Goal: Information Seeking & Learning: Compare options

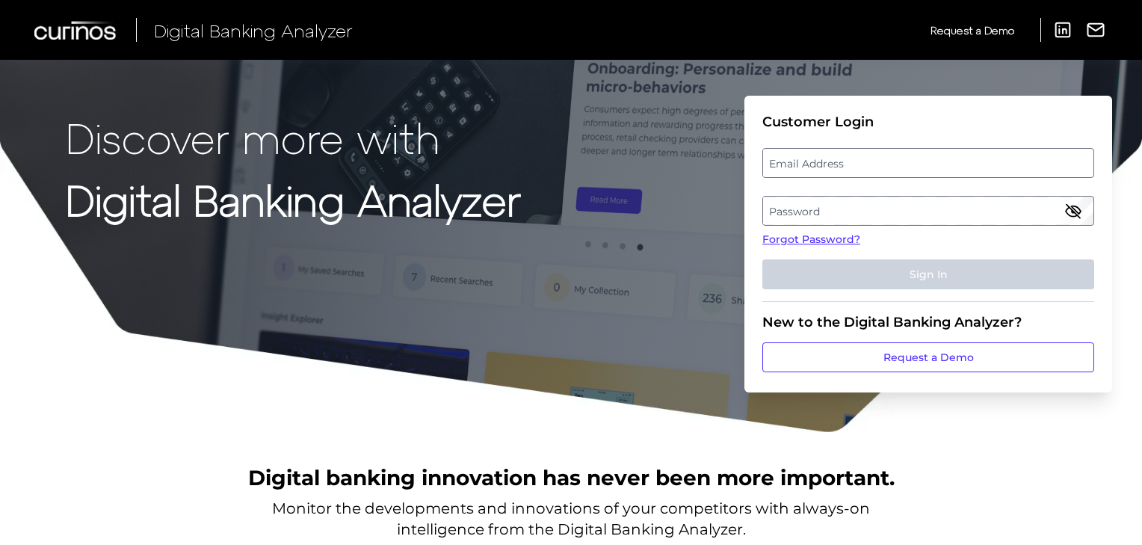
click at [877, 156] on label "Email Address" at bounding box center [927, 162] width 329 height 27
click at [877, 156] on input "email" at bounding box center [928, 163] width 332 height 30
type input "rupal.jain3@aexp.com"
click at [832, 202] on label "Password" at bounding box center [927, 210] width 329 height 27
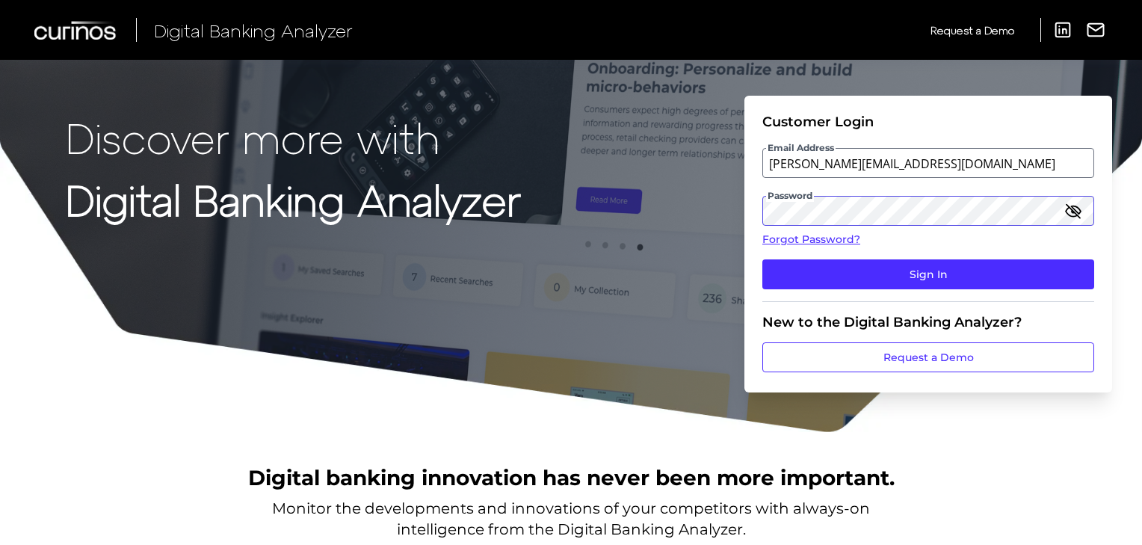
click at [762, 259] on button "Sign In" at bounding box center [928, 274] width 332 height 30
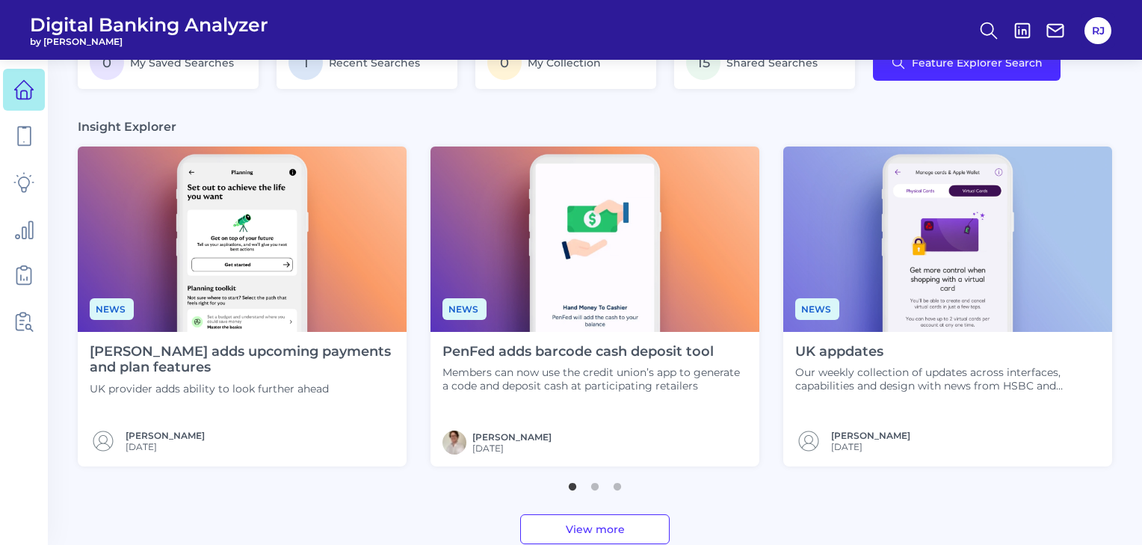
scroll to position [328, 0]
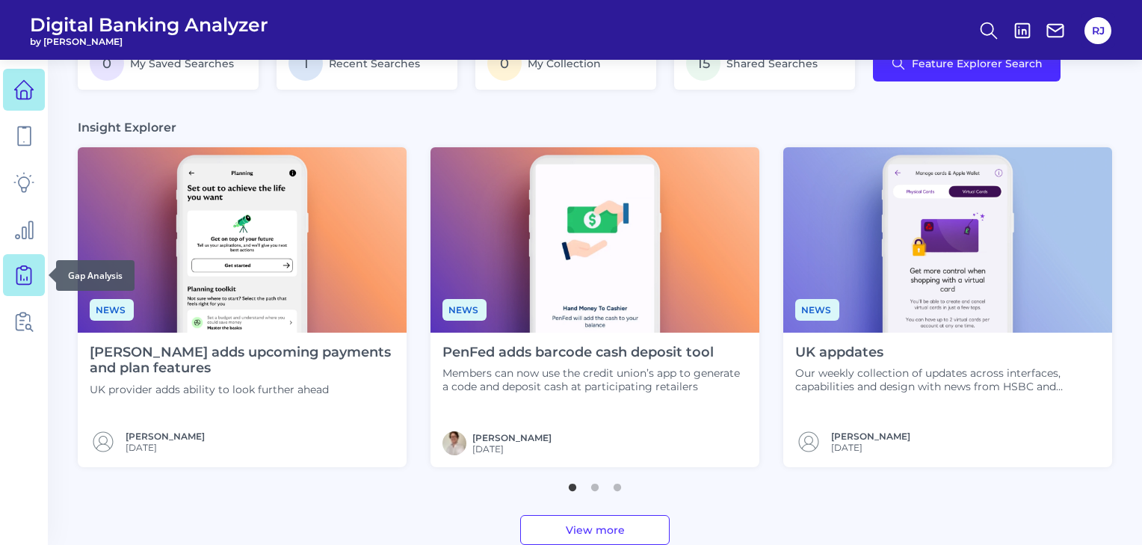
click at [28, 265] on icon at bounding box center [23, 274] width 21 height 21
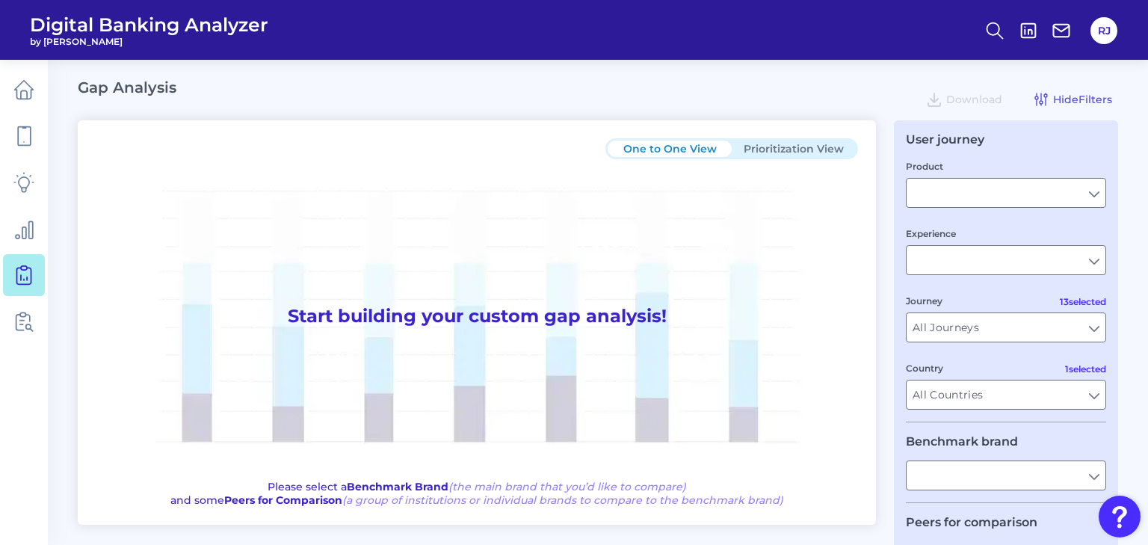
type input "Business Bank Account"
type input "Mobile Servicing"
type input "Pre-Login Area, Secure Area, Move Money, Card Management, User Permissions & En…"
type input "[GEOGRAPHIC_DATA]"
type input "American Express"
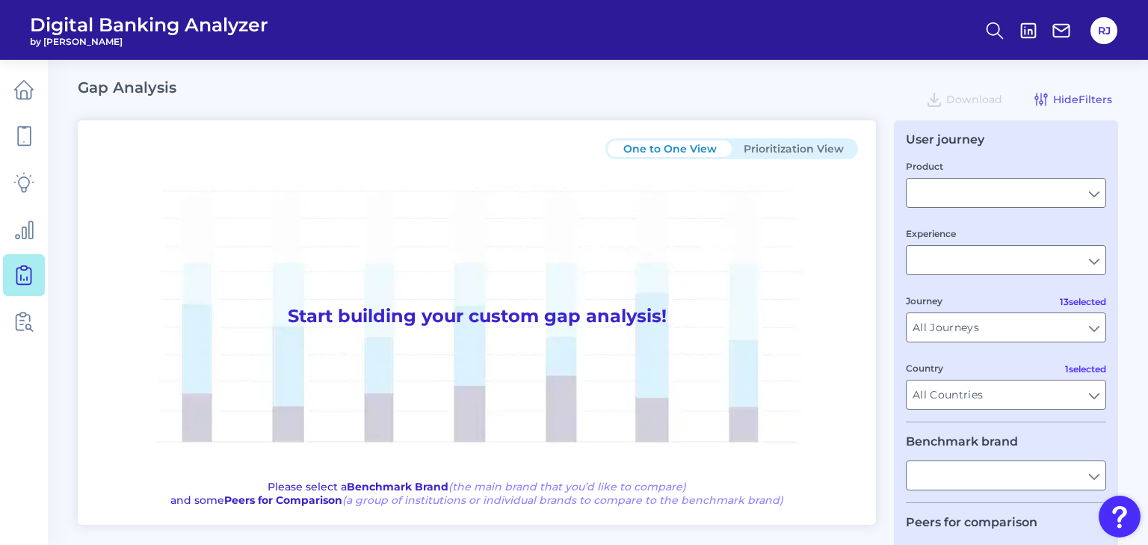
type input "All Select individual brands"
type input "All Journeys"
type input "All Countries"
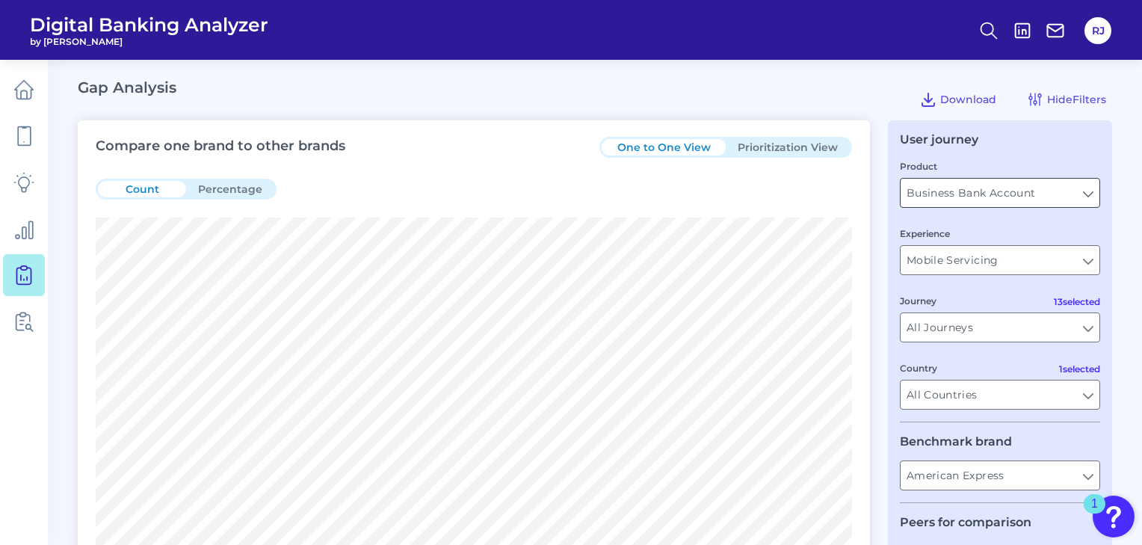
click at [986, 199] on input "Business Bank Account" at bounding box center [999, 193] width 199 height 28
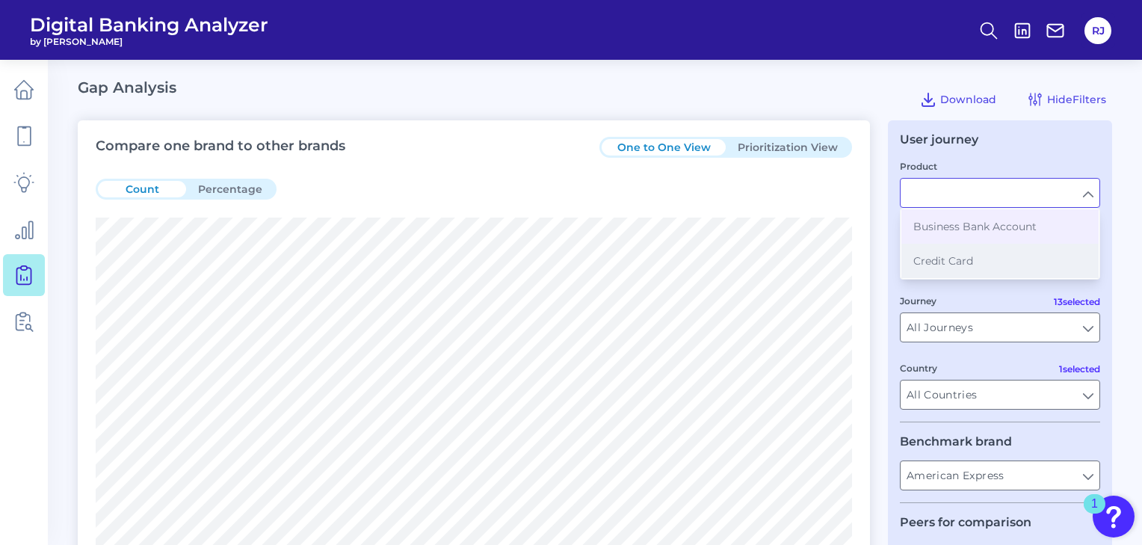
click at [971, 259] on span "Credit Card" at bounding box center [943, 260] width 60 height 13
type input "Credit Card"
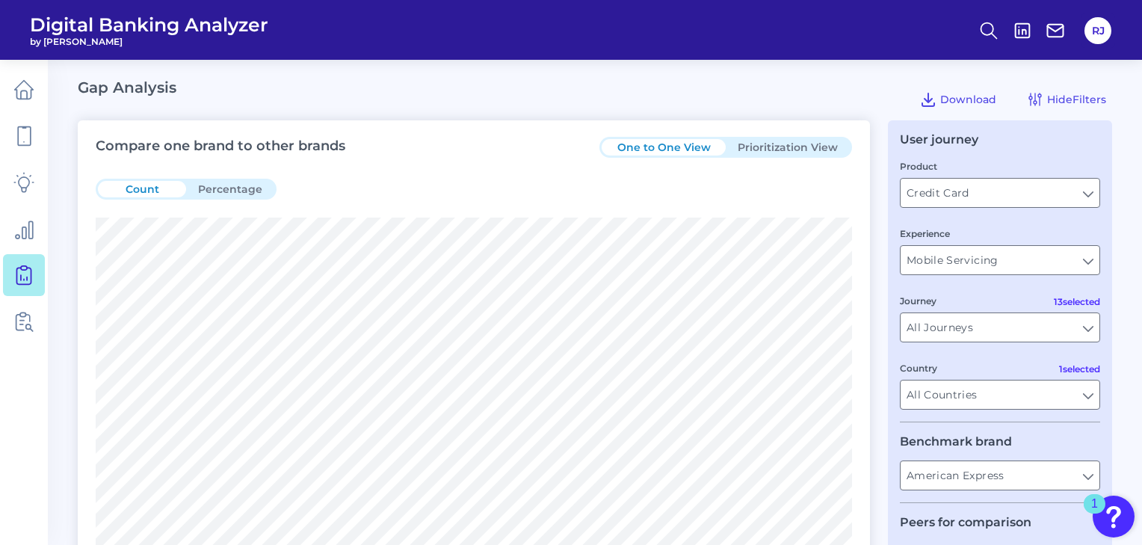
type input "[GEOGRAPHIC_DATA]"
click at [959, 262] on input "Mobile Servicing" at bounding box center [999, 260] width 199 height 28
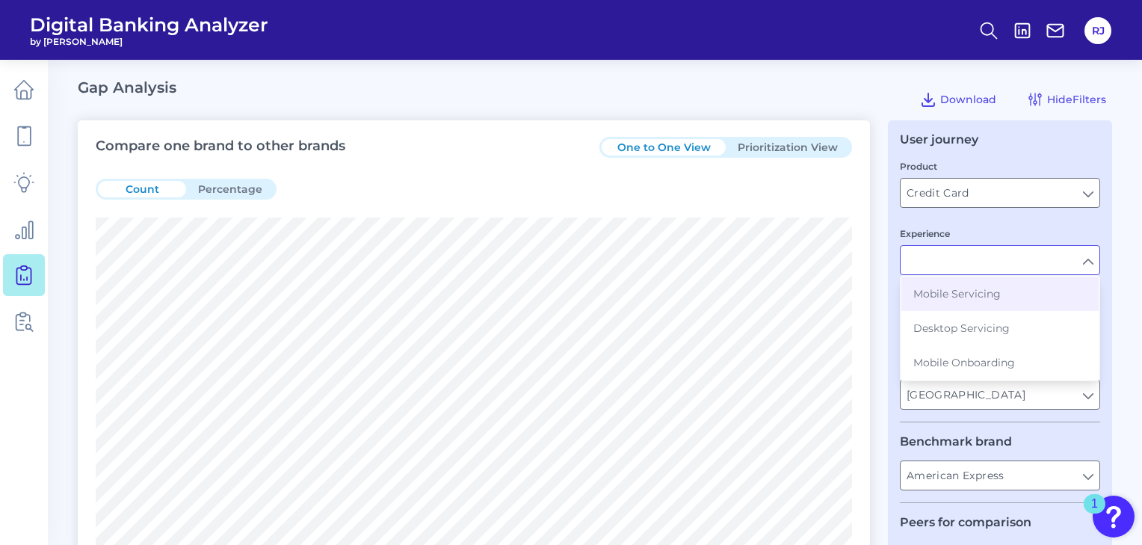
drag, startPoint x: 960, startPoint y: 262, endPoint x: 966, endPoint y: 243, distance: 20.3
click at [966, 242] on div "Experience" at bounding box center [1000, 250] width 200 height 49
click at [956, 256] on input "Experience" at bounding box center [999, 260] width 199 height 28
type input "Mobile Servicing"
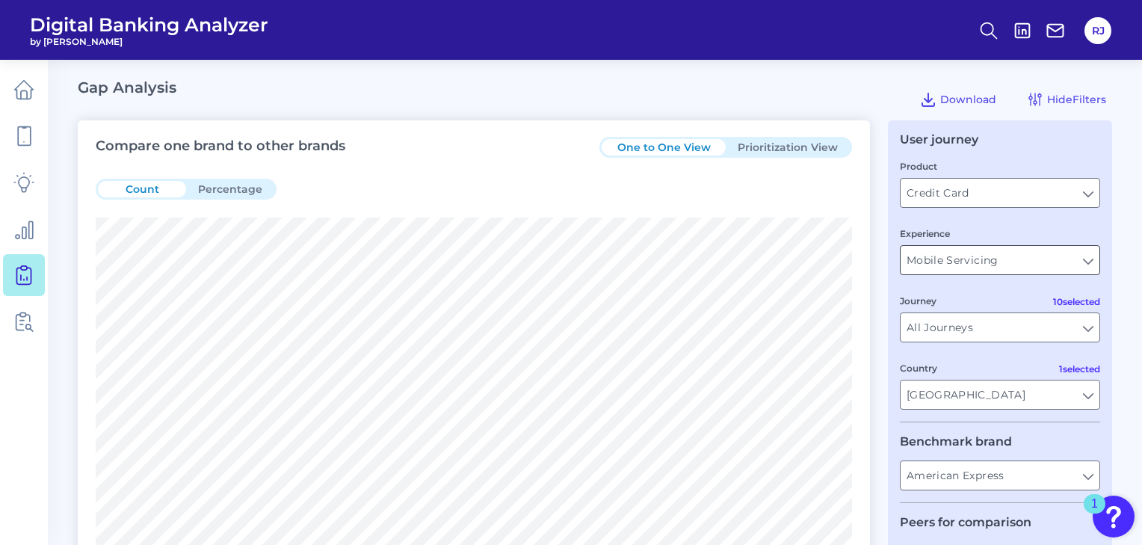
click at [941, 256] on input "Mobile Servicing" at bounding box center [999, 260] width 199 height 28
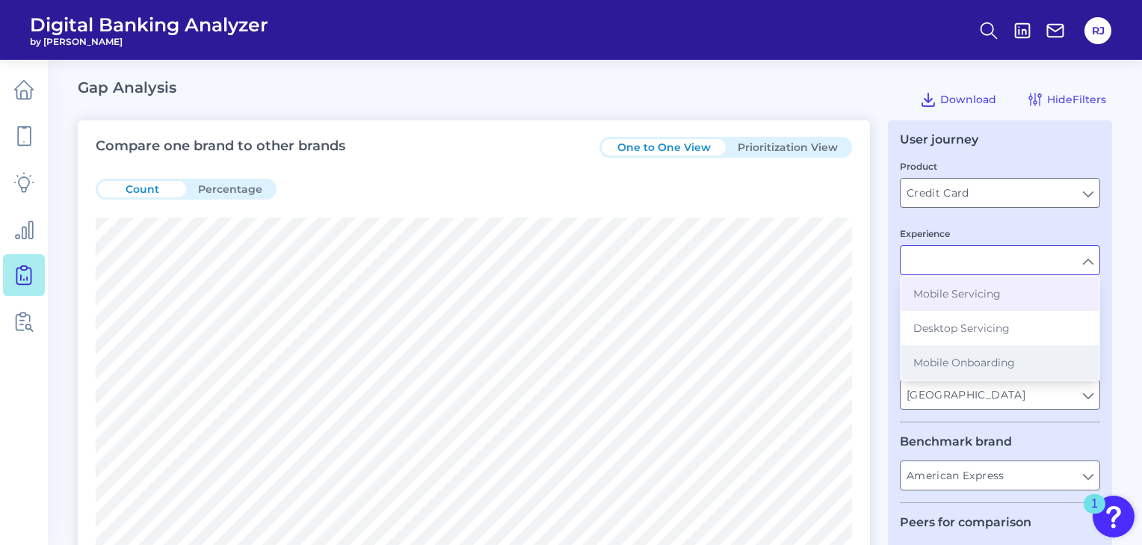
click at [941, 360] on span "Mobile Onboarding" at bounding box center [964, 362] width 102 height 13
type input "Mobile Onboarding"
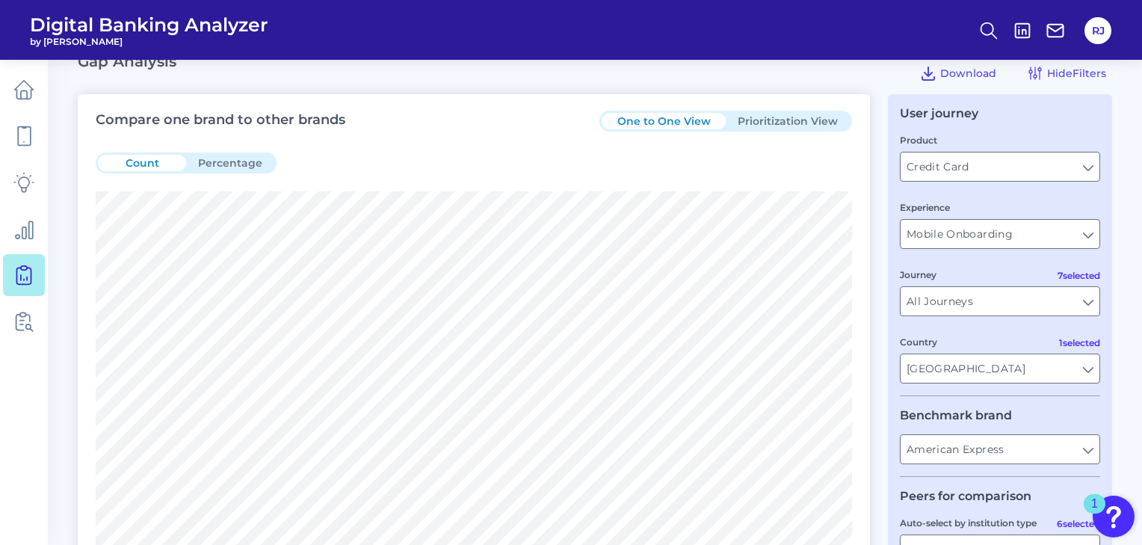
scroll to position [28, 0]
click at [1091, 302] on input "All Journeys" at bounding box center [999, 299] width 199 height 28
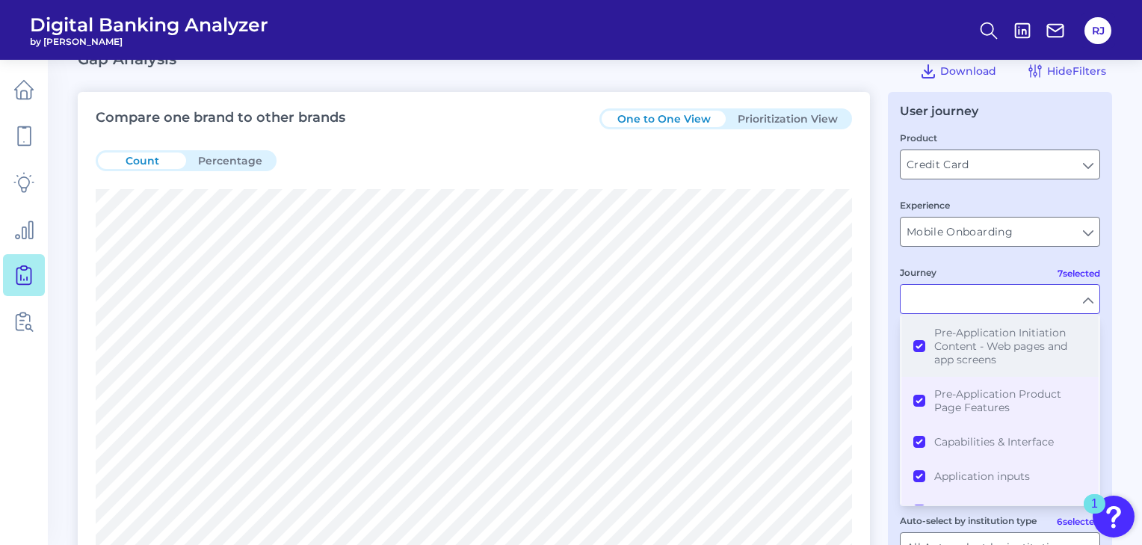
scroll to position [69, 0]
click at [1106, 317] on div "User journey Product Credit Card Credit Card Experience Mobile Onboarding Mobil…" at bounding box center [1000, 392] width 224 height 601
type input "All Journeys"
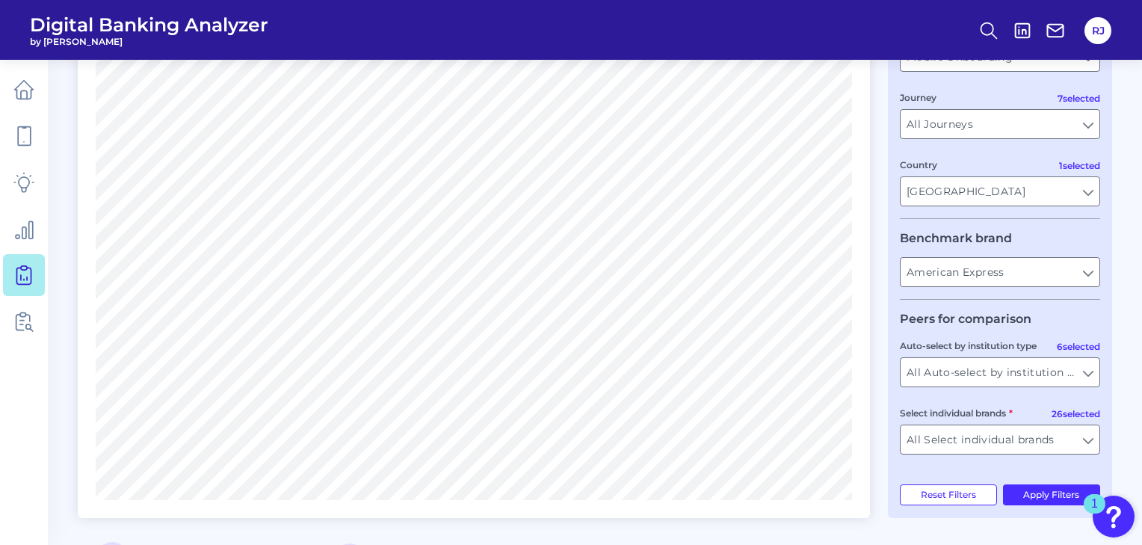
scroll to position [206, 0]
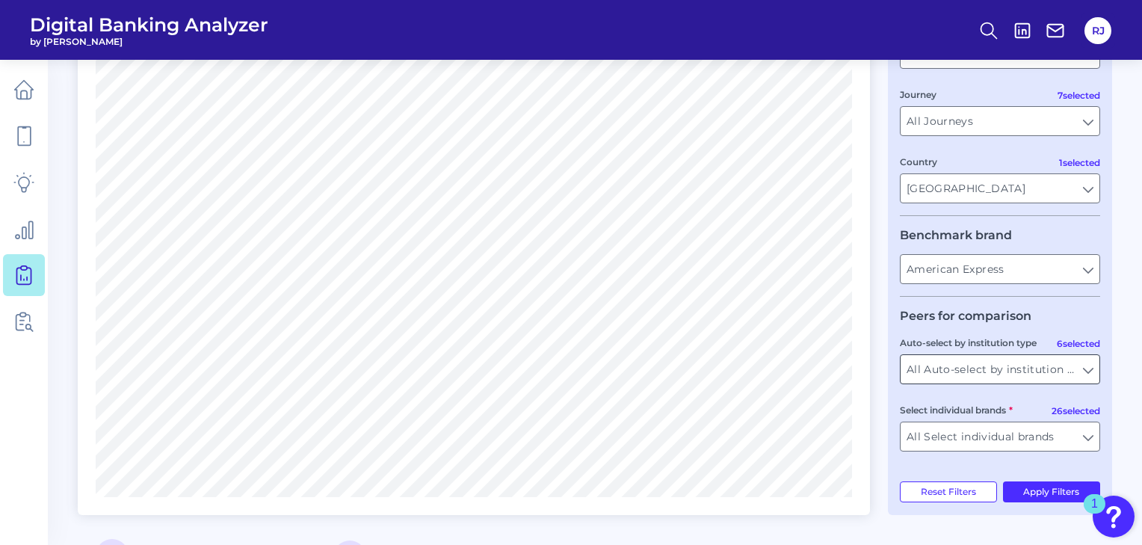
click at [1088, 369] on input "All Auto-select by institution types" at bounding box center [999, 369] width 199 height 28
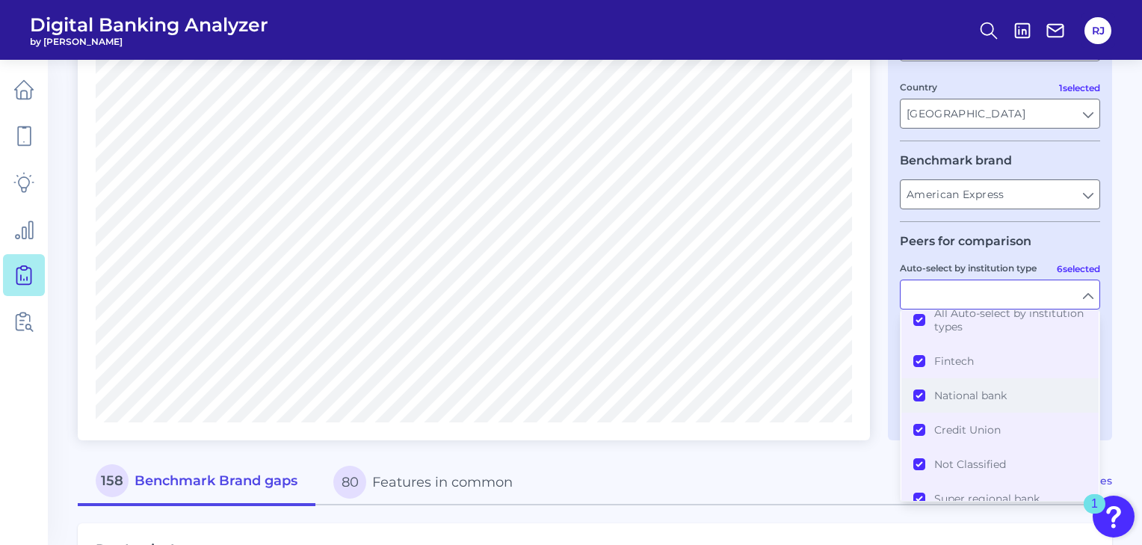
scroll to position [0, 0]
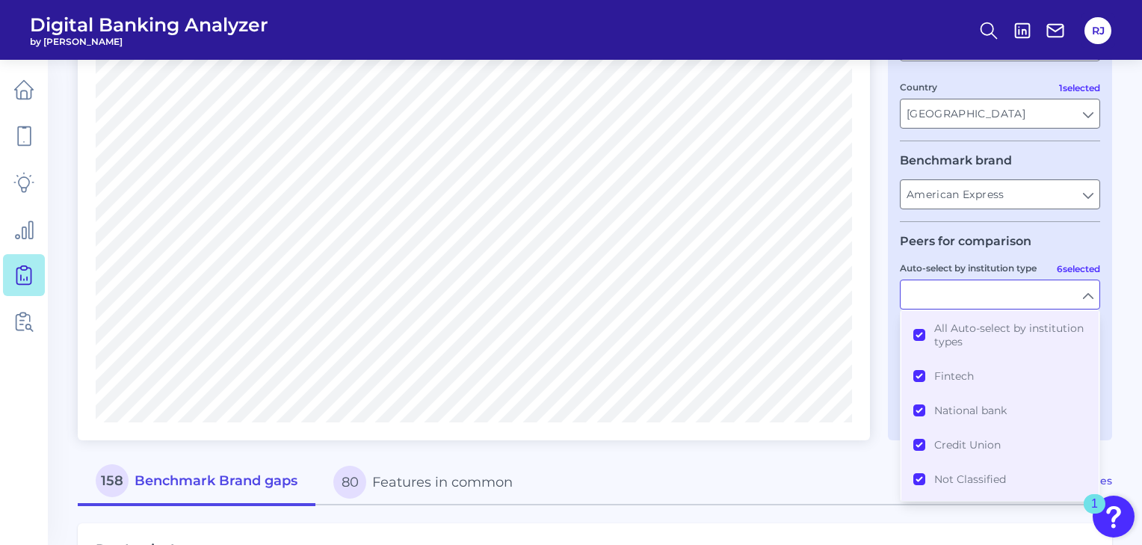
type input "All Auto-select by institution types"
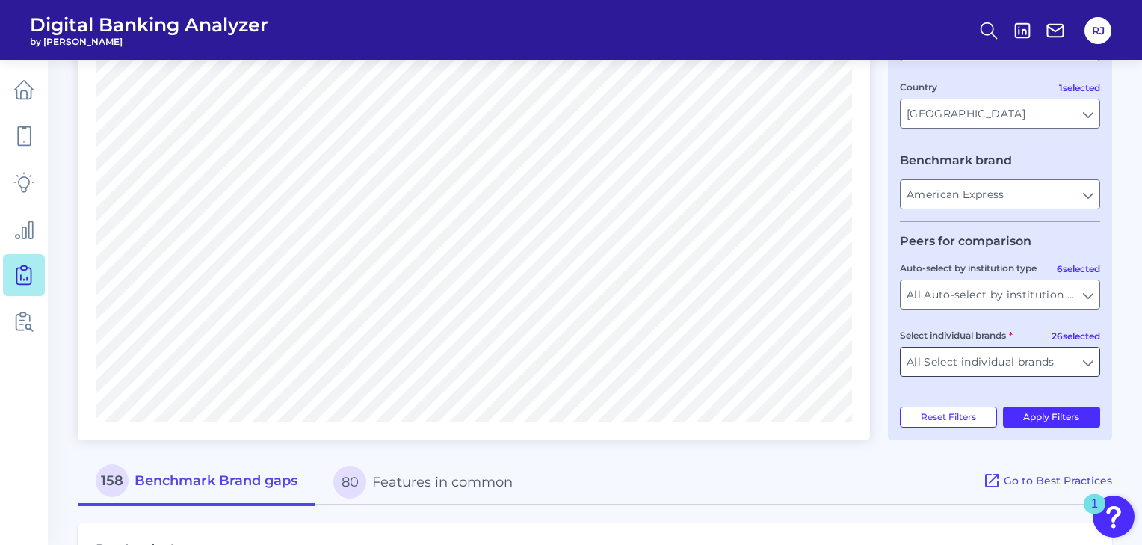
click at [1036, 349] on input "All Select individual brands" at bounding box center [999, 361] width 199 height 28
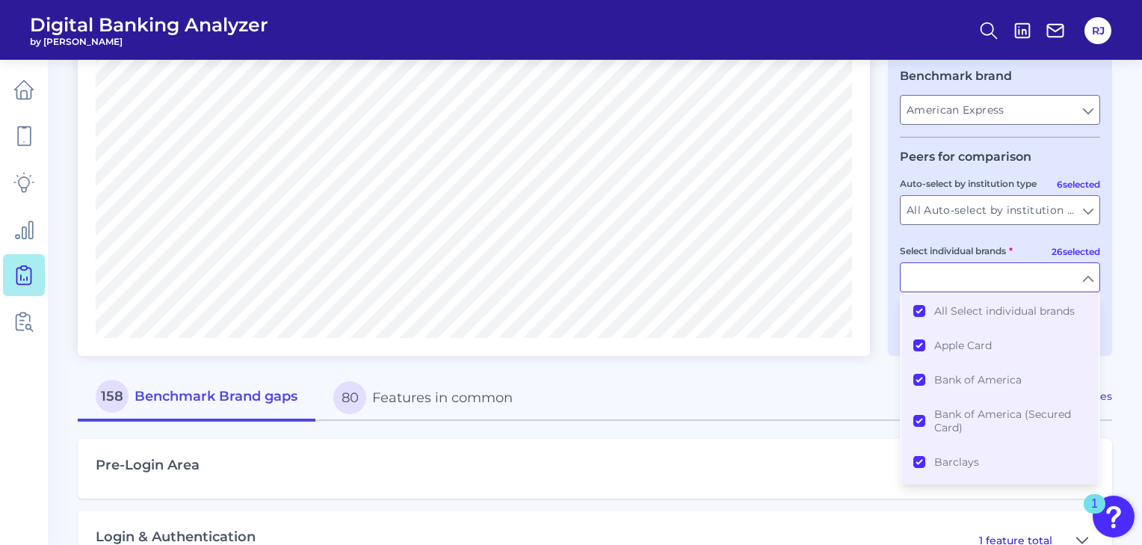
scroll to position [367, 0]
click at [920, 315] on button "All Select individual brands" at bounding box center [999, 309] width 197 height 34
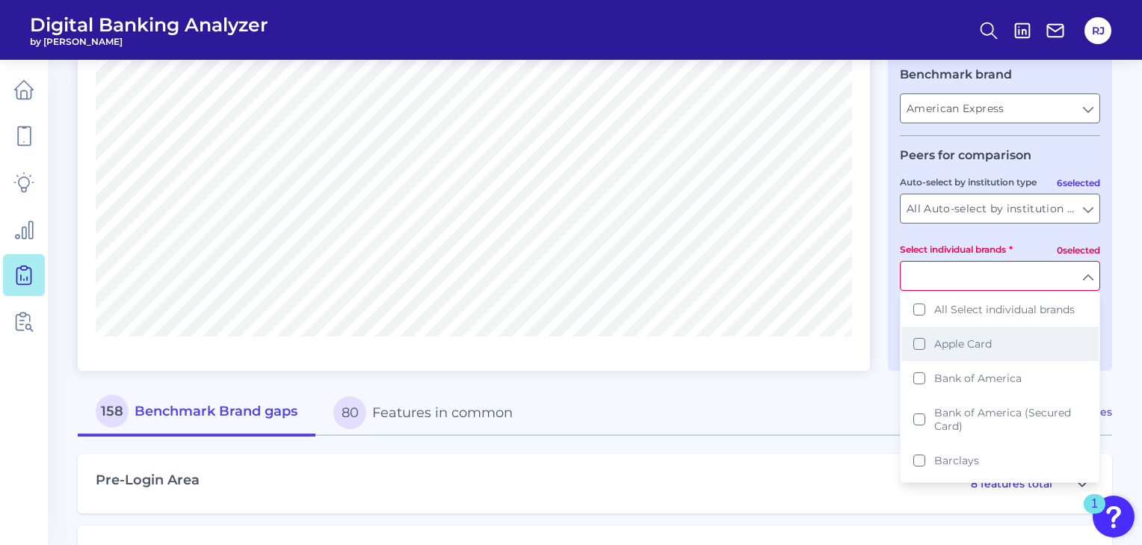
click at [923, 344] on button "Apple Card" at bounding box center [999, 344] width 197 height 34
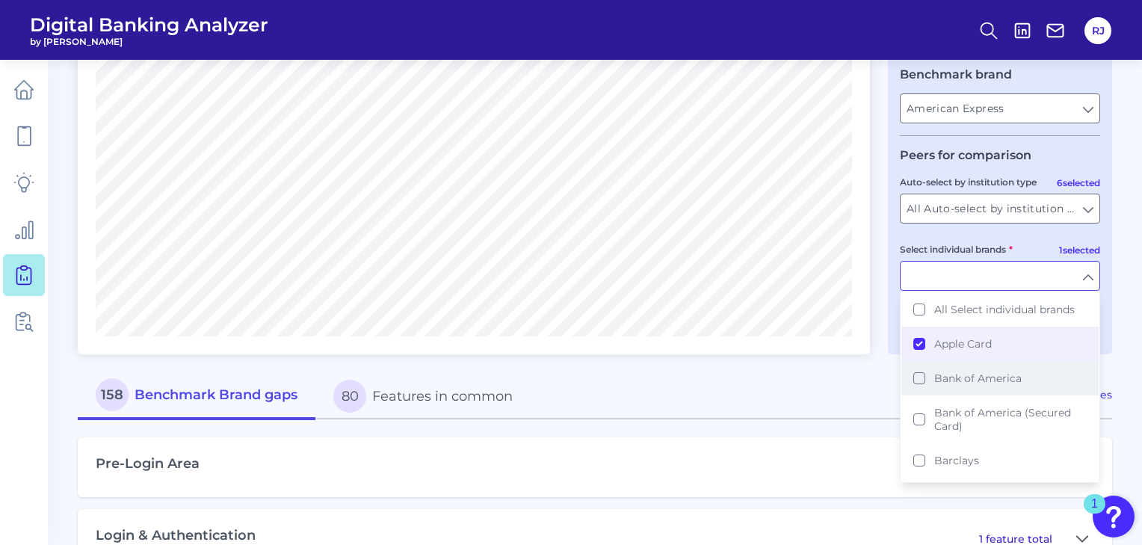
click at [919, 379] on button "Bank of America" at bounding box center [999, 378] width 197 height 34
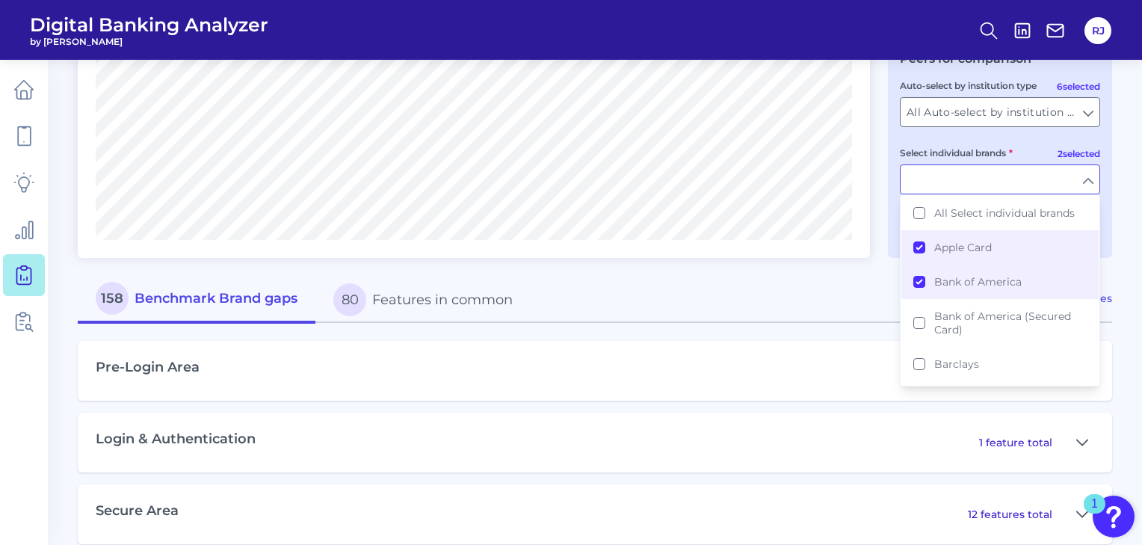
scroll to position [462, 0]
click at [802, 269] on div "Compare one brand to other brands One to One View Prioritization View Count Per…" at bounding box center [595, 461] width 1034 height 1604
type input "Apple Card, Bank of America"
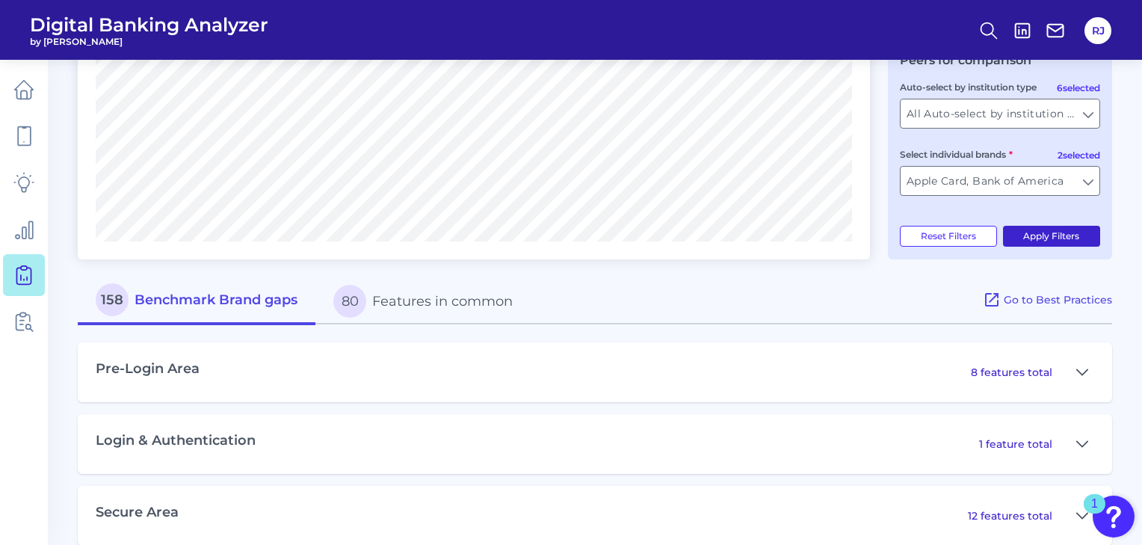
click at [1043, 241] on button "Apply Filters" at bounding box center [1052, 236] width 98 height 21
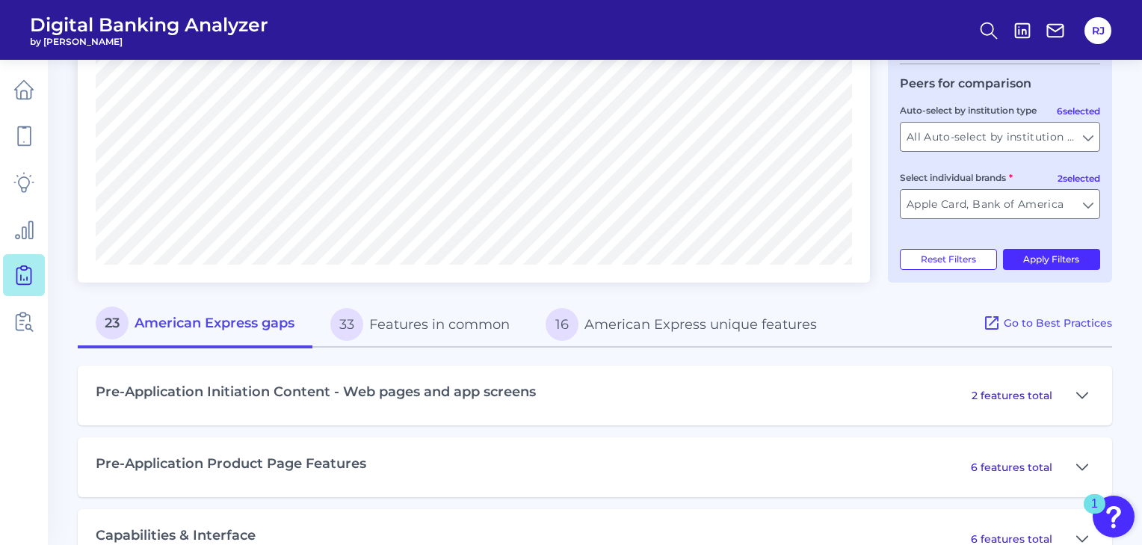
scroll to position [519, 0]
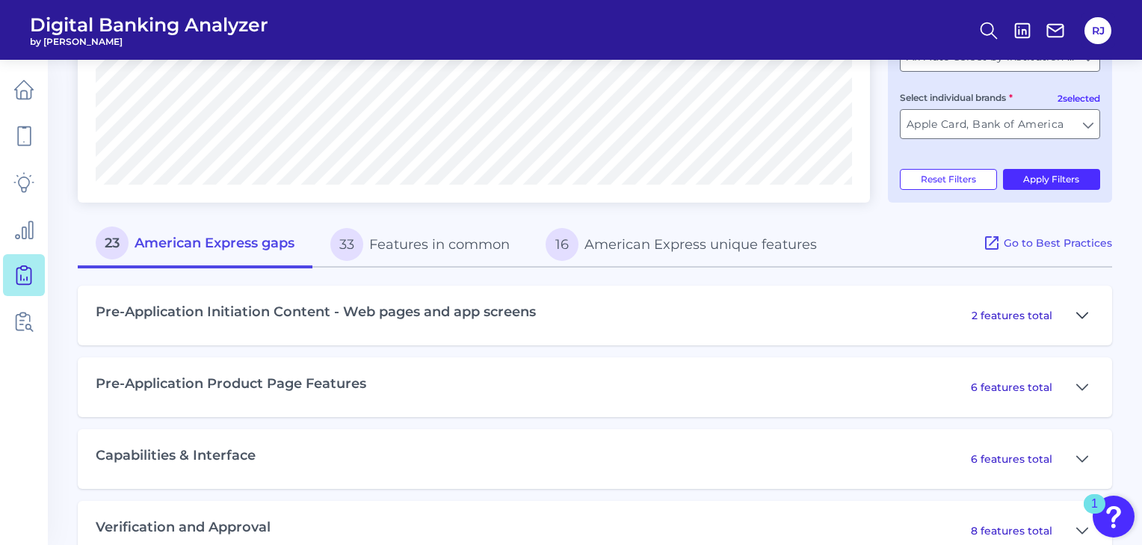
click at [1083, 312] on icon at bounding box center [1082, 315] width 12 height 18
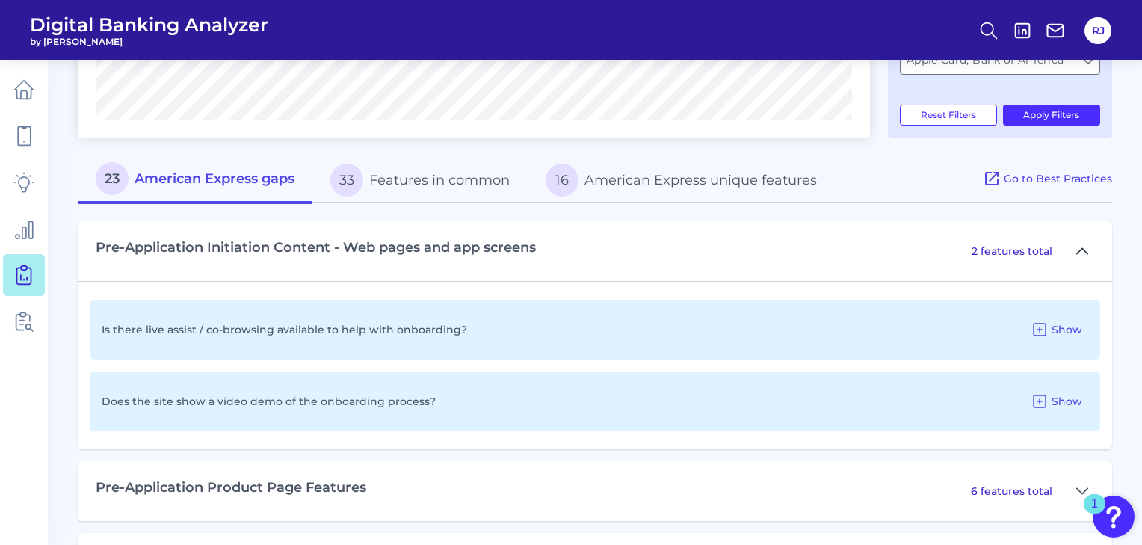
scroll to position [586, 0]
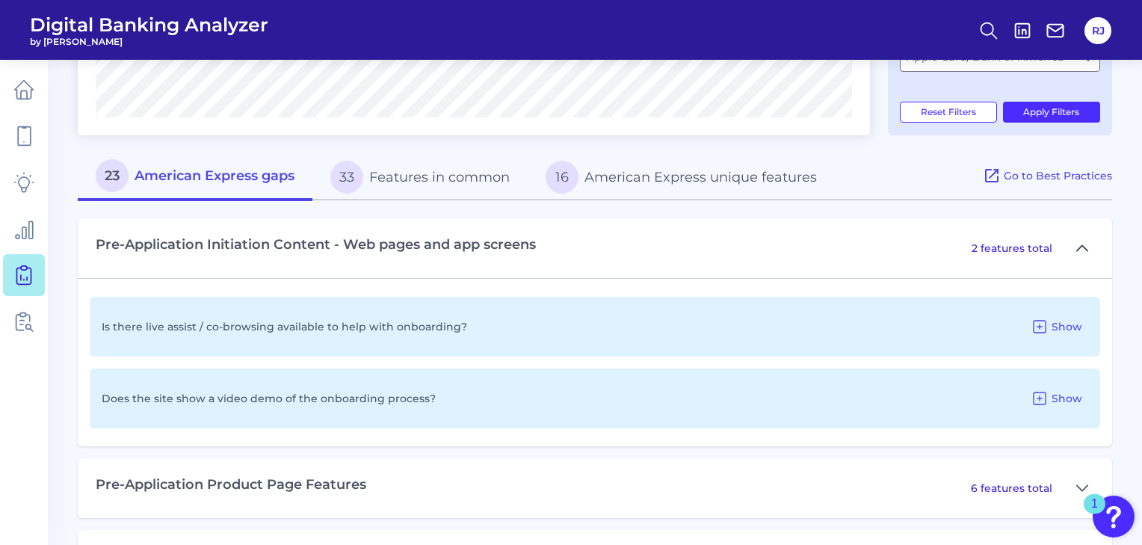
click at [1086, 250] on icon at bounding box center [1082, 247] width 10 height 5
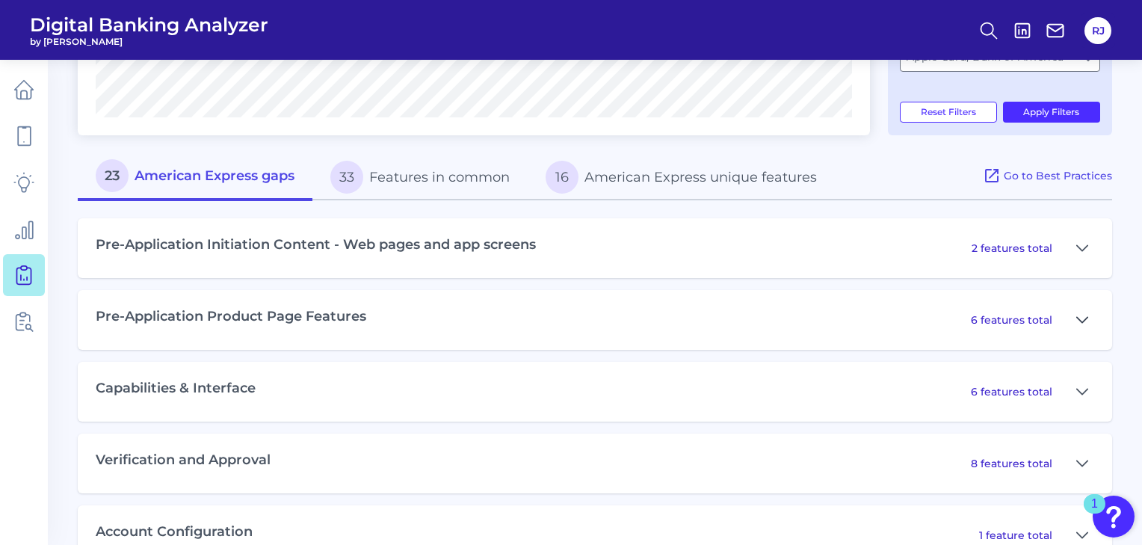
click at [1076, 321] on icon at bounding box center [1082, 320] width 12 height 18
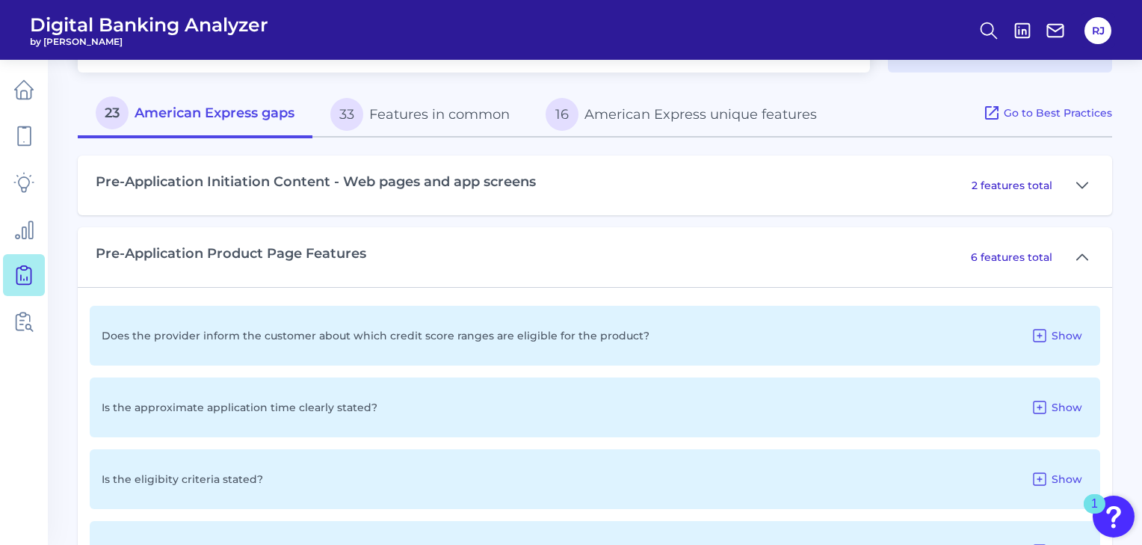
scroll to position [665, 0]
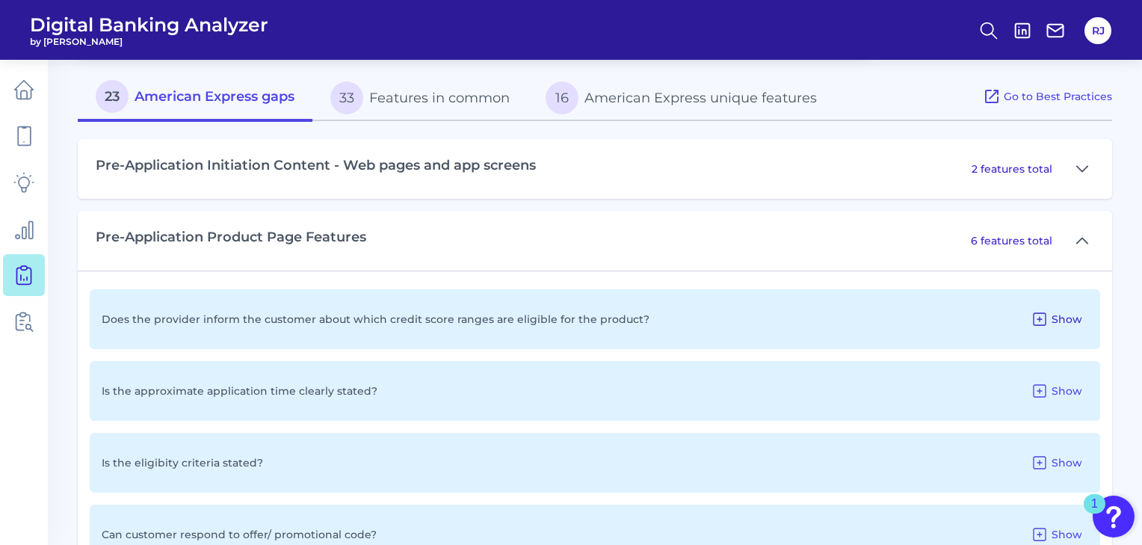
click at [1071, 316] on span "Show" at bounding box center [1066, 318] width 31 height 13
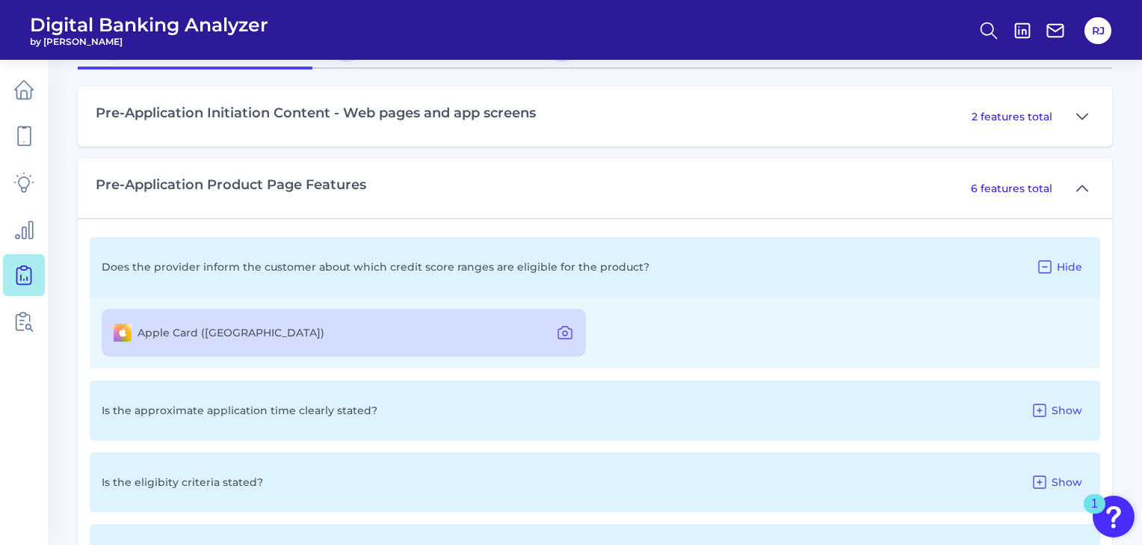
scroll to position [718, 0]
click at [566, 332] on icon at bounding box center [565, 332] width 18 height 18
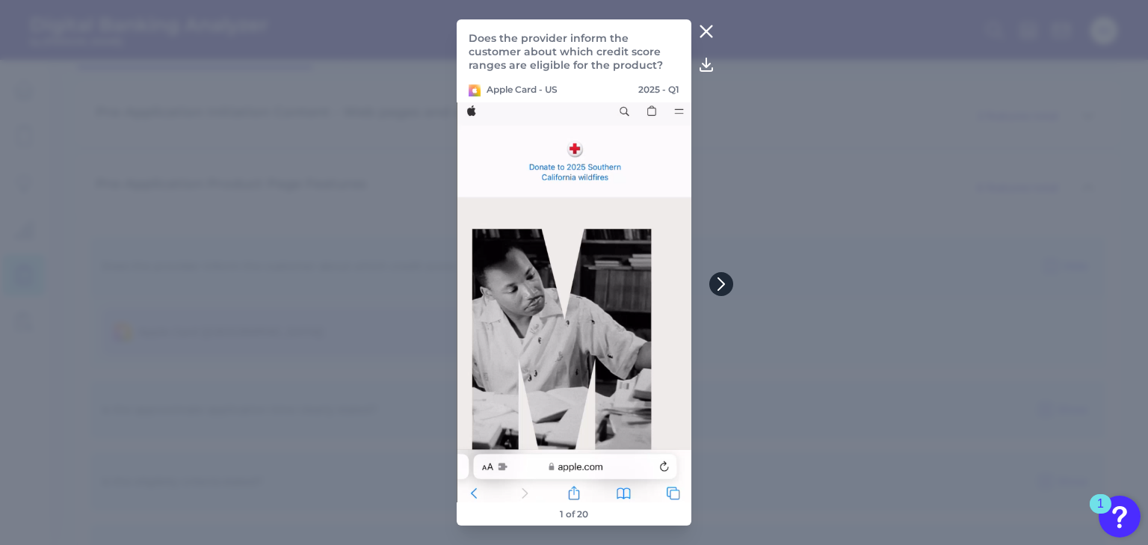
click at [720, 279] on icon at bounding box center [721, 284] width 6 height 12
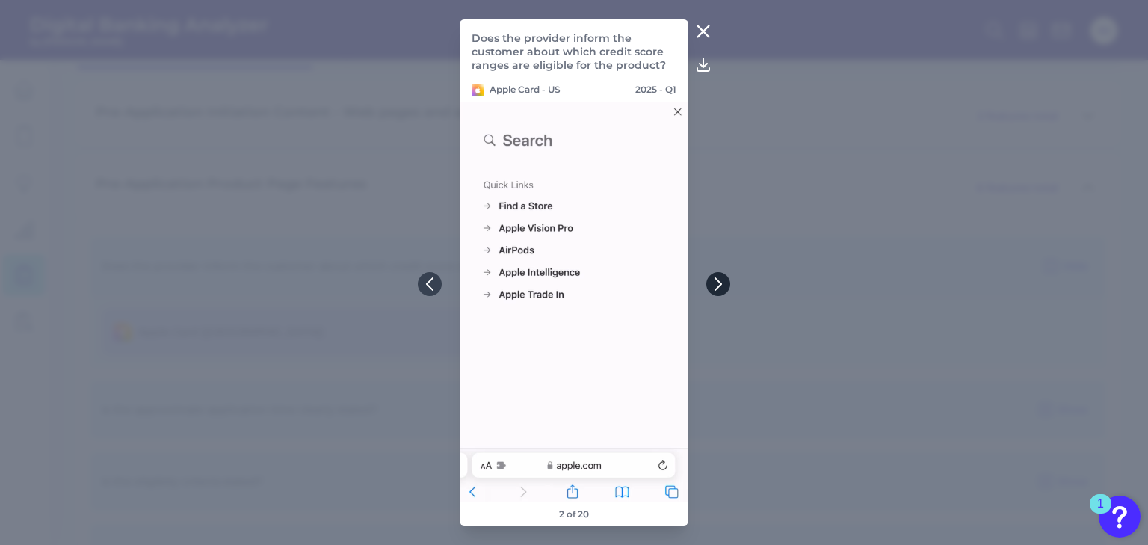
click at [715, 288] on icon at bounding box center [717, 283] width 13 height 13
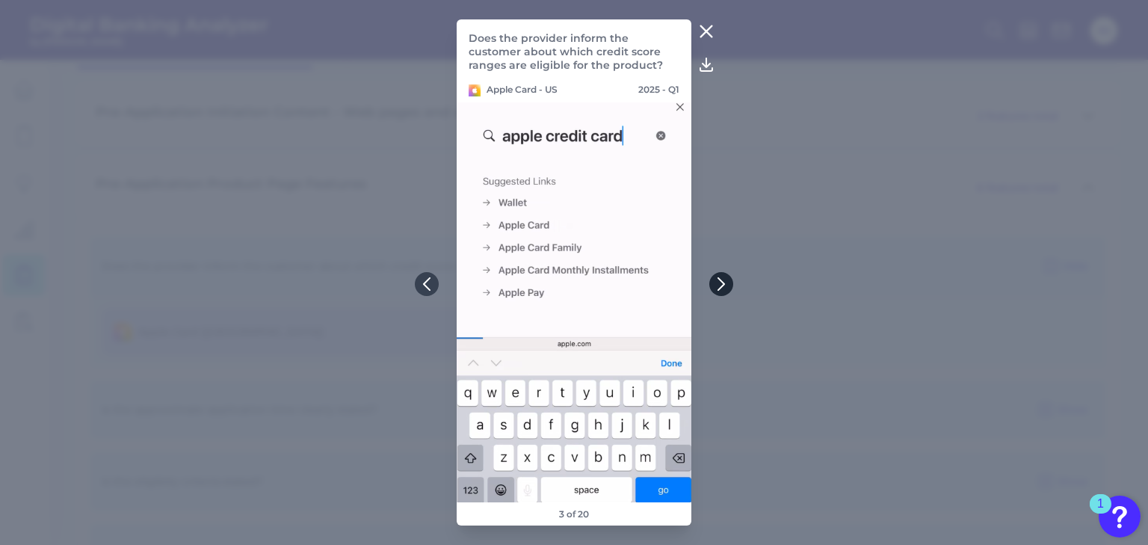
click at [715, 288] on icon at bounding box center [720, 283] width 13 height 13
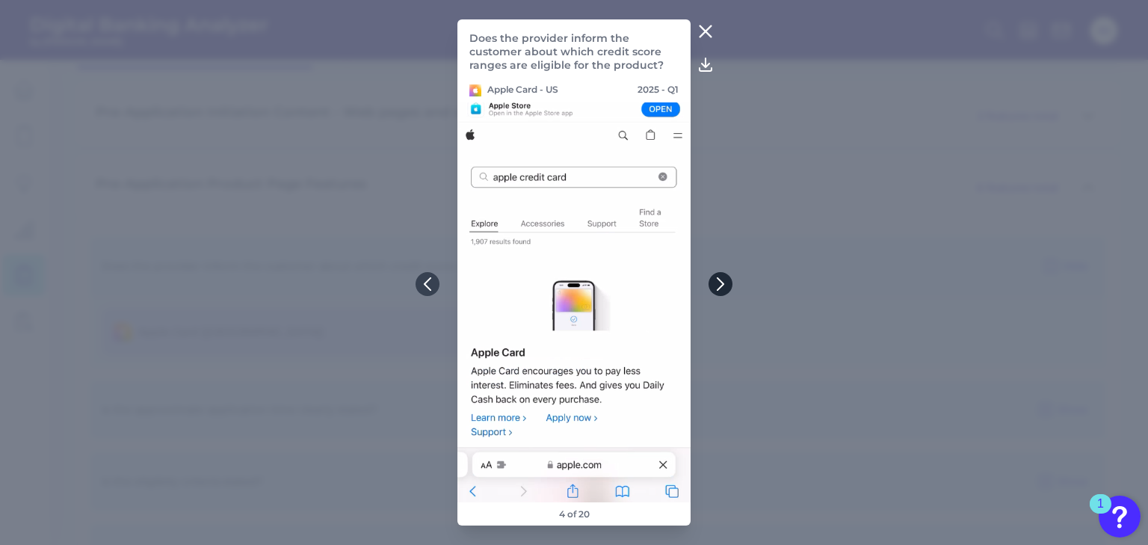
click at [715, 288] on icon at bounding box center [720, 283] width 13 height 13
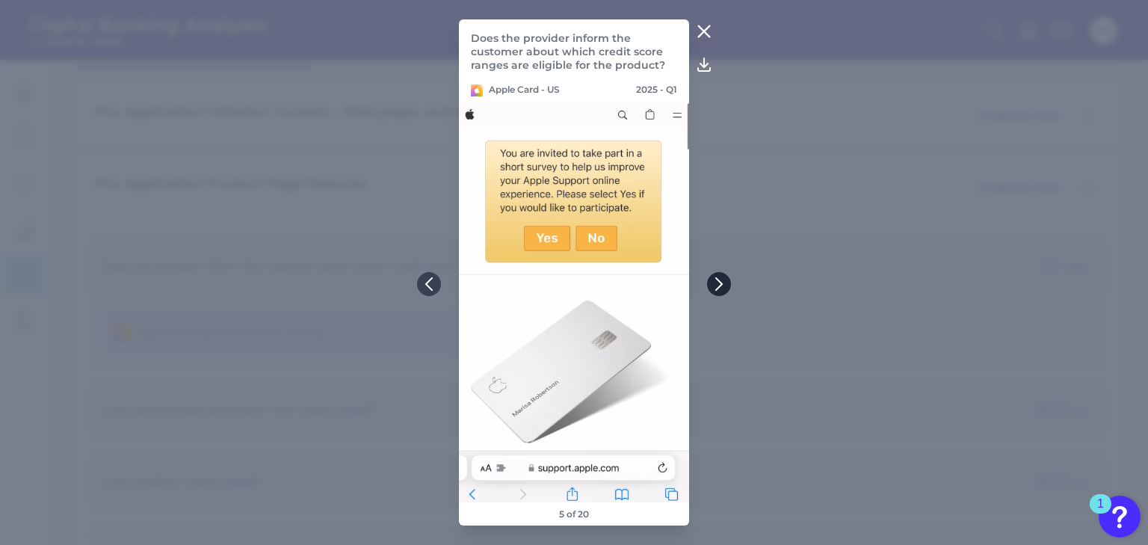
click at [715, 288] on icon at bounding box center [718, 283] width 13 height 13
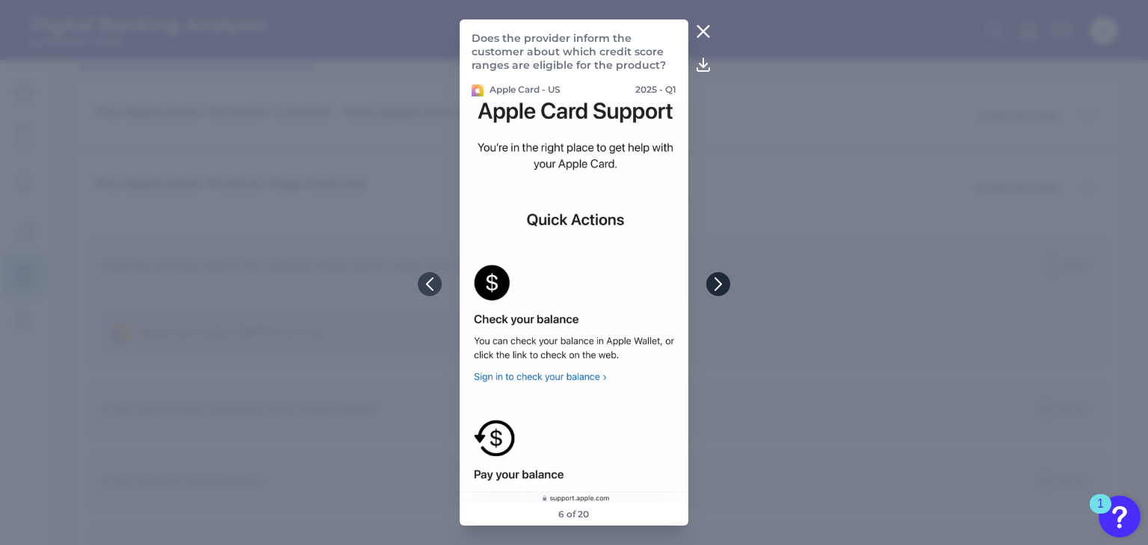
click at [715, 288] on icon at bounding box center [717, 283] width 13 height 13
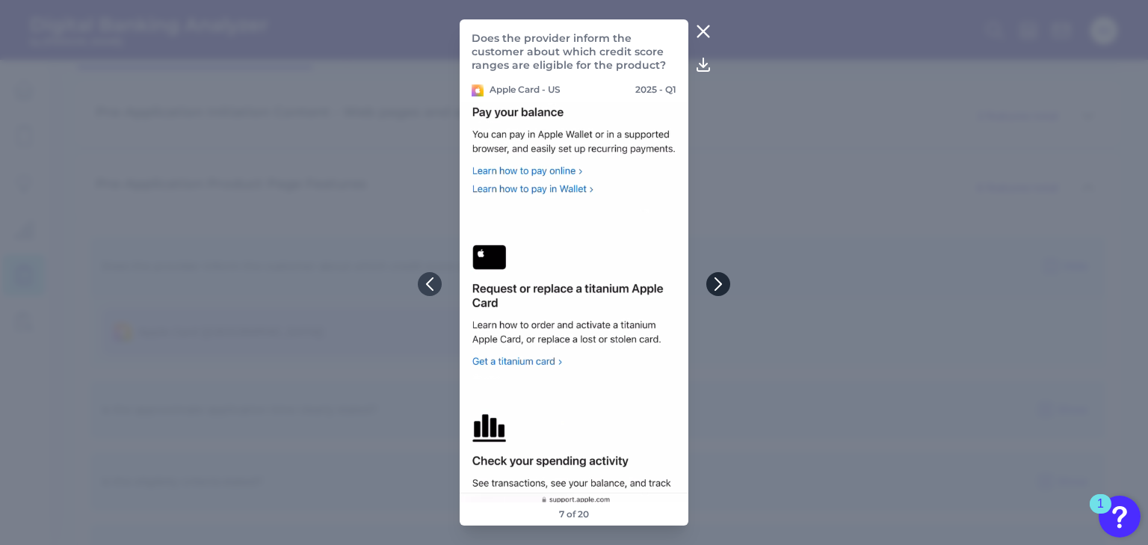
click at [715, 288] on icon at bounding box center [717, 283] width 13 height 13
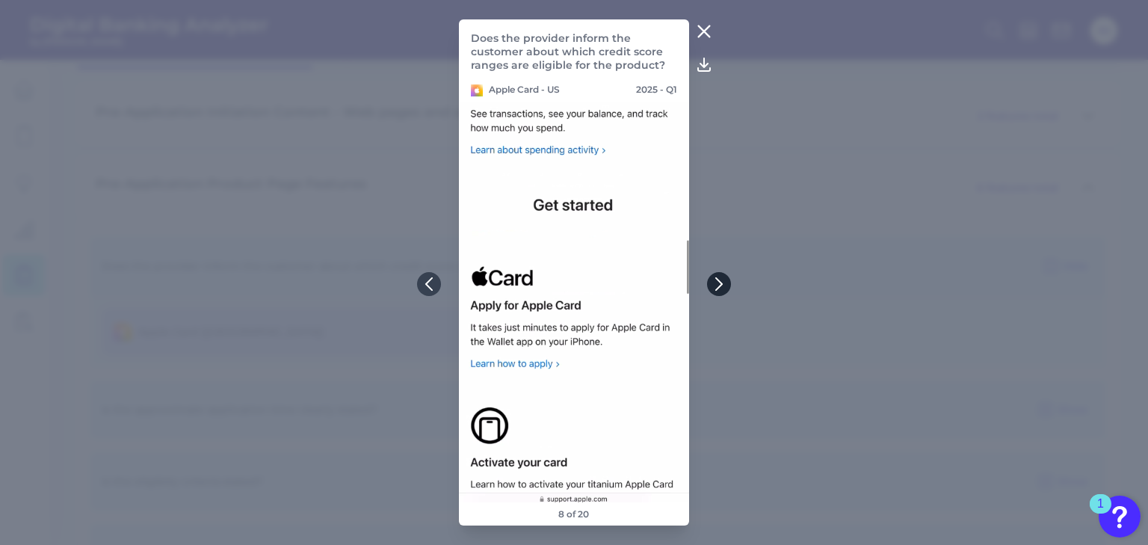
click at [715, 288] on icon at bounding box center [718, 283] width 13 height 13
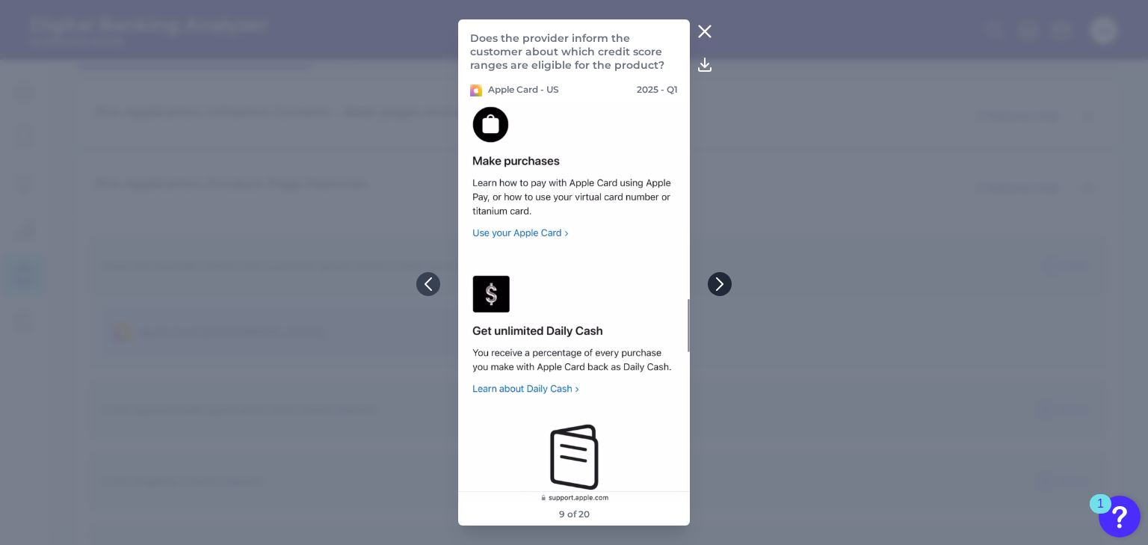
click at [715, 288] on icon at bounding box center [719, 283] width 13 height 13
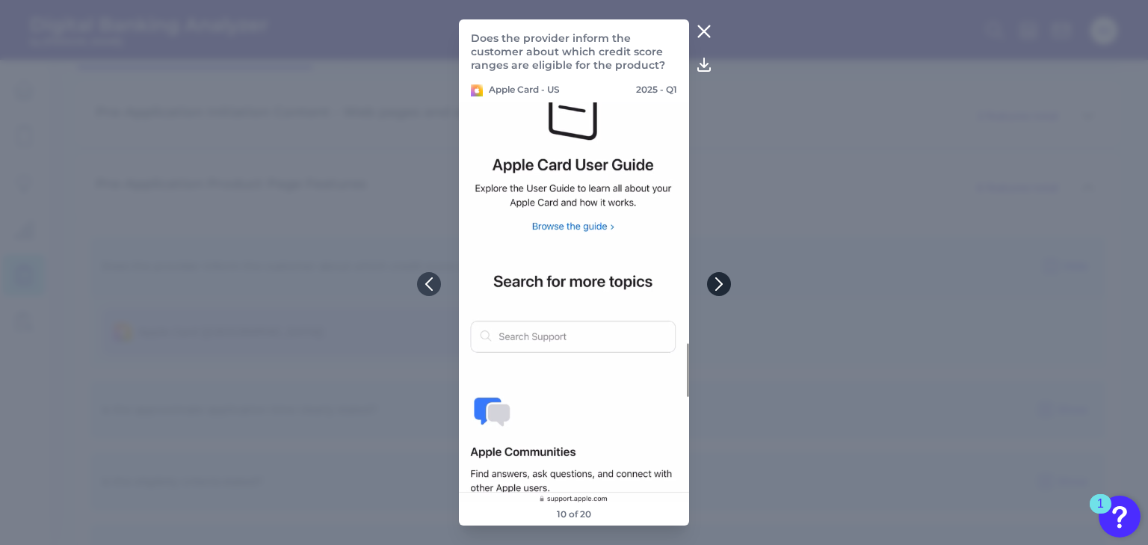
click at [715, 288] on icon at bounding box center [718, 283] width 13 height 13
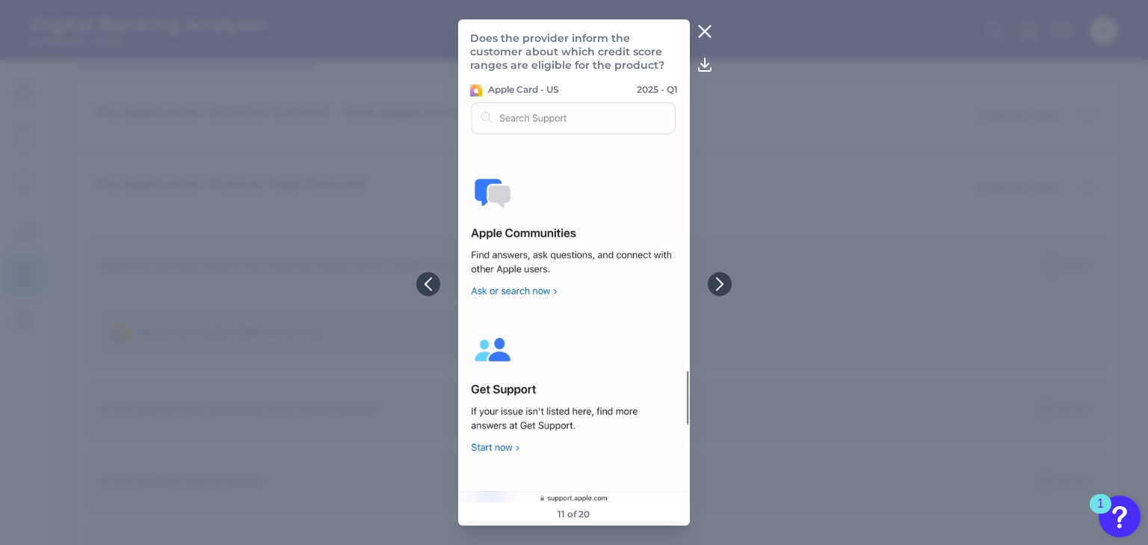
click at [702, 25] on icon at bounding box center [705, 31] width 18 height 18
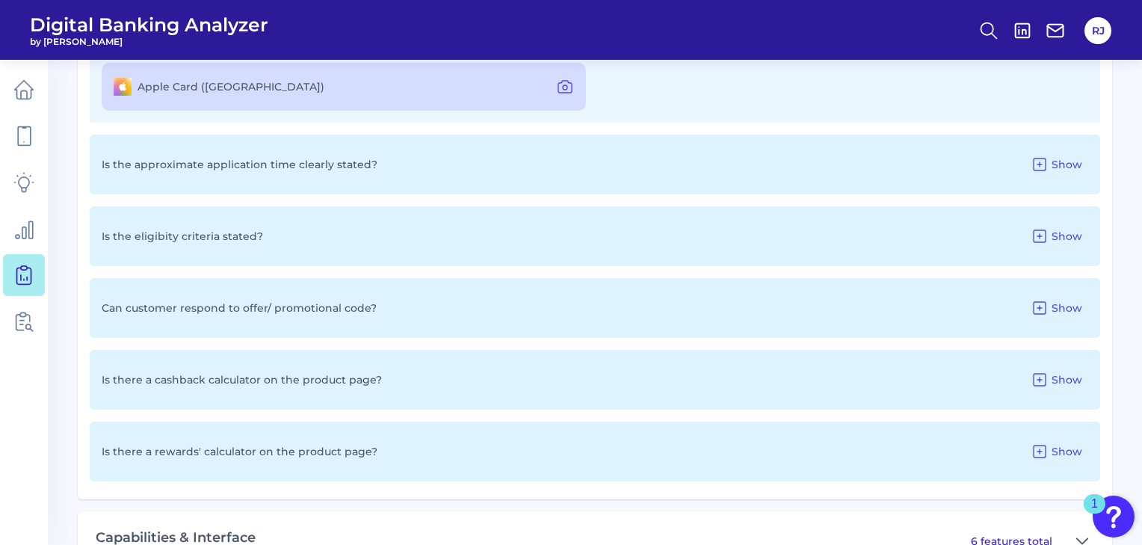
scroll to position [965, 0]
click at [1043, 235] on icon at bounding box center [1039, 235] width 18 height 18
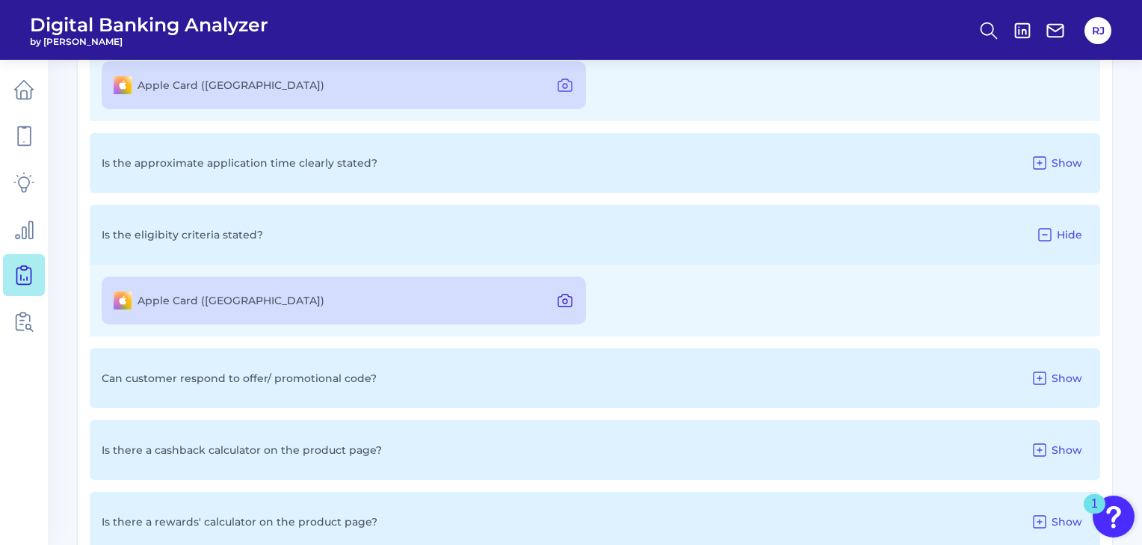
click at [568, 303] on icon at bounding box center [565, 300] width 18 height 18
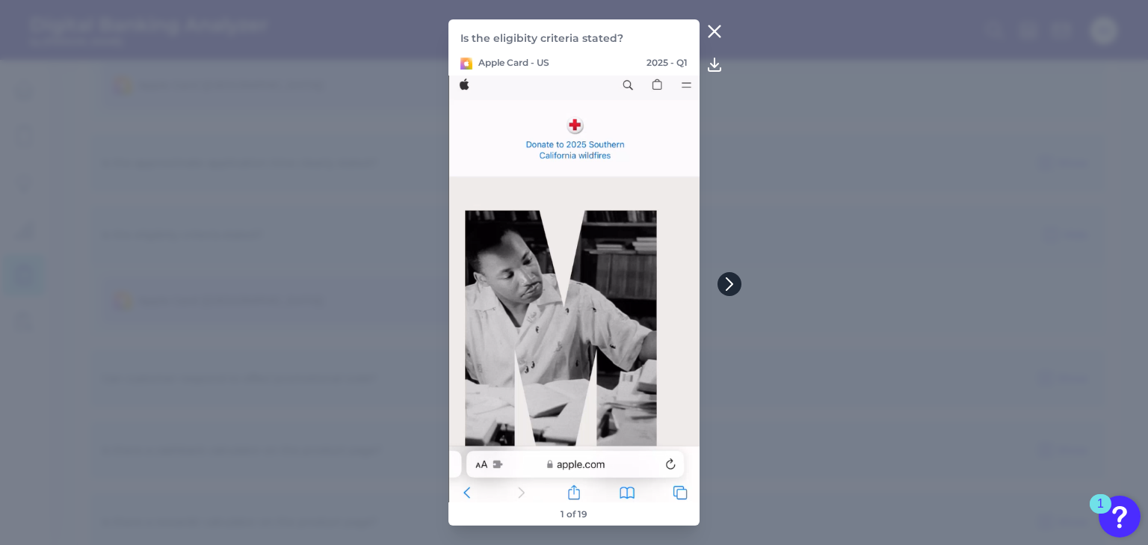
click at [737, 288] on button at bounding box center [729, 284] width 24 height 24
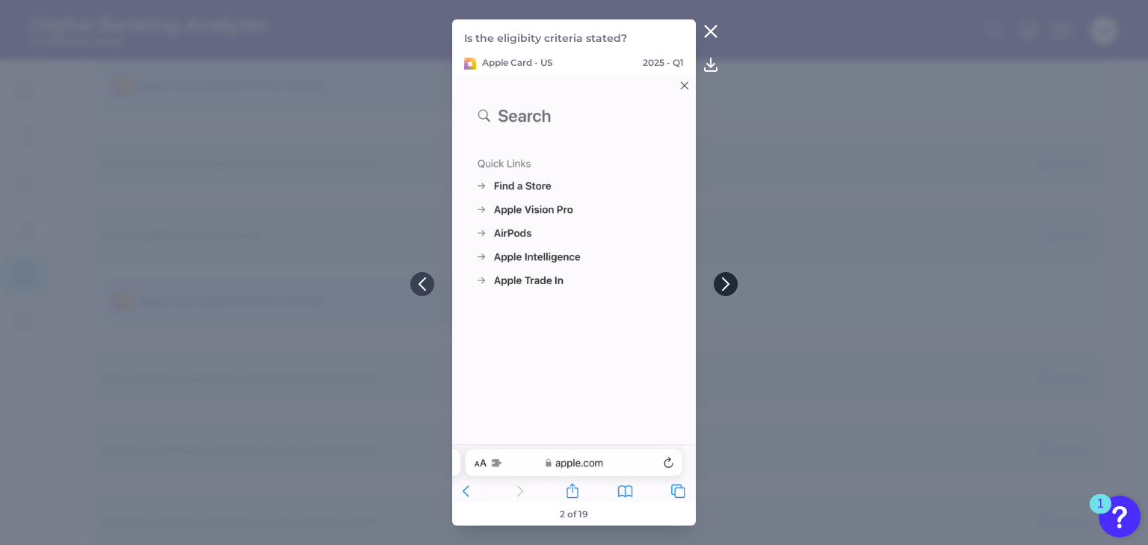
click at [737, 288] on button at bounding box center [726, 284] width 24 height 24
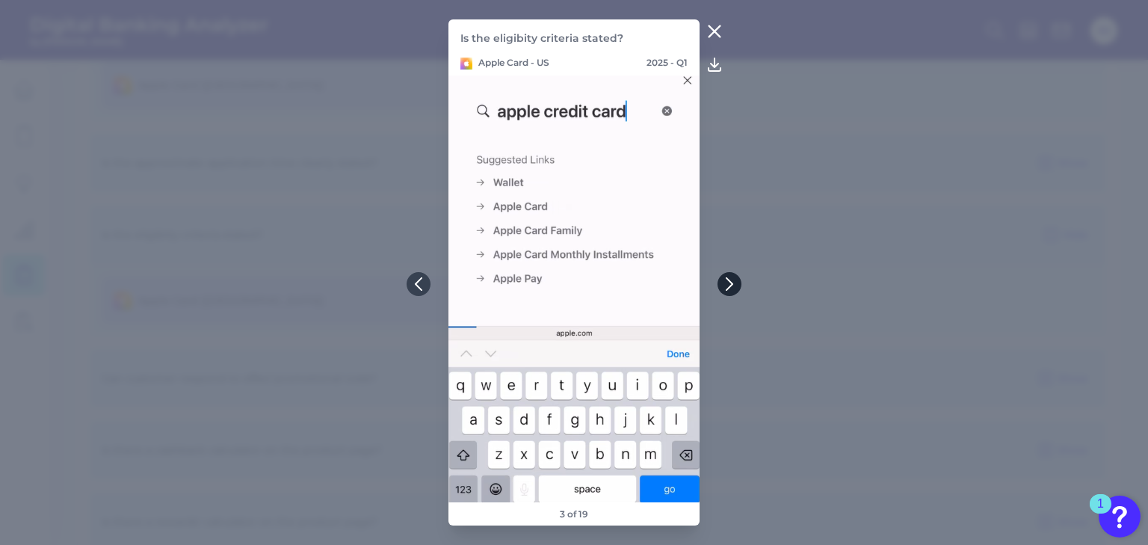
click at [737, 288] on button at bounding box center [729, 284] width 24 height 24
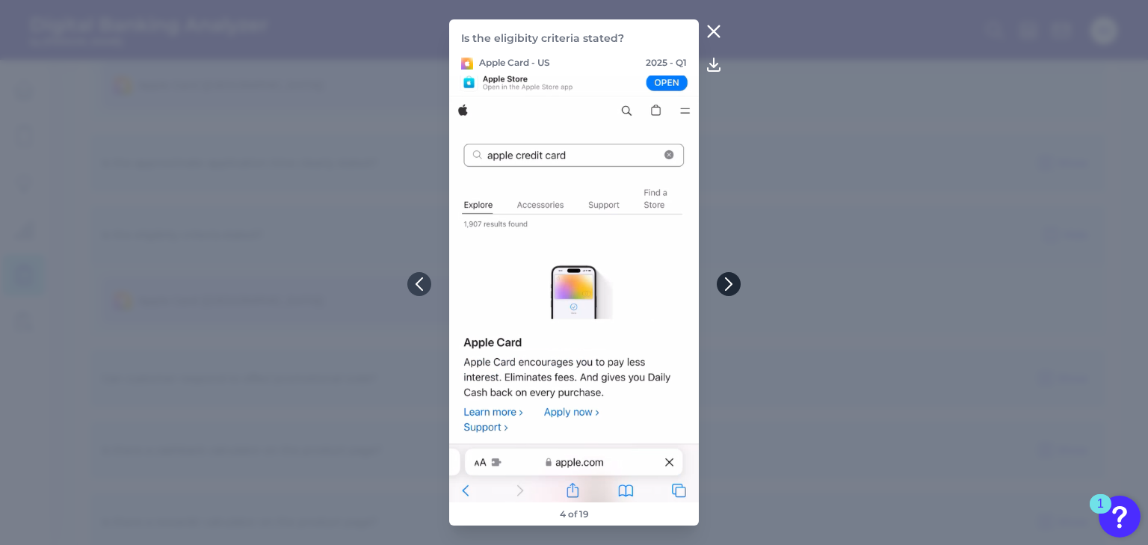
click at [737, 288] on button at bounding box center [729, 284] width 24 height 24
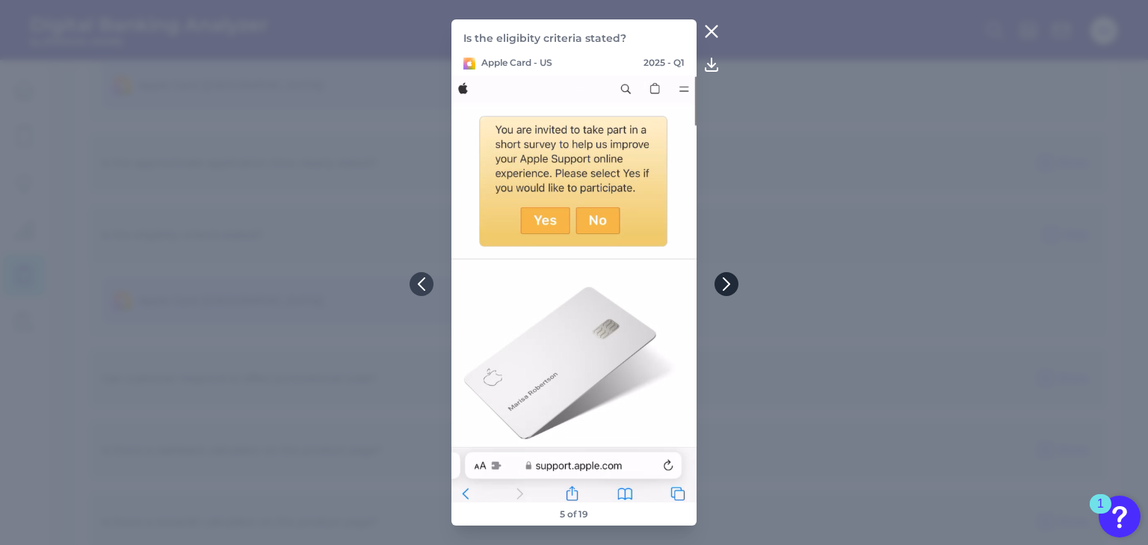
click at [737, 288] on button at bounding box center [726, 284] width 24 height 24
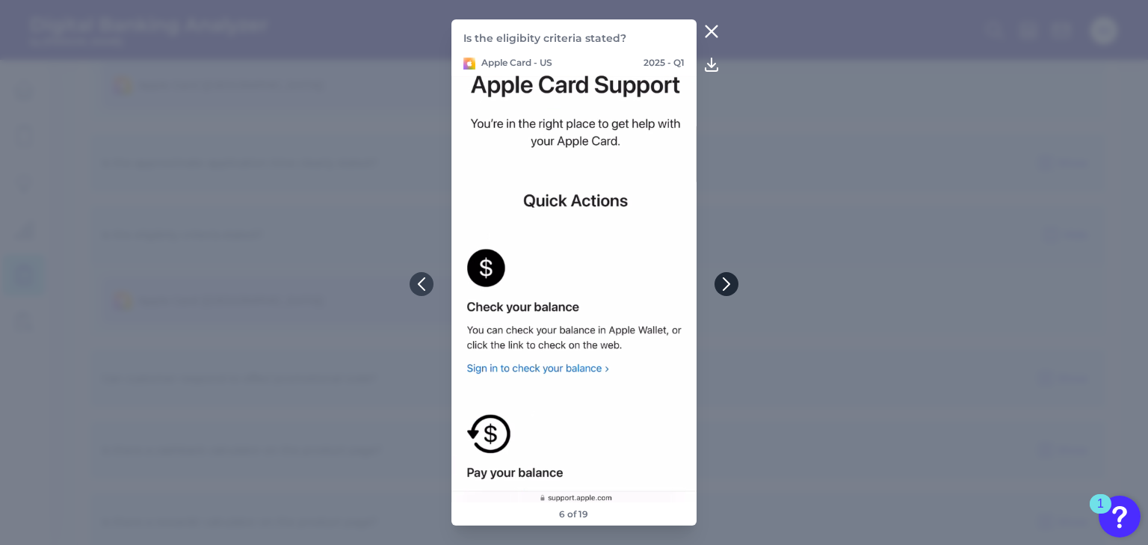
click at [737, 288] on button at bounding box center [726, 284] width 24 height 24
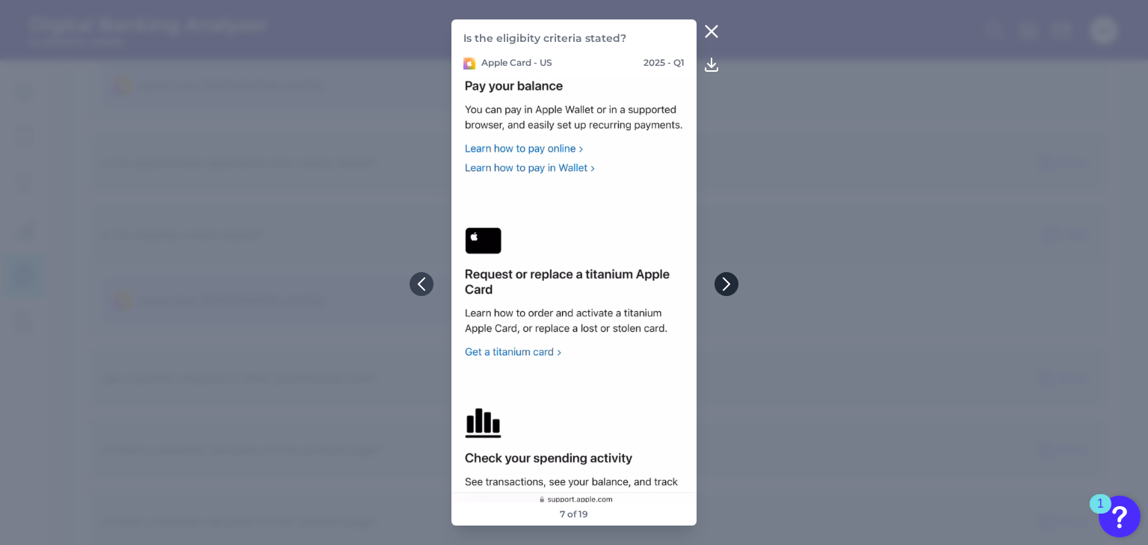
click at [737, 288] on button at bounding box center [726, 284] width 24 height 24
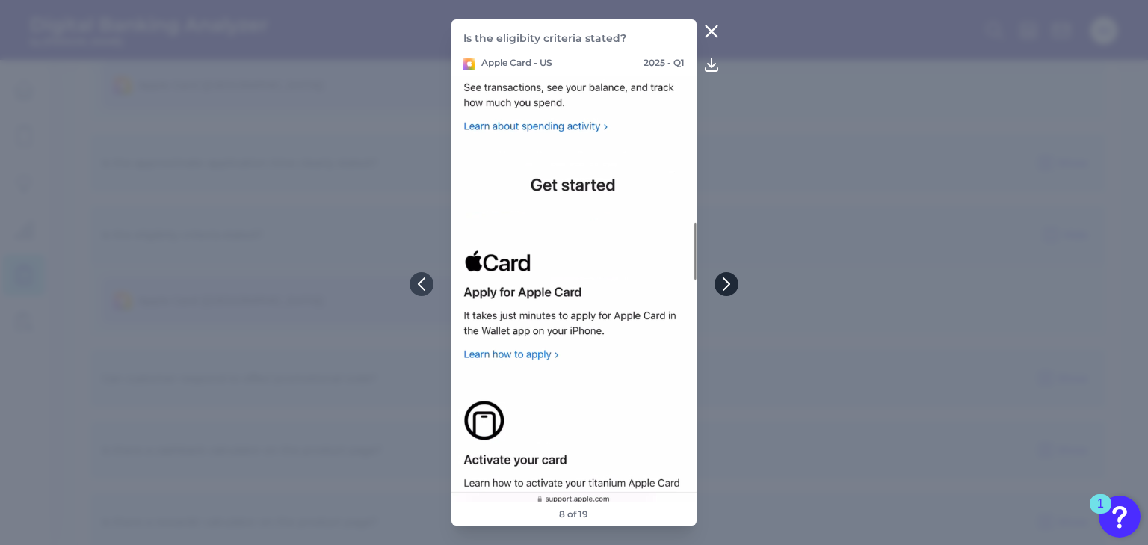
click at [736, 288] on button at bounding box center [726, 284] width 24 height 24
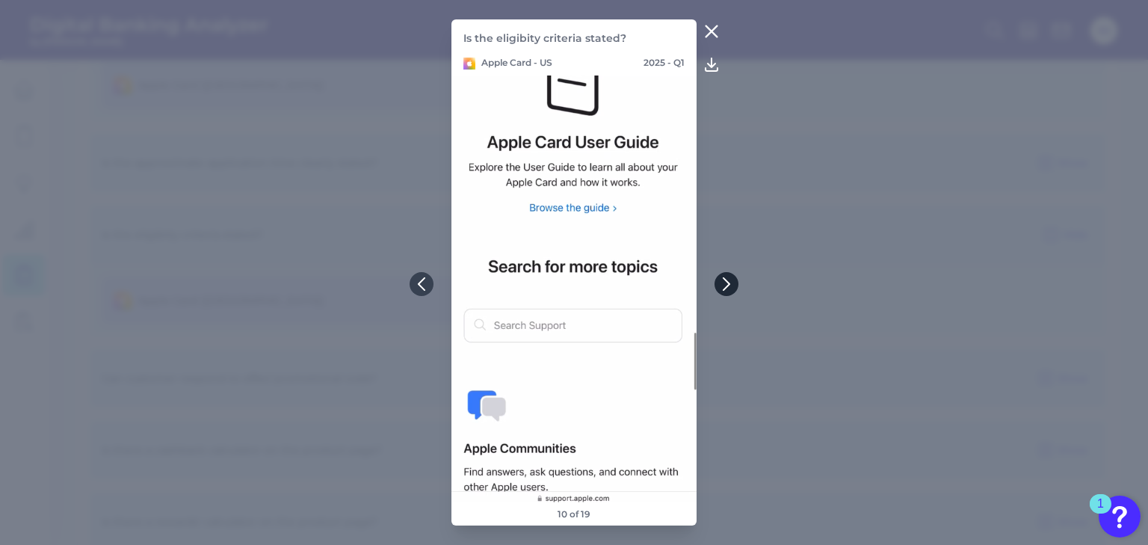
click at [735, 288] on button at bounding box center [726, 284] width 24 height 24
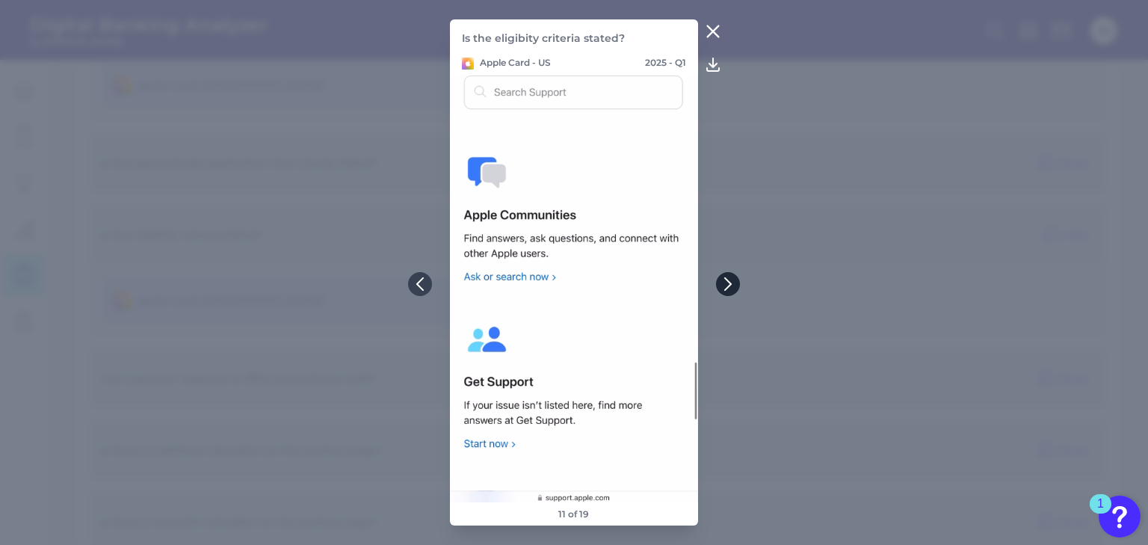
click at [736, 288] on button at bounding box center [728, 284] width 24 height 24
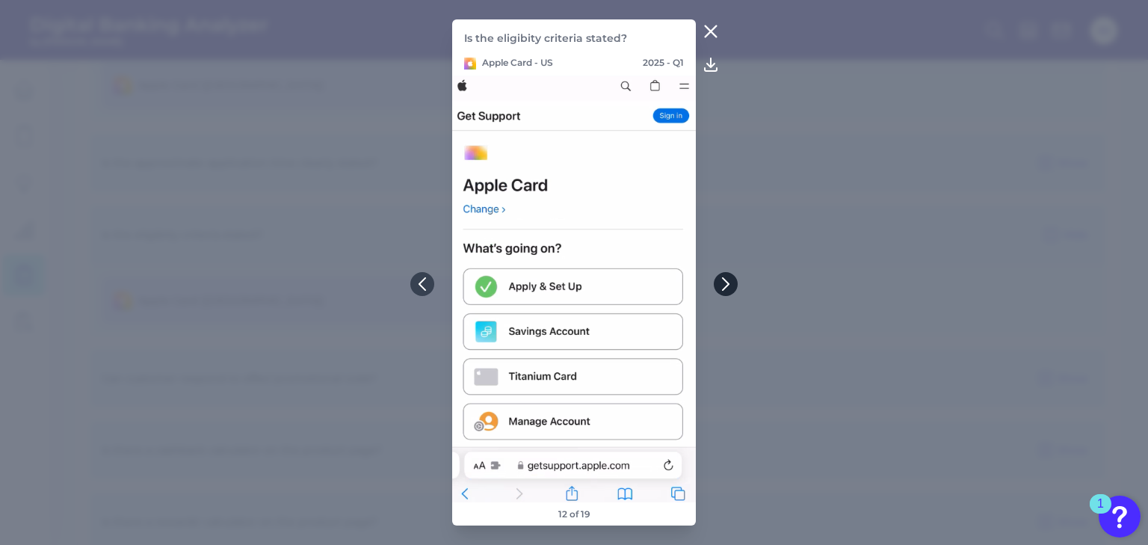
click at [733, 288] on button at bounding box center [726, 284] width 24 height 24
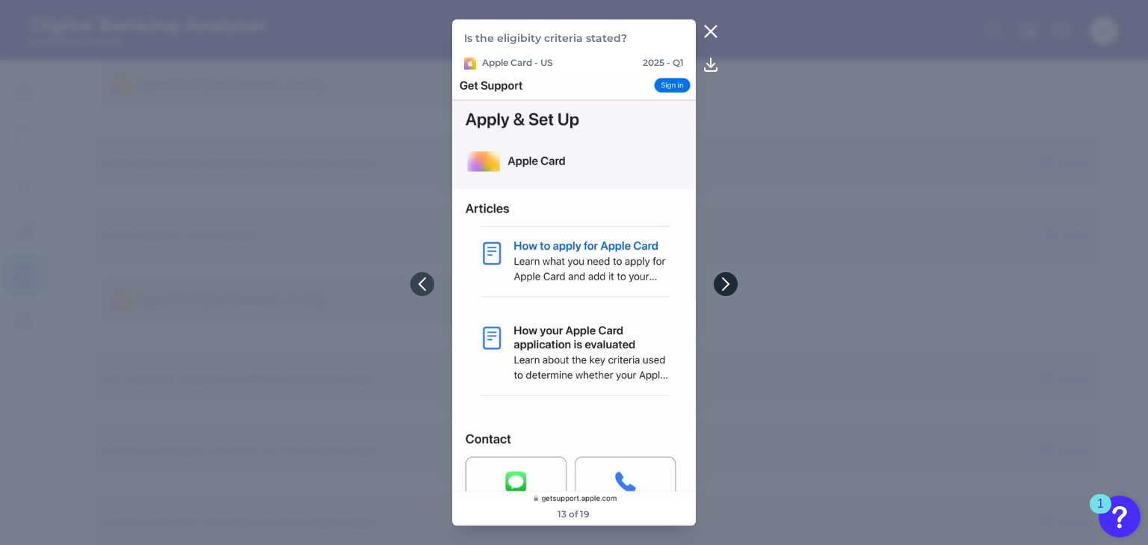
click at [735, 288] on button at bounding box center [726, 284] width 24 height 24
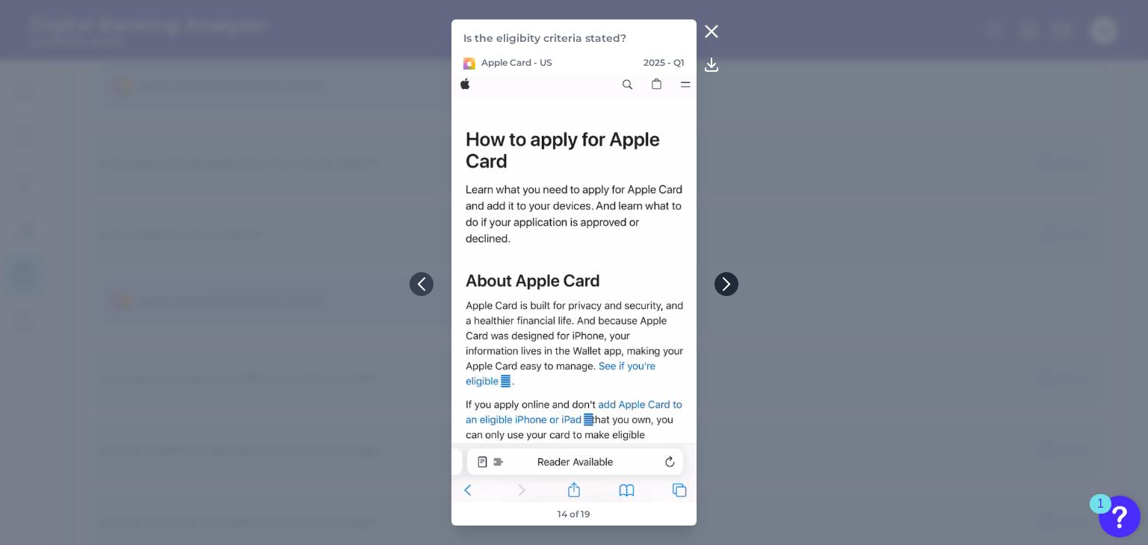
click at [735, 288] on button at bounding box center [726, 284] width 24 height 24
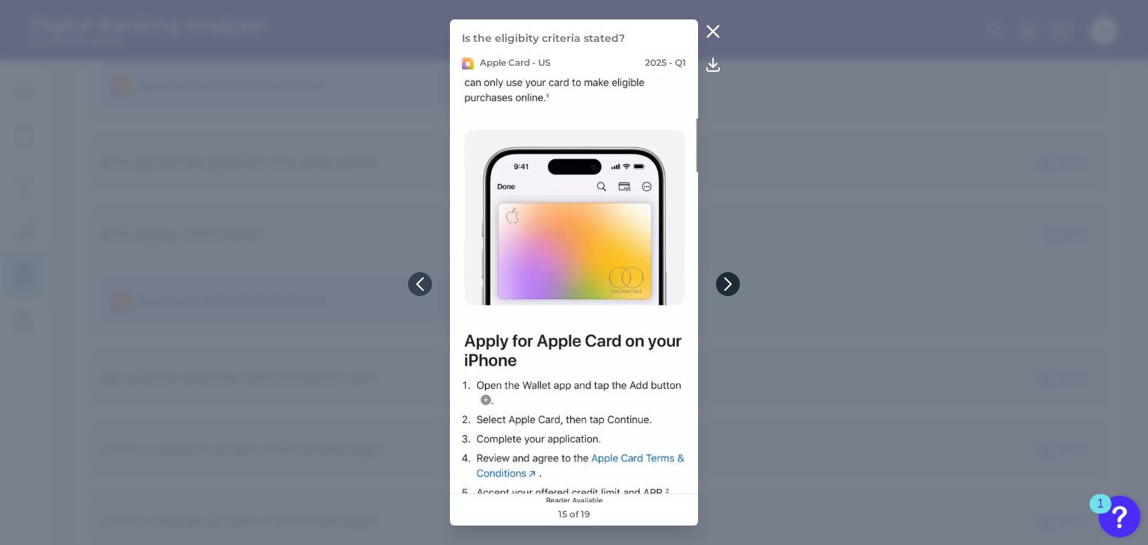
click at [735, 288] on button at bounding box center [728, 284] width 24 height 24
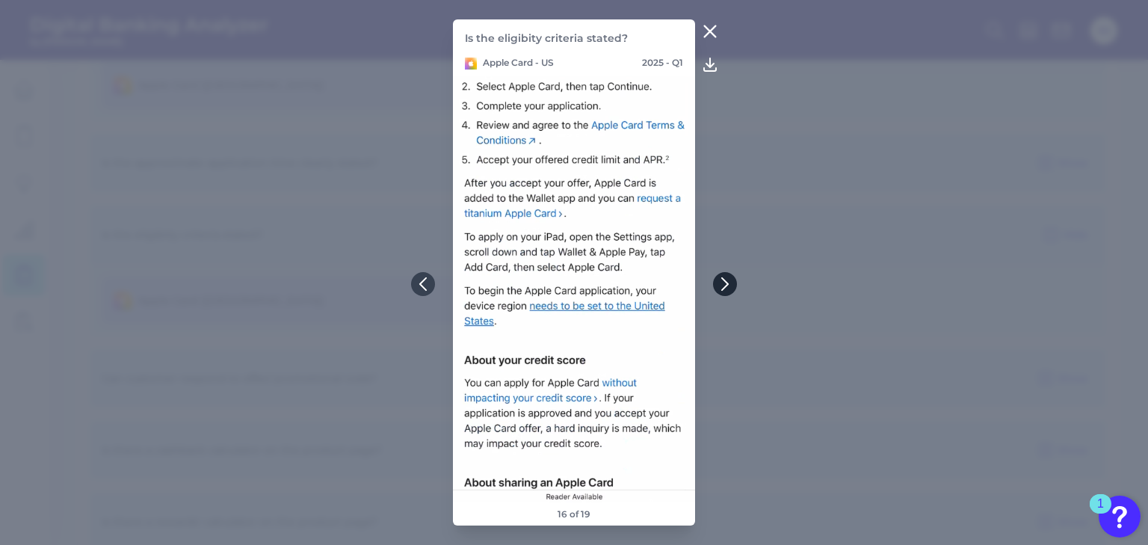
click at [735, 288] on button at bounding box center [725, 284] width 24 height 24
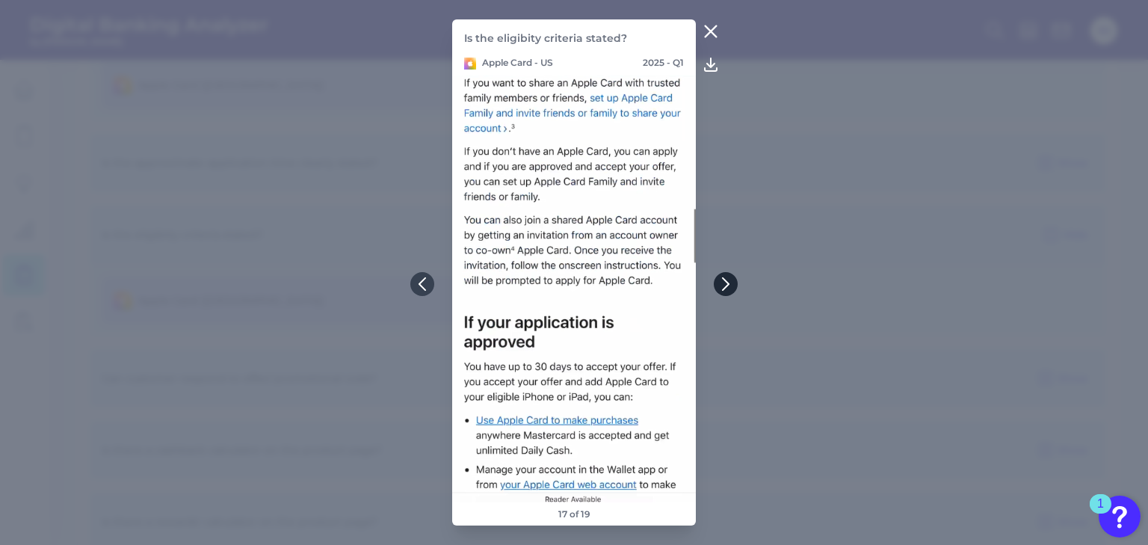
click at [735, 288] on button at bounding box center [726, 284] width 24 height 24
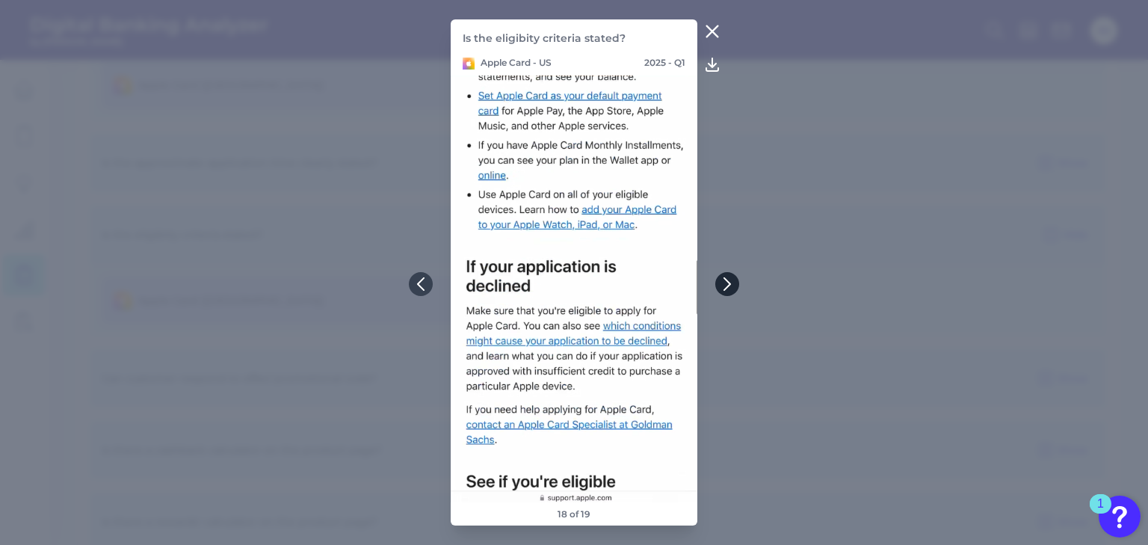
click at [735, 288] on button at bounding box center [727, 284] width 24 height 24
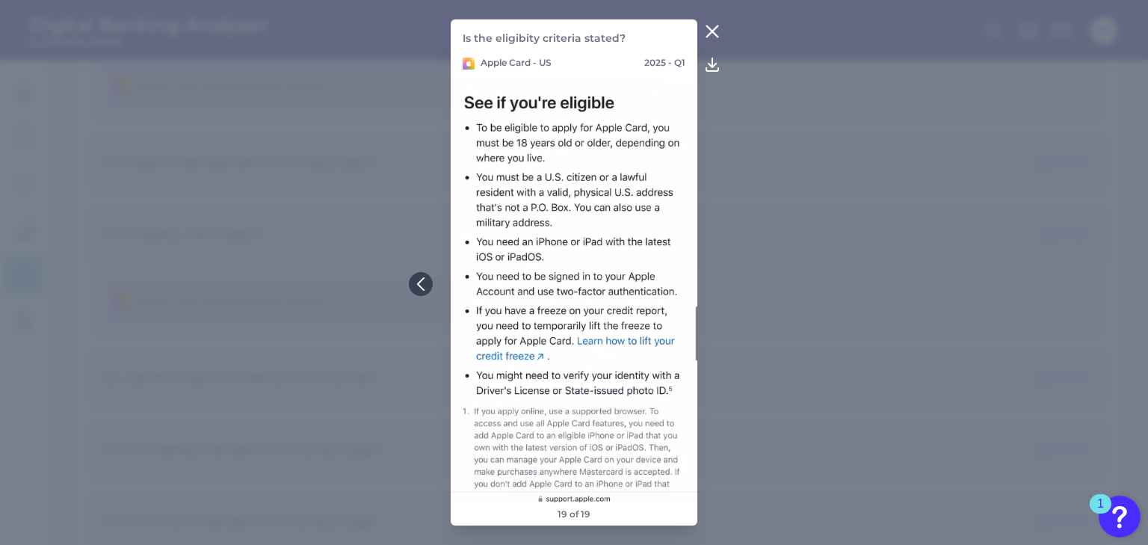
click at [711, 34] on icon at bounding box center [712, 31] width 18 height 18
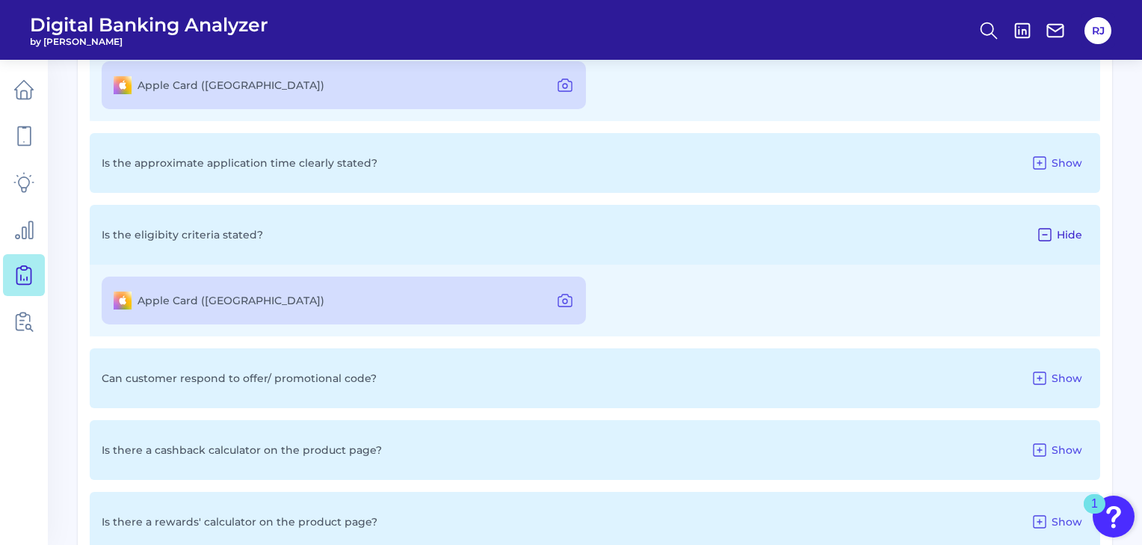
click at [1055, 230] on button "Hide" at bounding box center [1059, 235] width 58 height 24
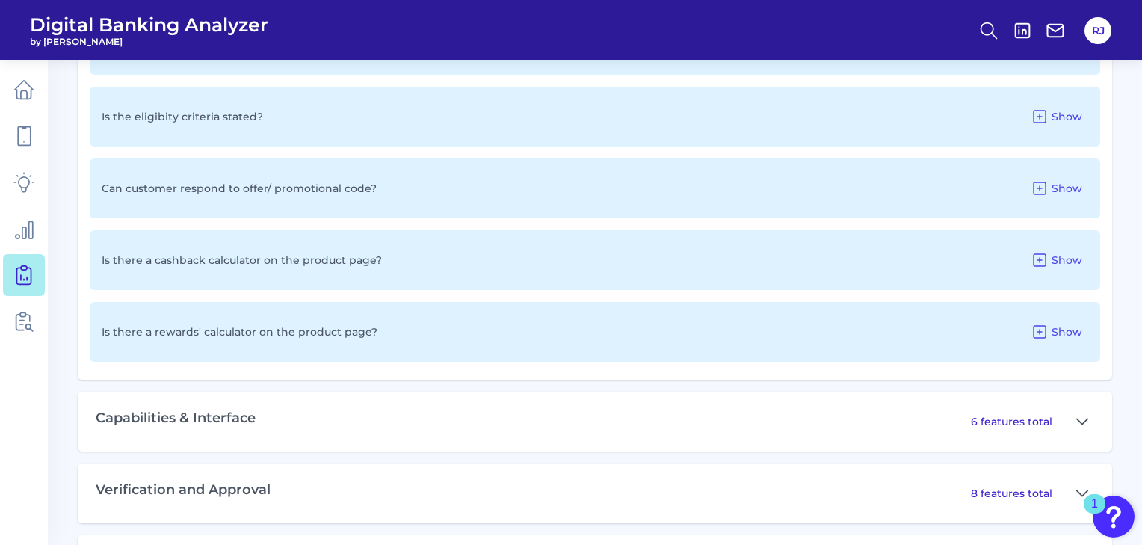
scroll to position [1155, 0]
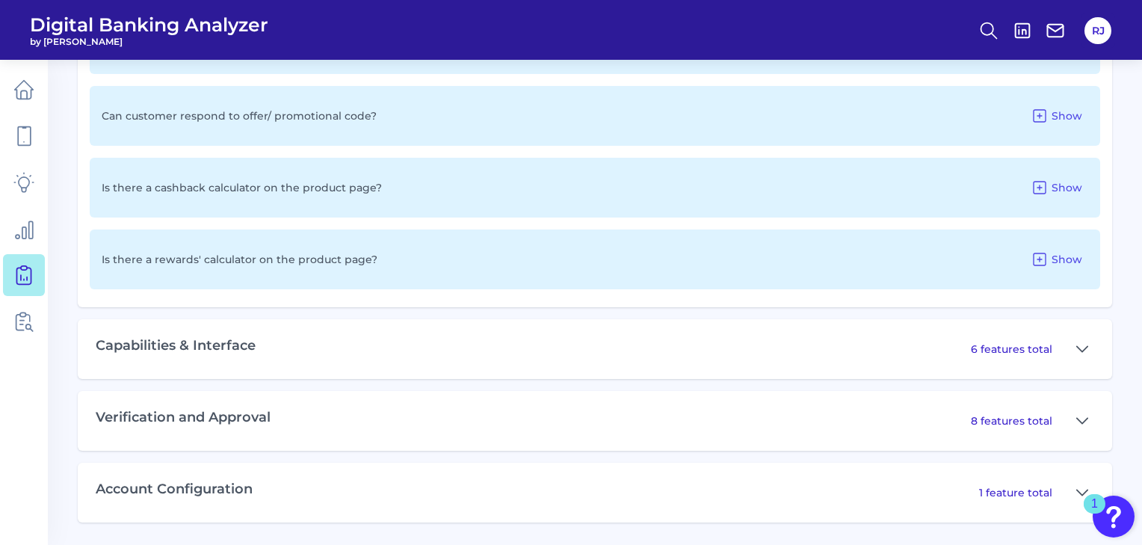
click at [1055, 231] on div "Is there a rewards' calculator on the product page? Show" at bounding box center [595, 259] width 1010 height 60
click at [994, 424] on p "8 features total" at bounding box center [1011, 420] width 81 height 13
click at [1085, 420] on icon at bounding box center [1082, 421] width 12 height 18
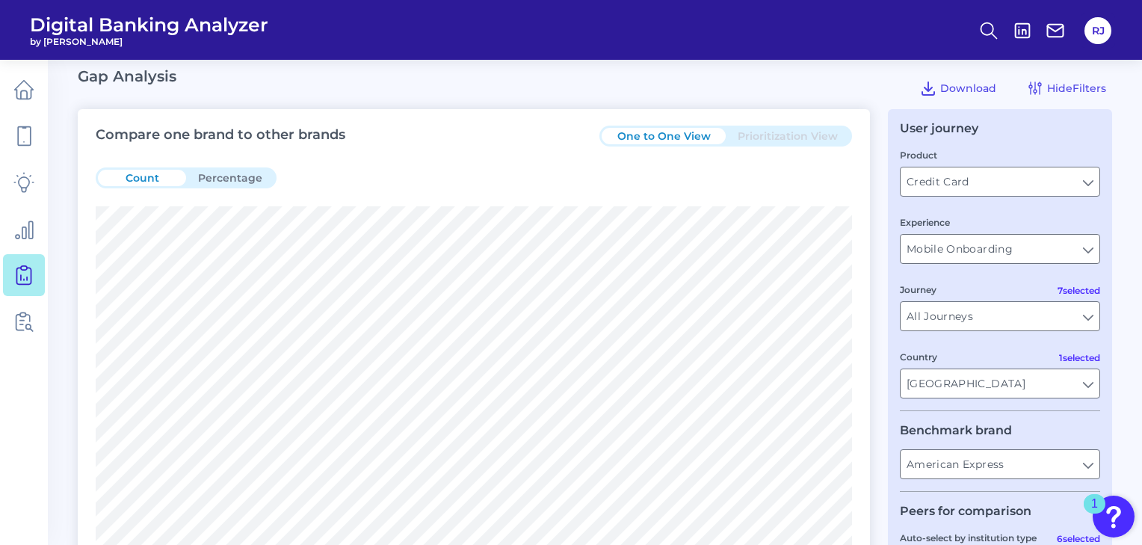
scroll to position [10, 0]
click at [781, 34] on header "Digital Banking Analyzer by Curinos RJ" at bounding box center [571, 30] width 1142 height 60
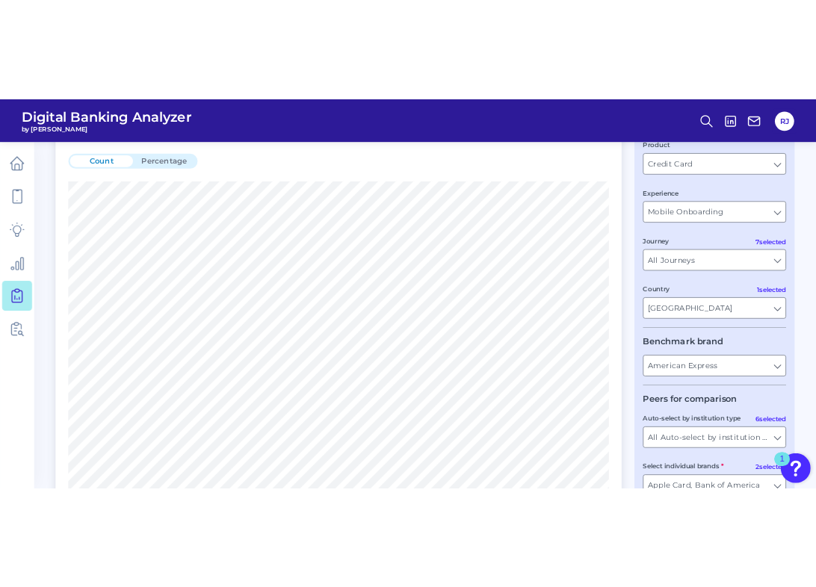
scroll to position [0, 0]
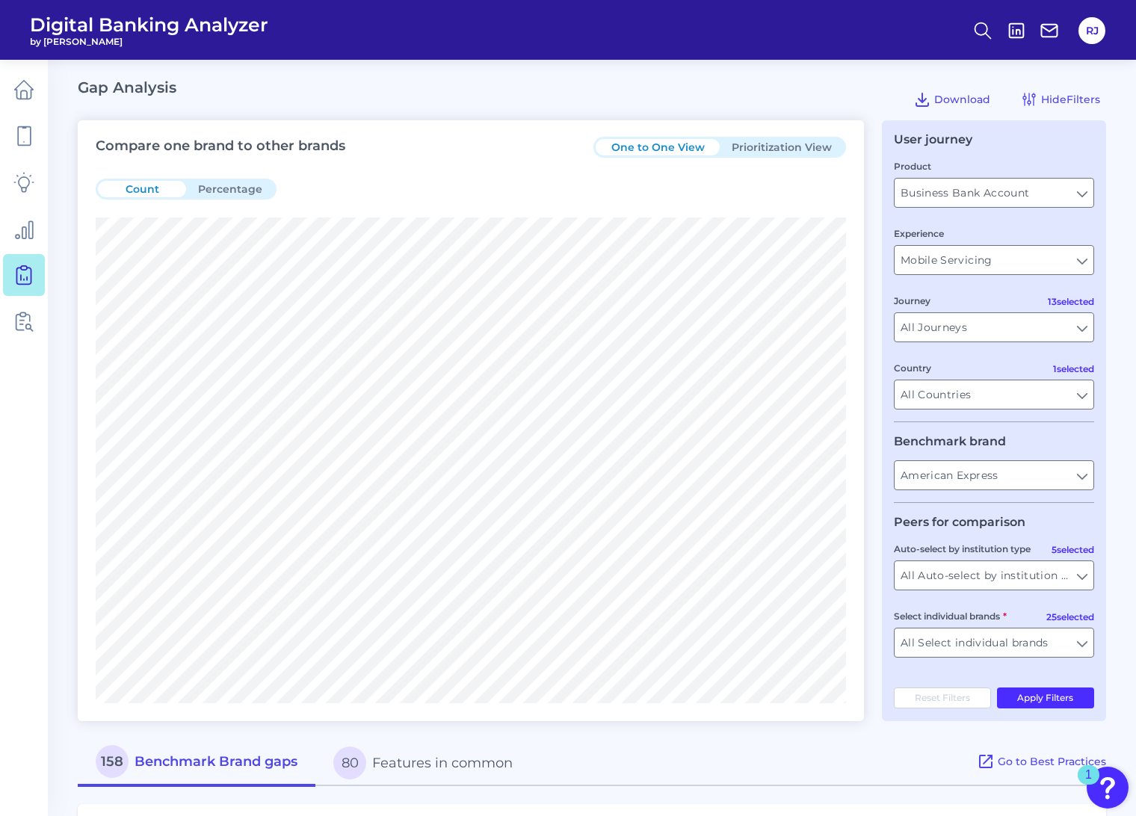
click at [266, 85] on div "Gap Analysis Download Hide Filters" at bounding box center [592, 99] width 1028 height 42
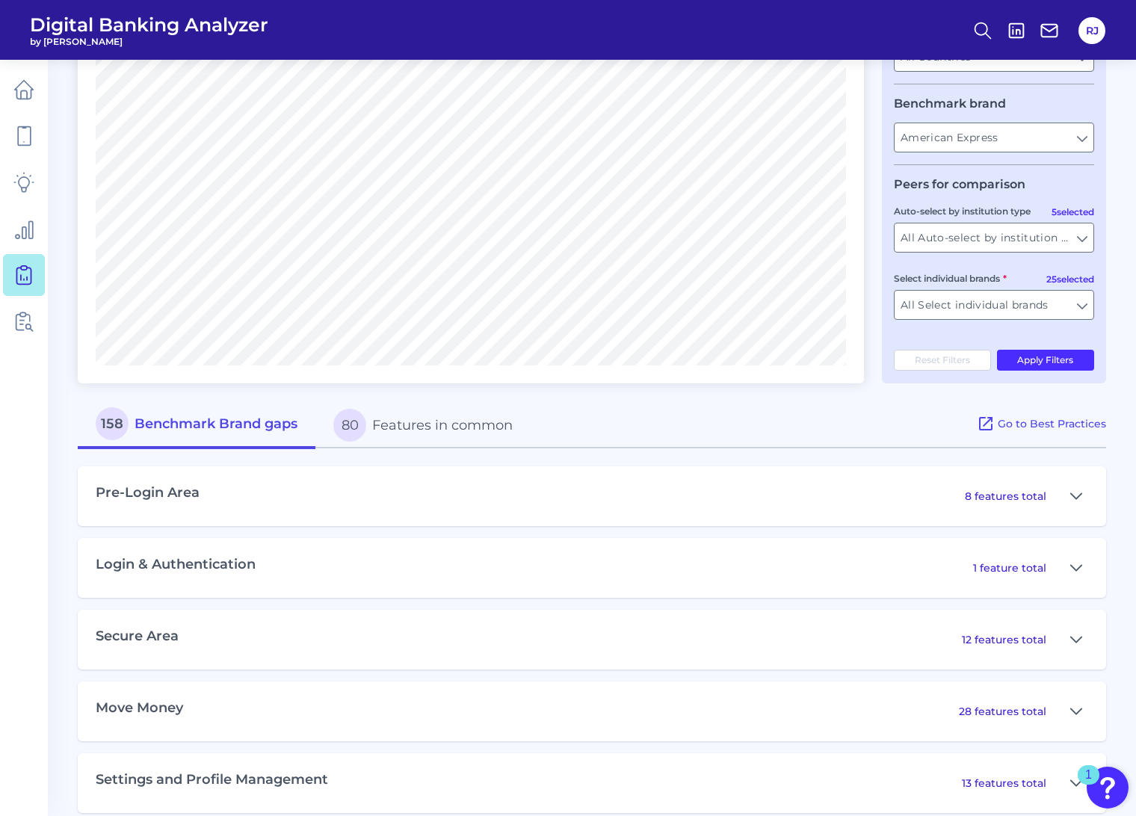
scroll to position [414, 0]
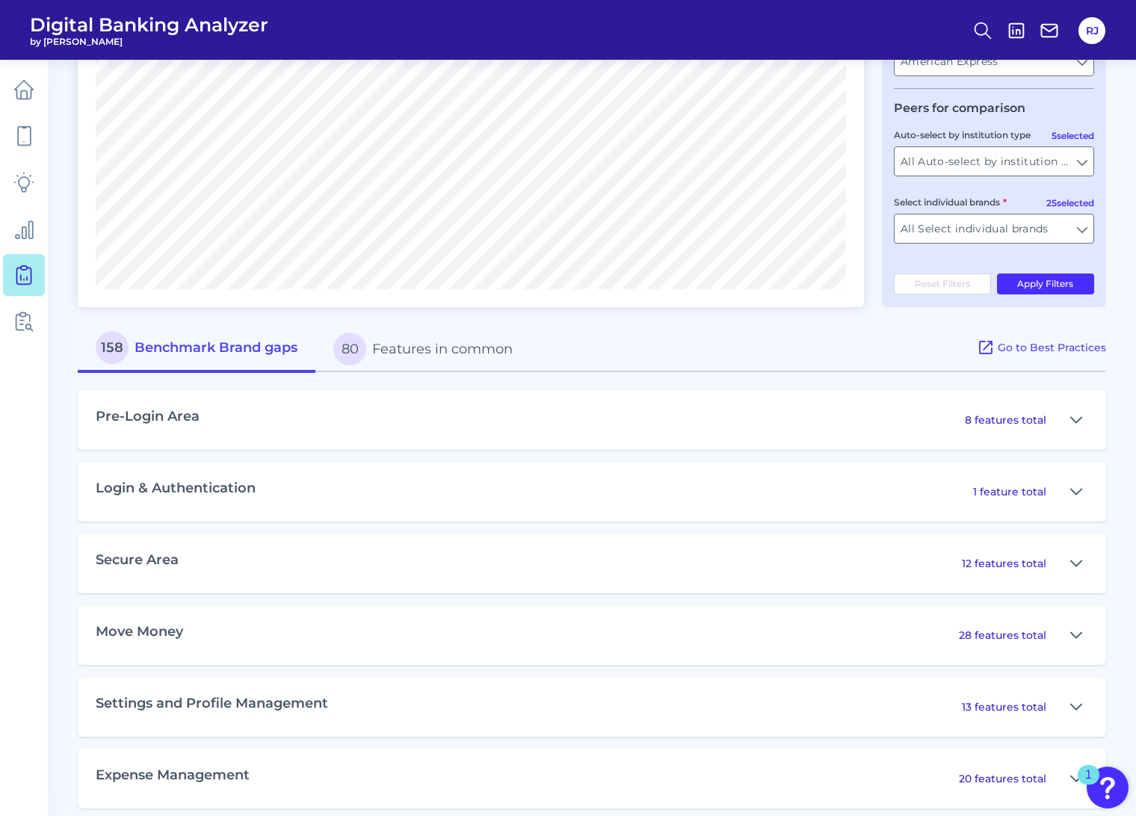
click at [383, 349] on button "80 Features in common" at bounding box center [422, 349] width 215 height 48
click at [256, 349] on button "158 Benchmark Brand gaps" at bounding box center [196, 349] width 236 height 48
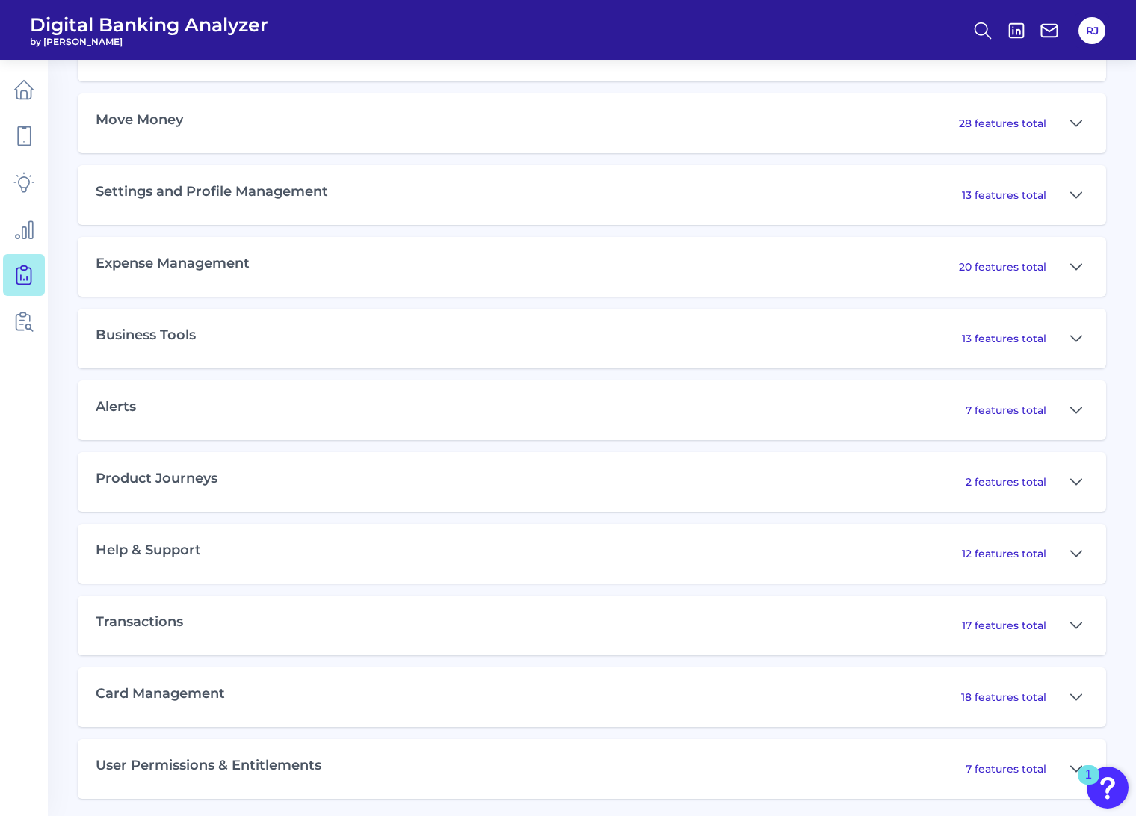
scroll to position [930, 0]
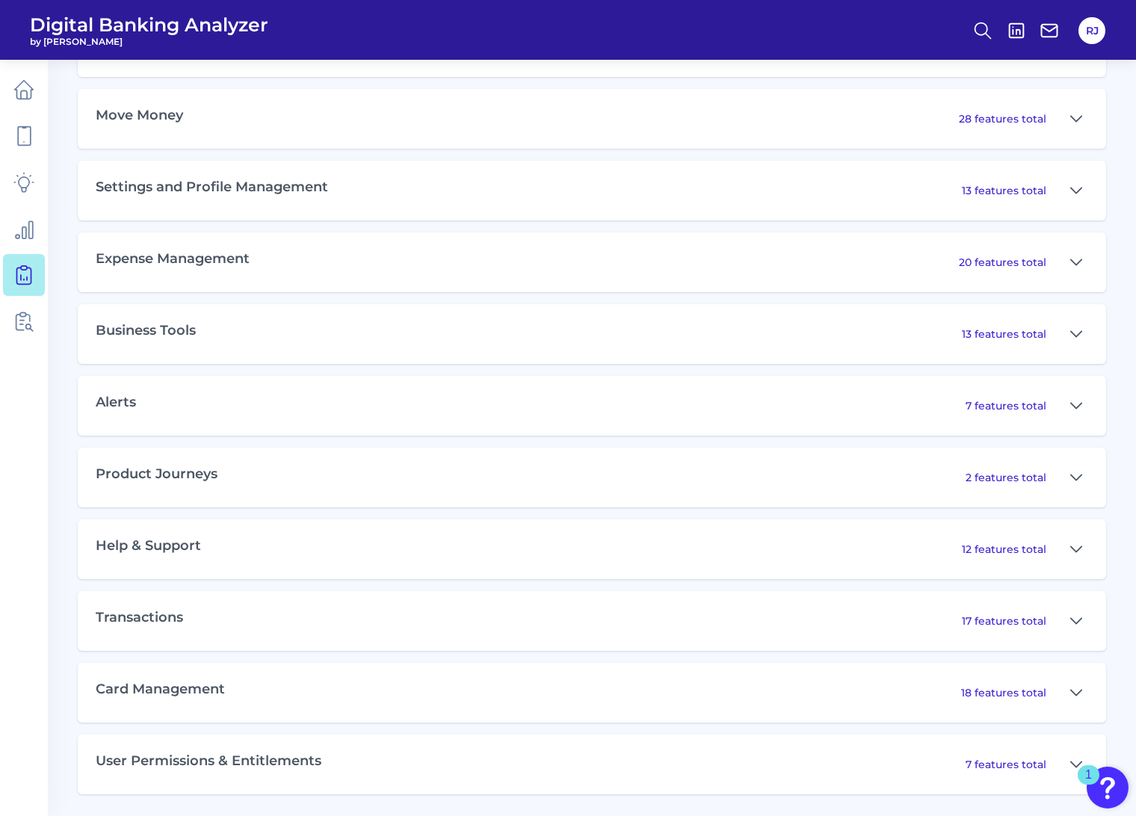
click at [821, 273] on div "Expense Management 20 features total" at bounding box center [592, 262] width 1028 height 60
click at [821, 264] on icon at bounding box center [1076, 262] width 12 height 18
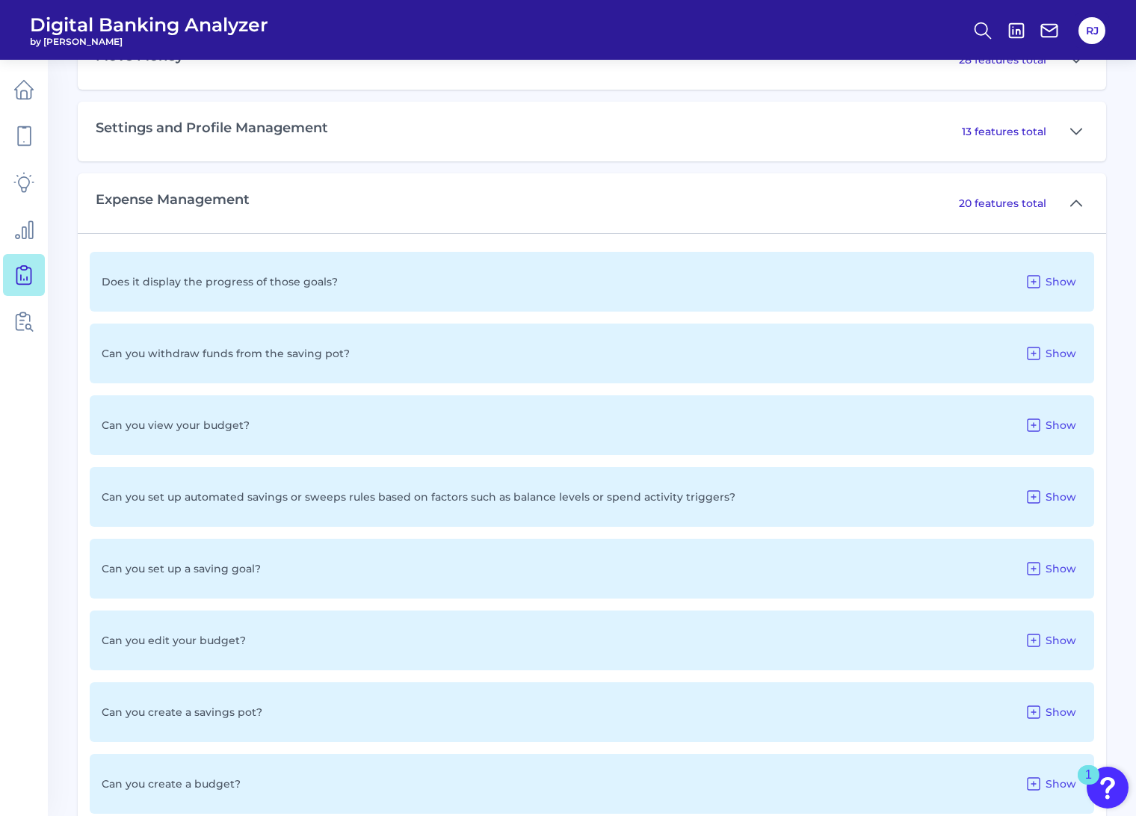
scroll to position [1015, 0]
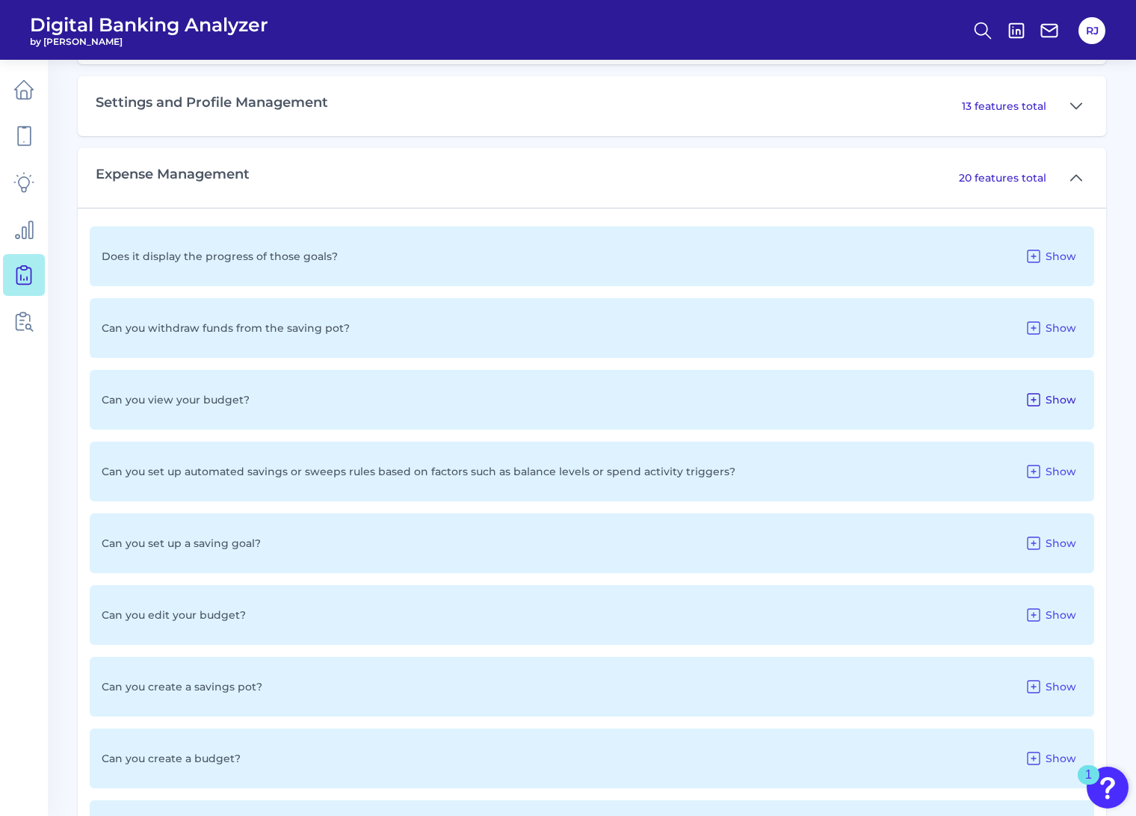
click at [821, 407] on button "Show" at bounding box center [1050, 400] width 64 height 24
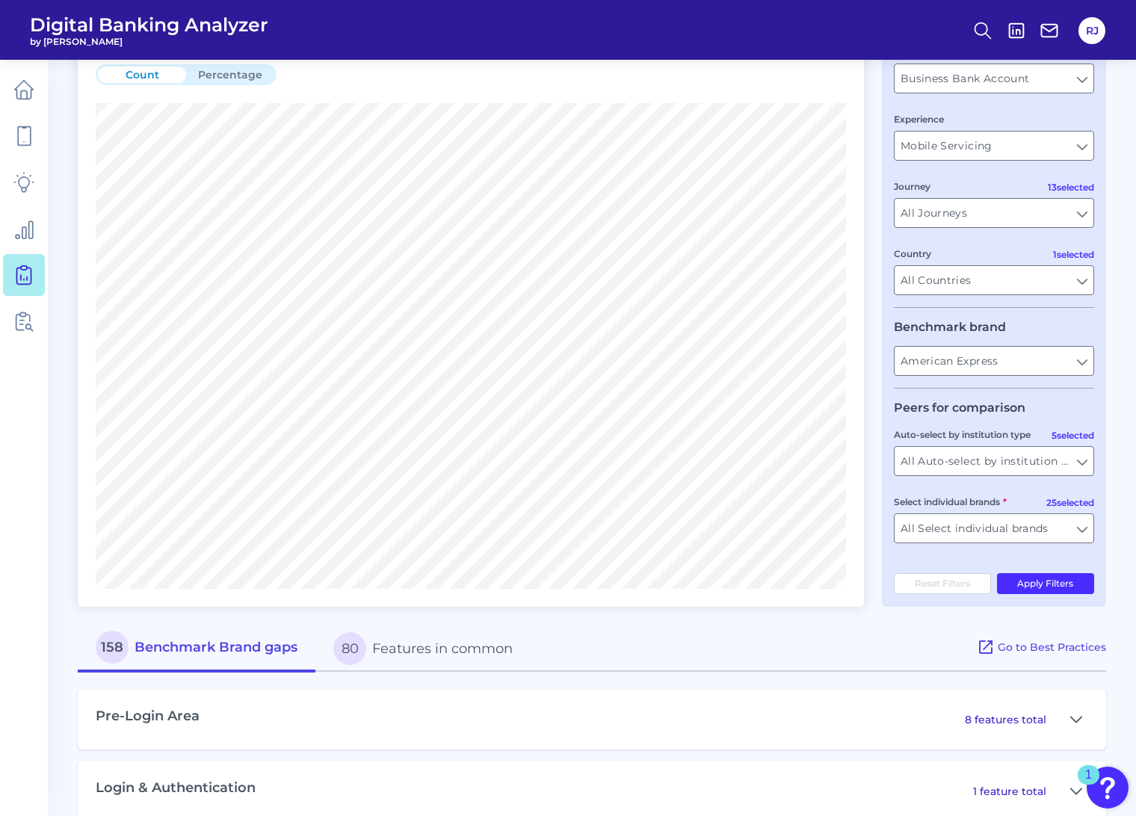
scroll to position [0, 0]
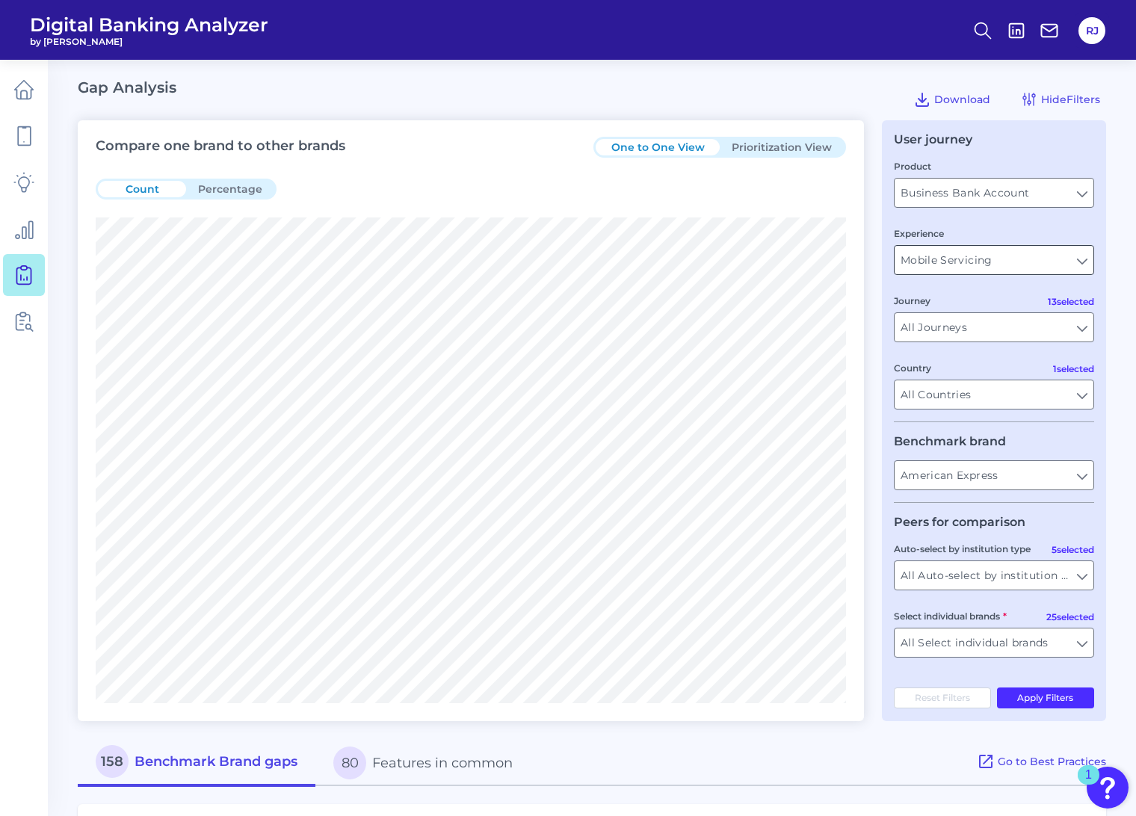
click at [821, 273] on input "Mobile Servicing" at bounding box center [993, 260] width 199 height 28
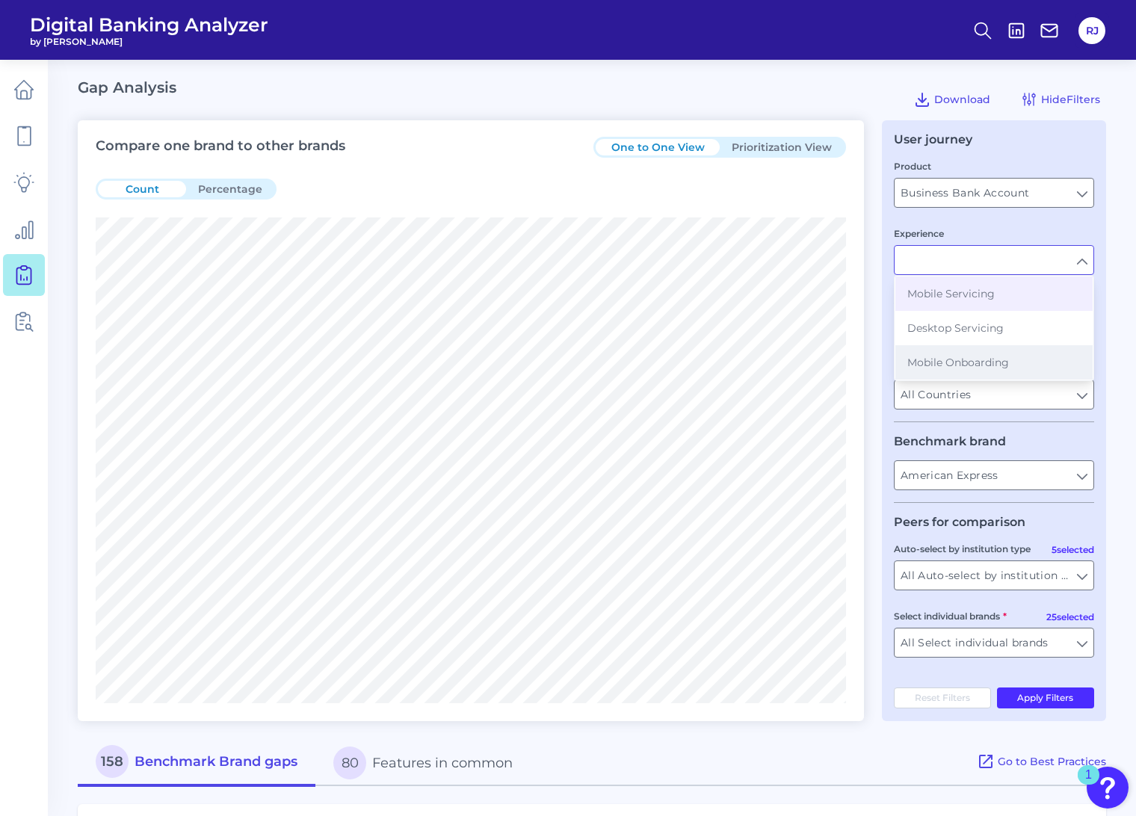
click at [821, 359] on span "Mobile Onboarding" at bounding box center [958, 362] width 102 height 13
type input "Mobile Onboarding"
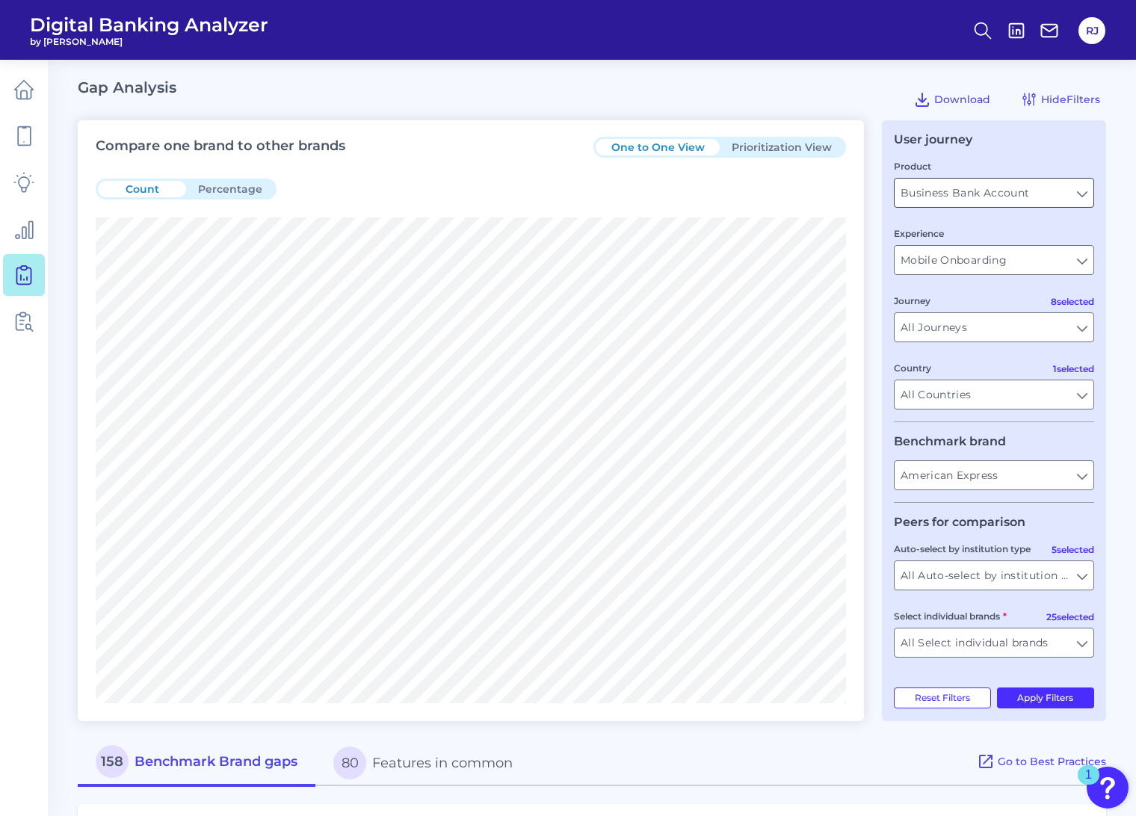
drag, startPoint x: 972, startPoint y: 213, endPoint x: 972, endPoint y: 195, distance: 17.9
click at [821, 195] on input "Business Bank Account" at bounding box center [993, 193] width 199 height 28
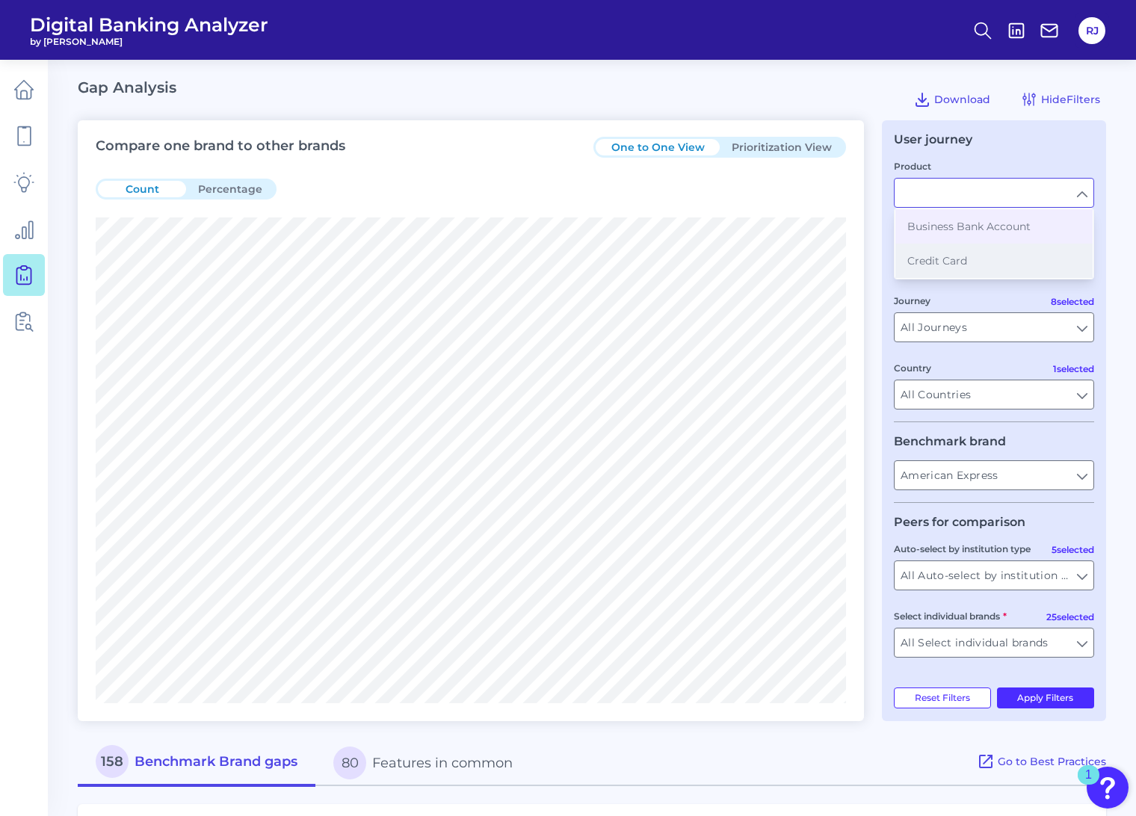
click at [821, 256] on button "Credit Card" at bounding box center [993, 261] width 197 height 34
type input "Credit Card"
type input "[GEOGRAPHIC_DATA]"
click at [821, 587] on button "Apply Filters" at bounding box center [1046, 697] width 98 height 21
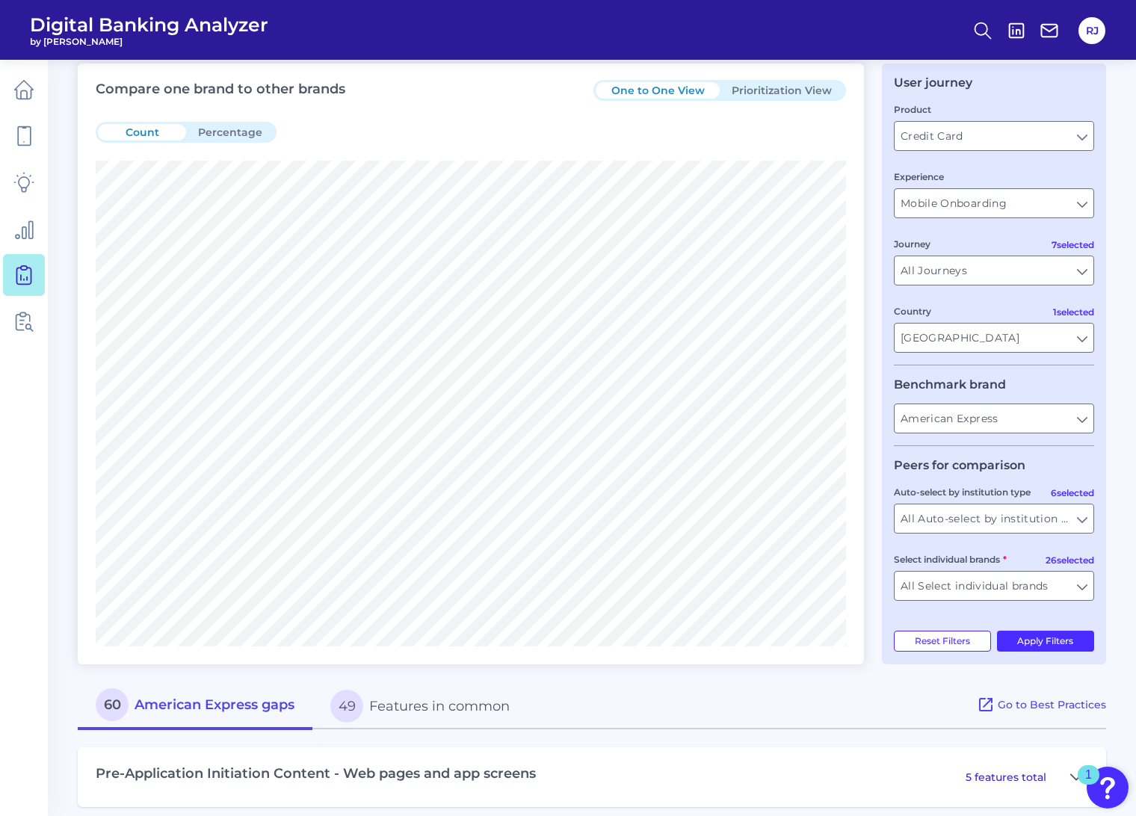
scroll to position [428, 0]
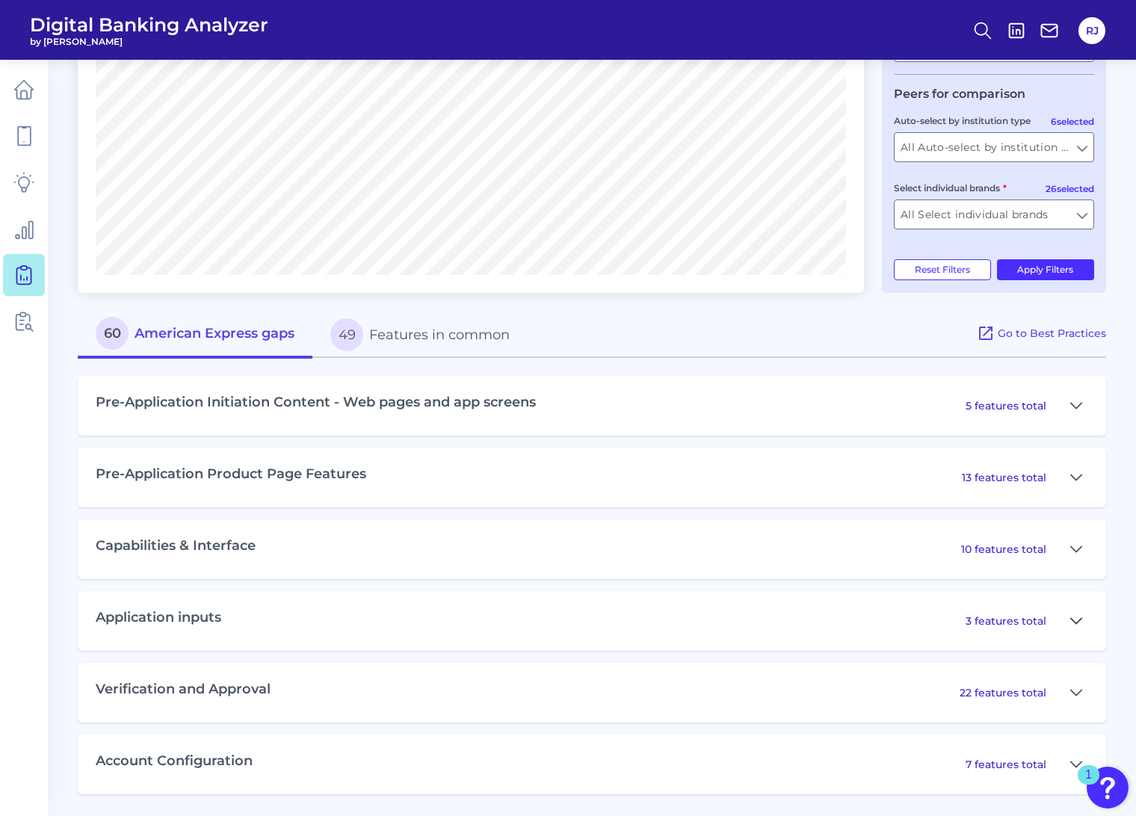
click at [821, 587] on button at bounding box center [1076, 621] width 24 height 24
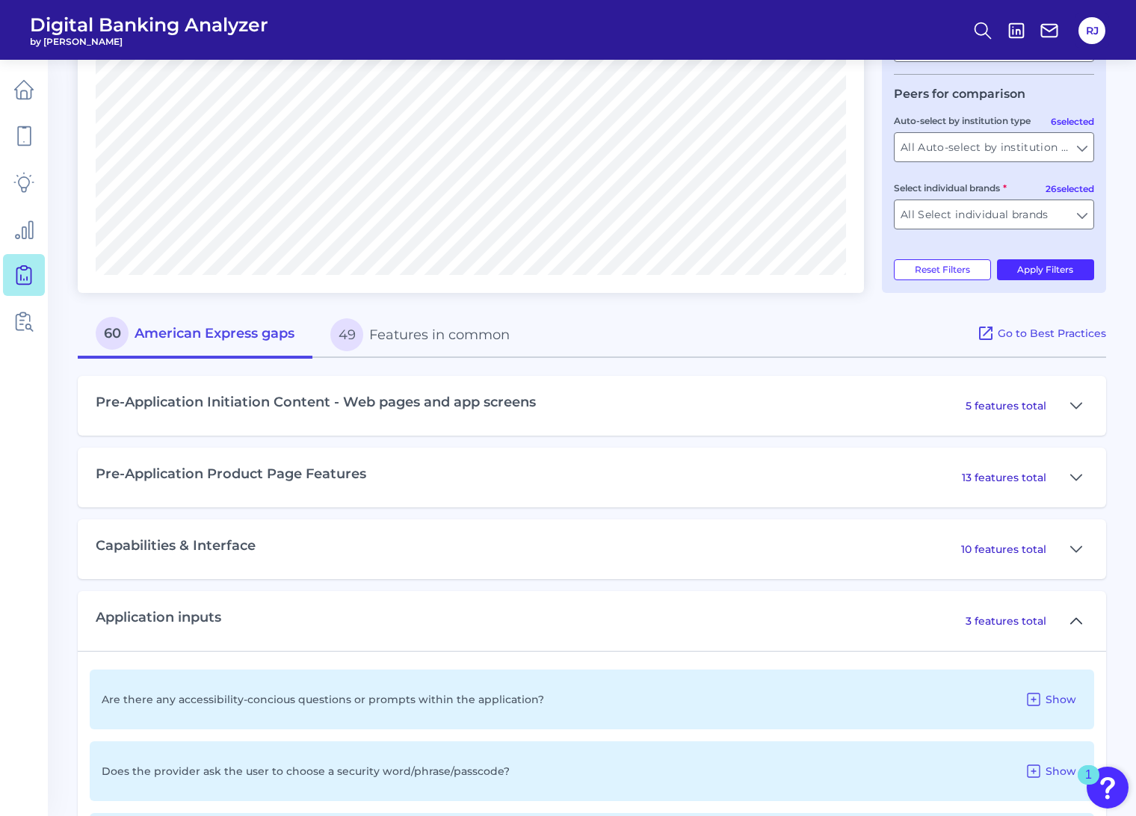
scroll to position [512, 0]
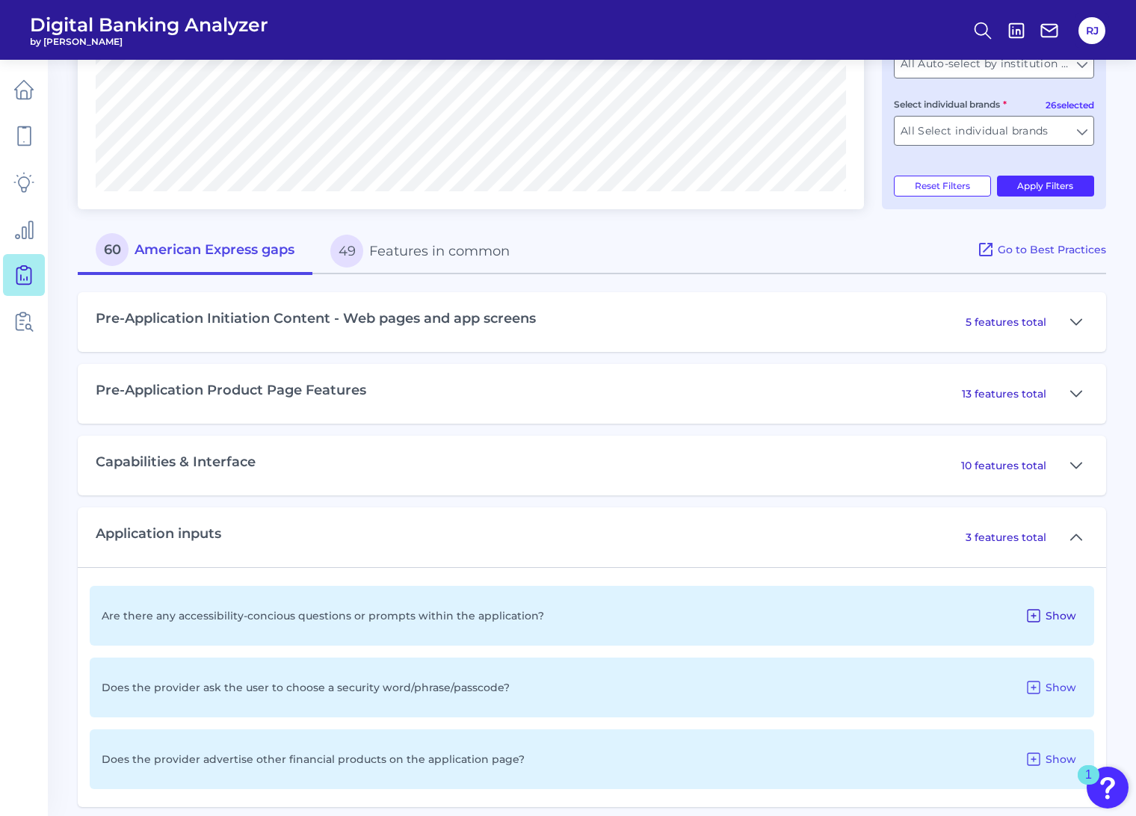
click at [821, 587] on span "Show" at bounding box center [1060, 615] width 31 height 13
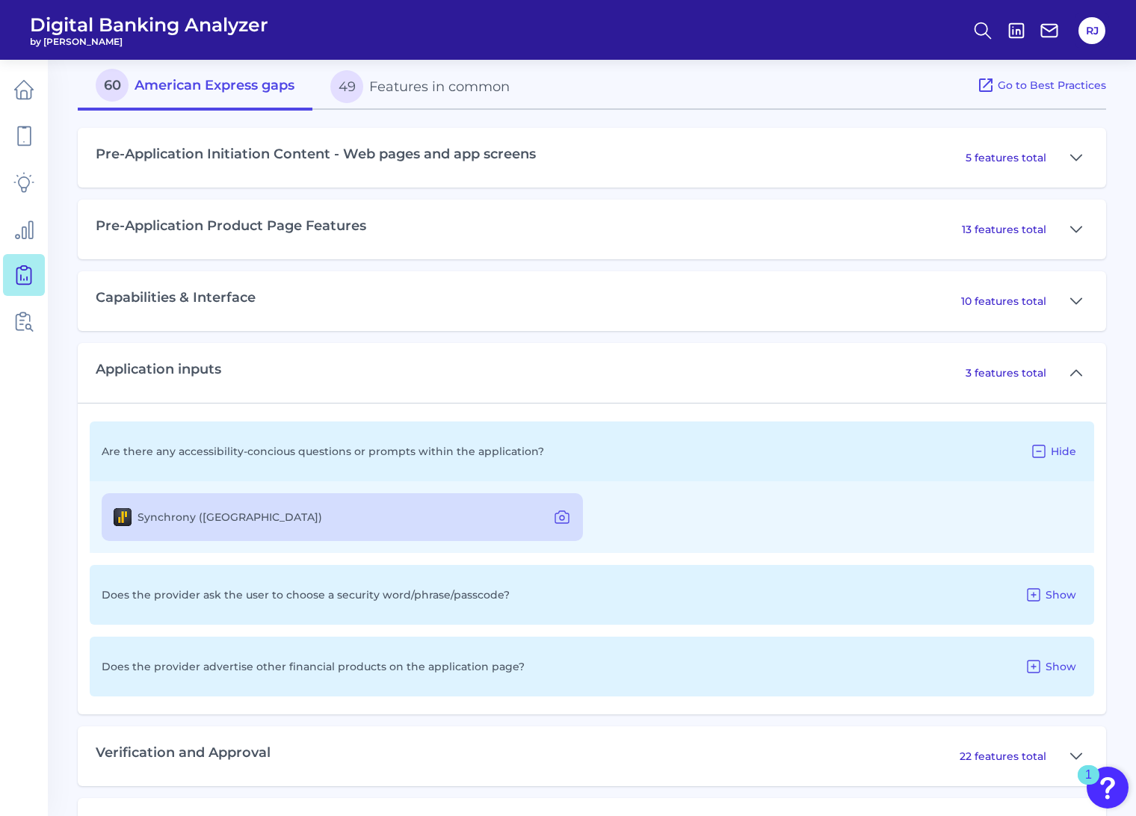
scroll to position [678, 0]
click at [568, 519] on icon at bounding box center [562, 516] width 18 height 18
click at [821, 450] on button "Hide" at bounding box center [1053, 450] width 58 height 24
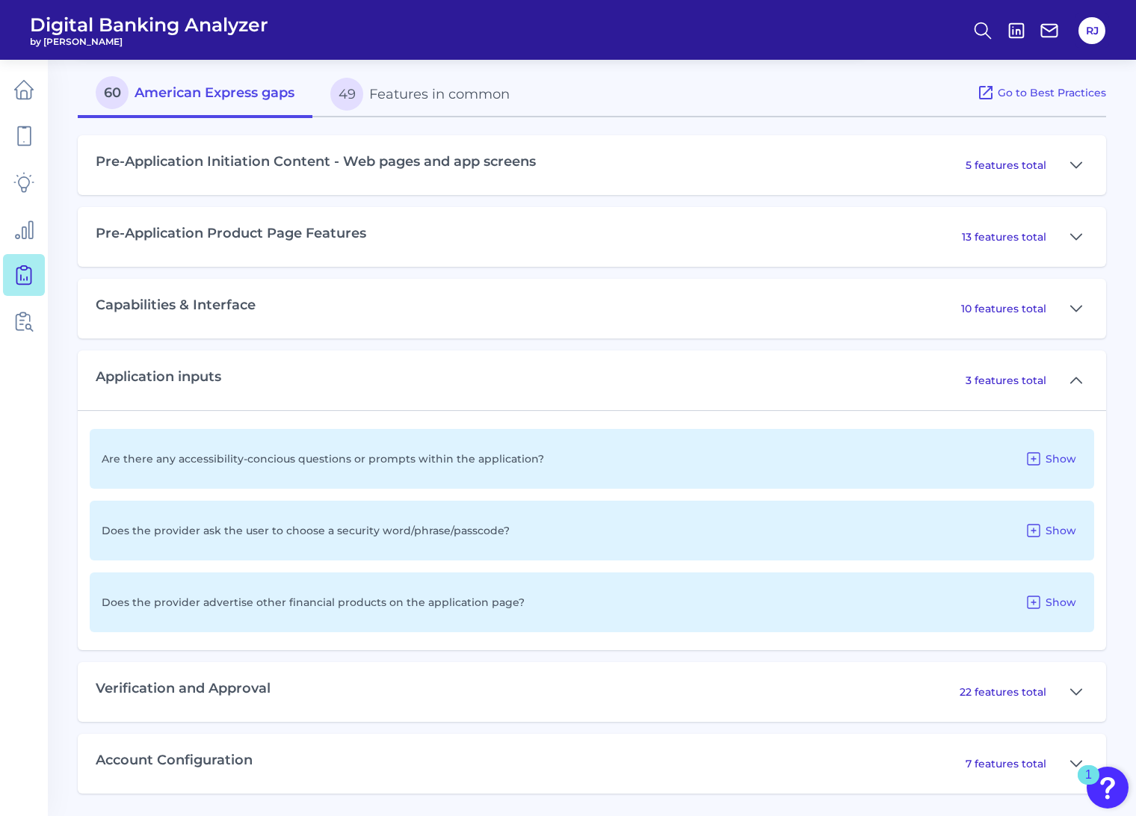
scroll to position [669, 0]
click at [821, 532] on span "Show" at bounding box center [1060, 530] width 31 height 13
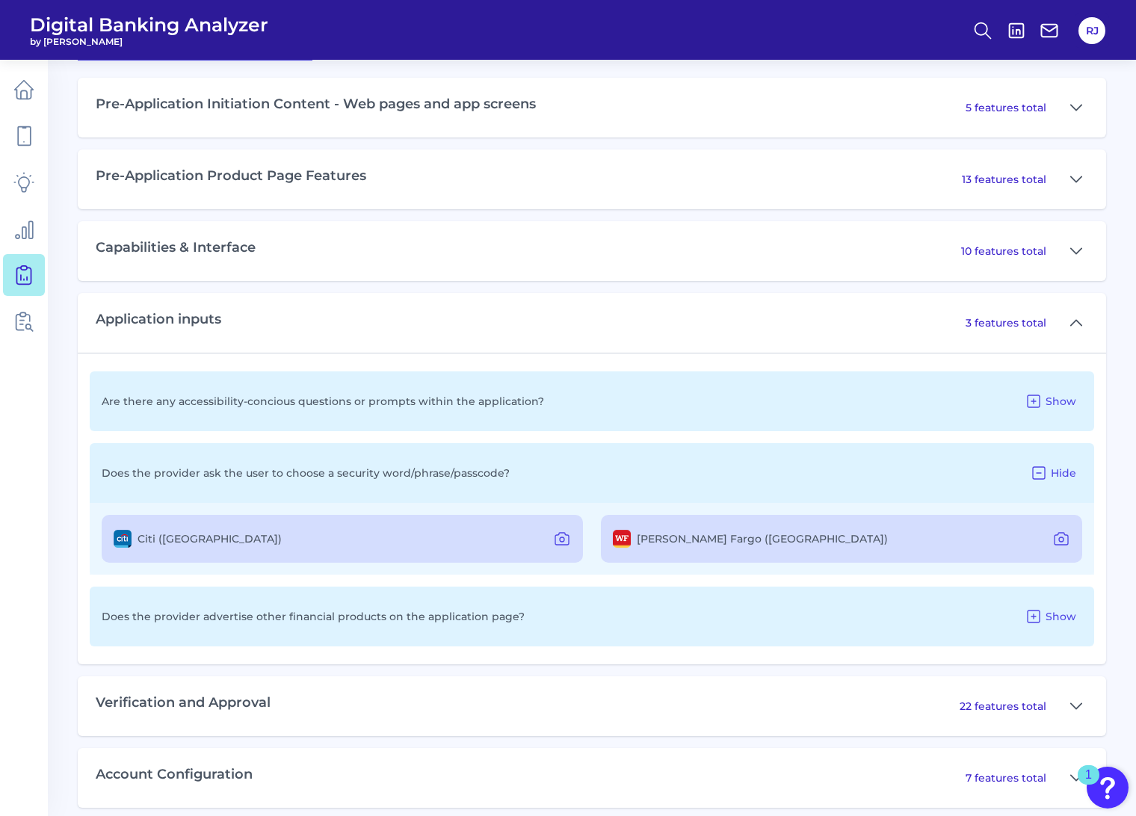
scroll to position [740, 0]
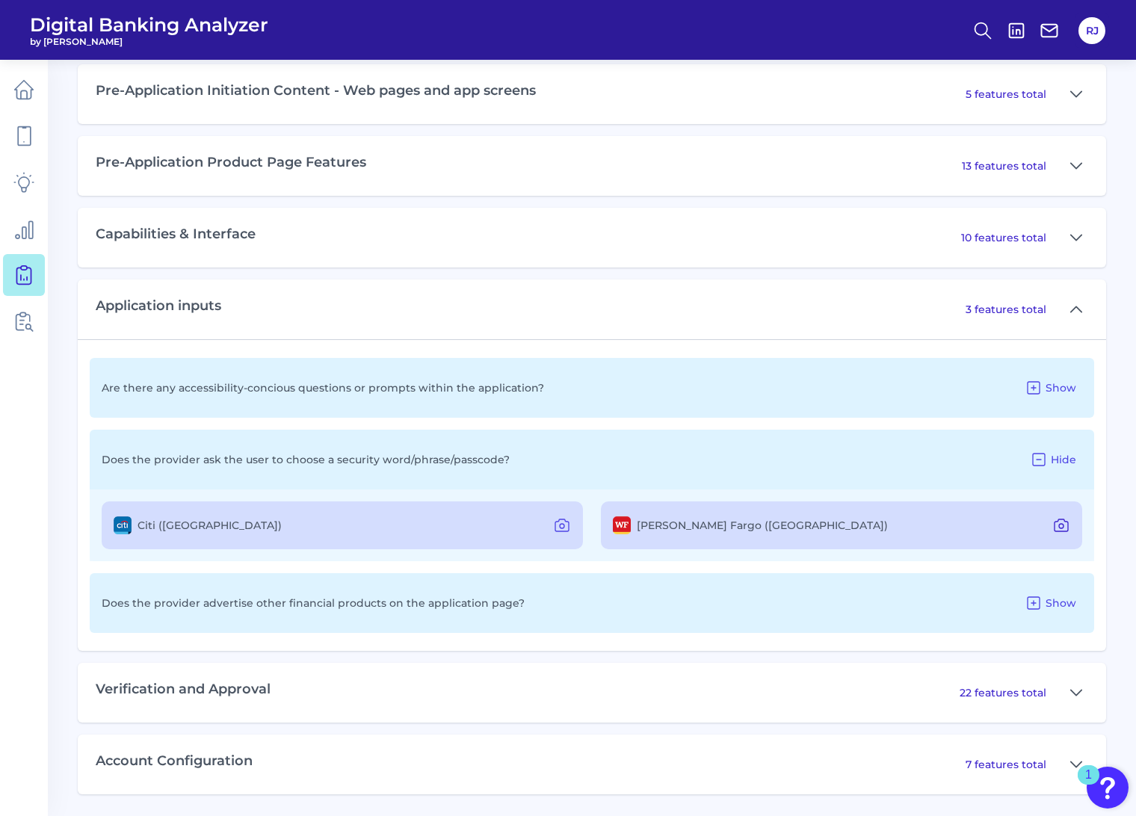
drag, startPoint x: 1064, startPoint y: 548, endPoint x: 1064, endPoint y: 535, distance: 13.4
click at [821, 535] on button at bounding box center [1061, 525] width 30 height 24
click at [610, 587] on div "Does the provider advertise other financial products on the application page? S…" at bounding box center [592, 603] width 1004 height 60
click at [821, 587] on button "Show" at bounding box center [1050, 603] width 64 height 24
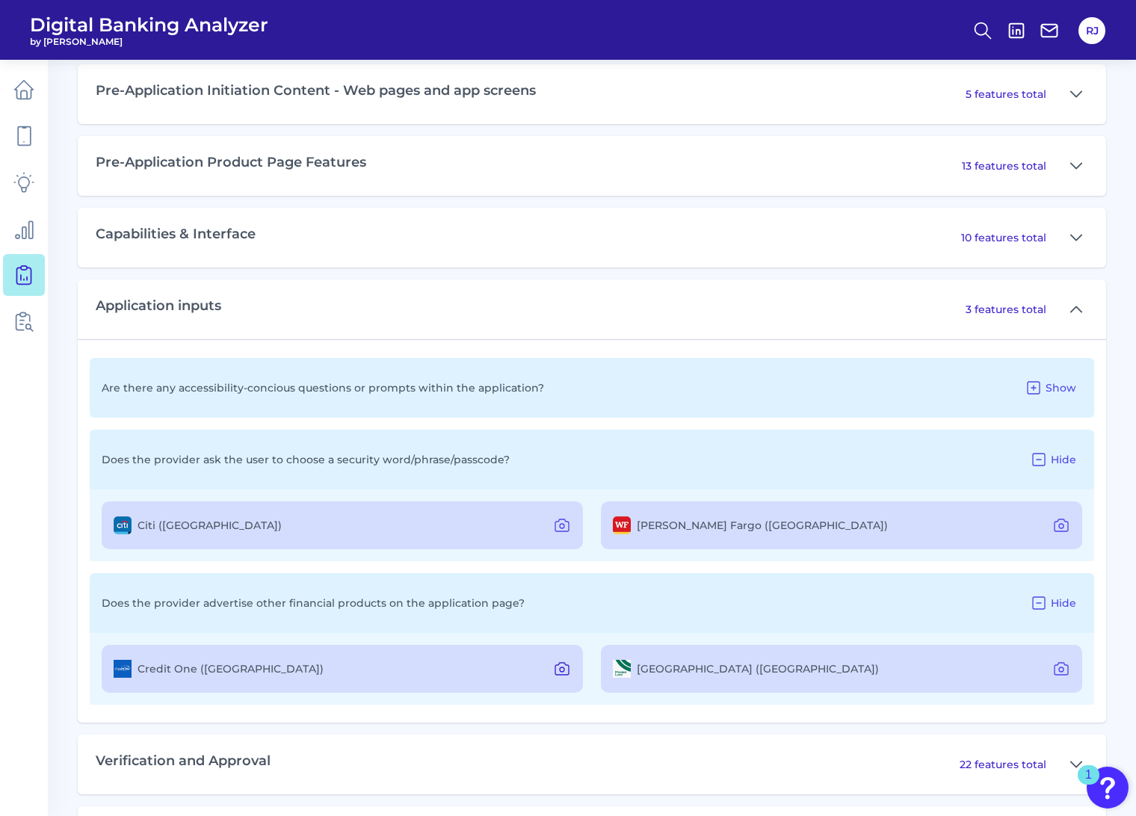
click at [554, 587] on icon at bounding box center [562, 669] width 18 height 18
click at [566, 587] on icon at bounding box center [562, 669] width 18 height 18
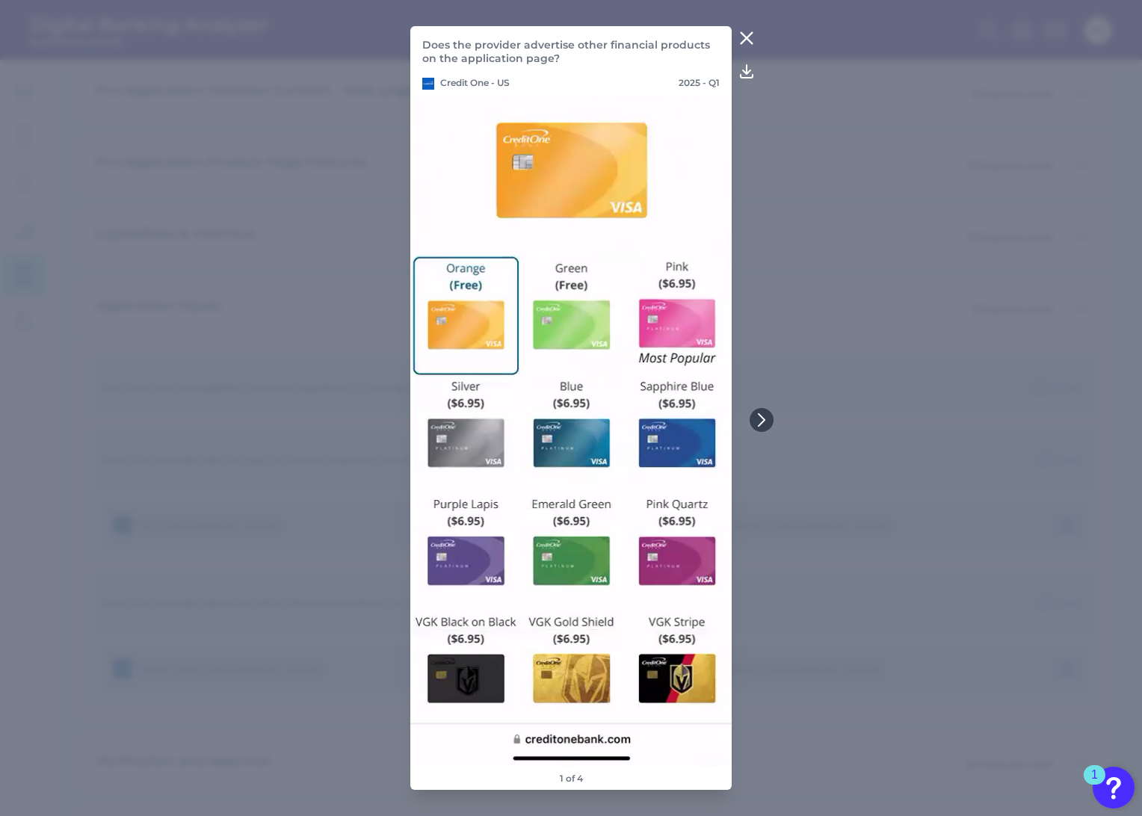
click at [752, 36] on icon at bounding box center [746, 38] width 18 height 18
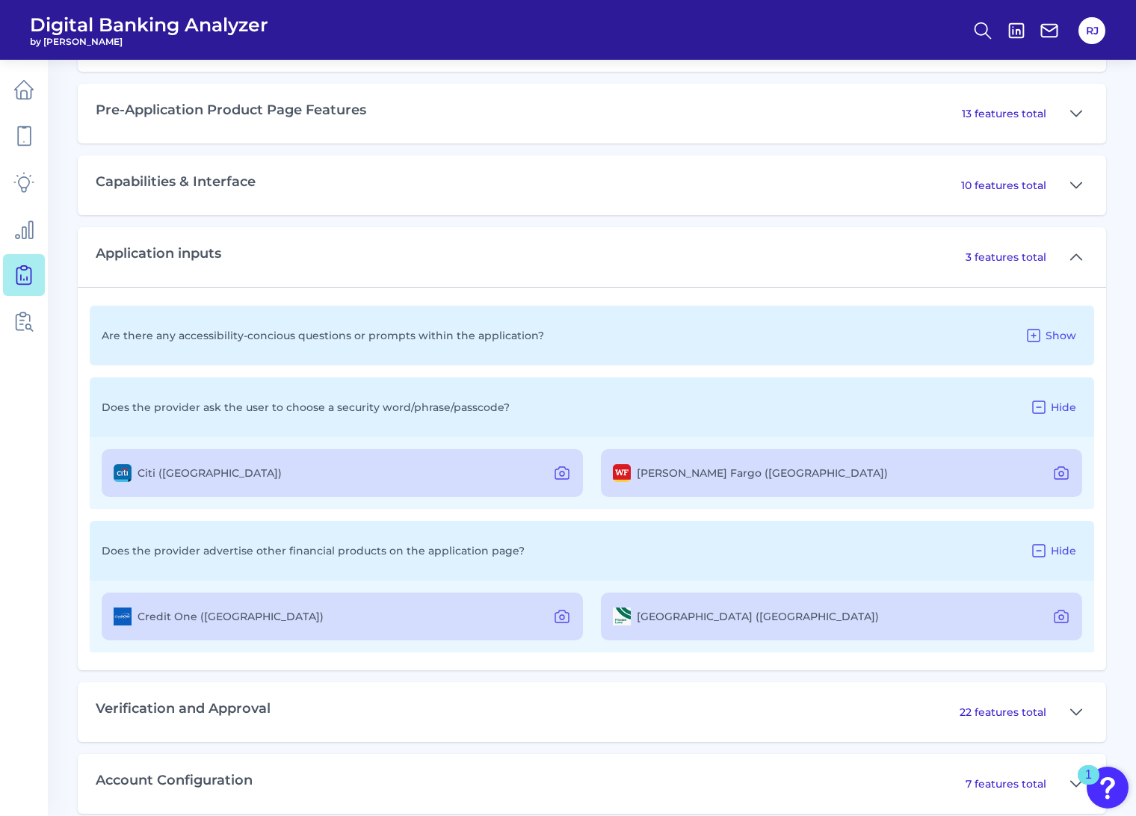
scroll to position [811, 0]
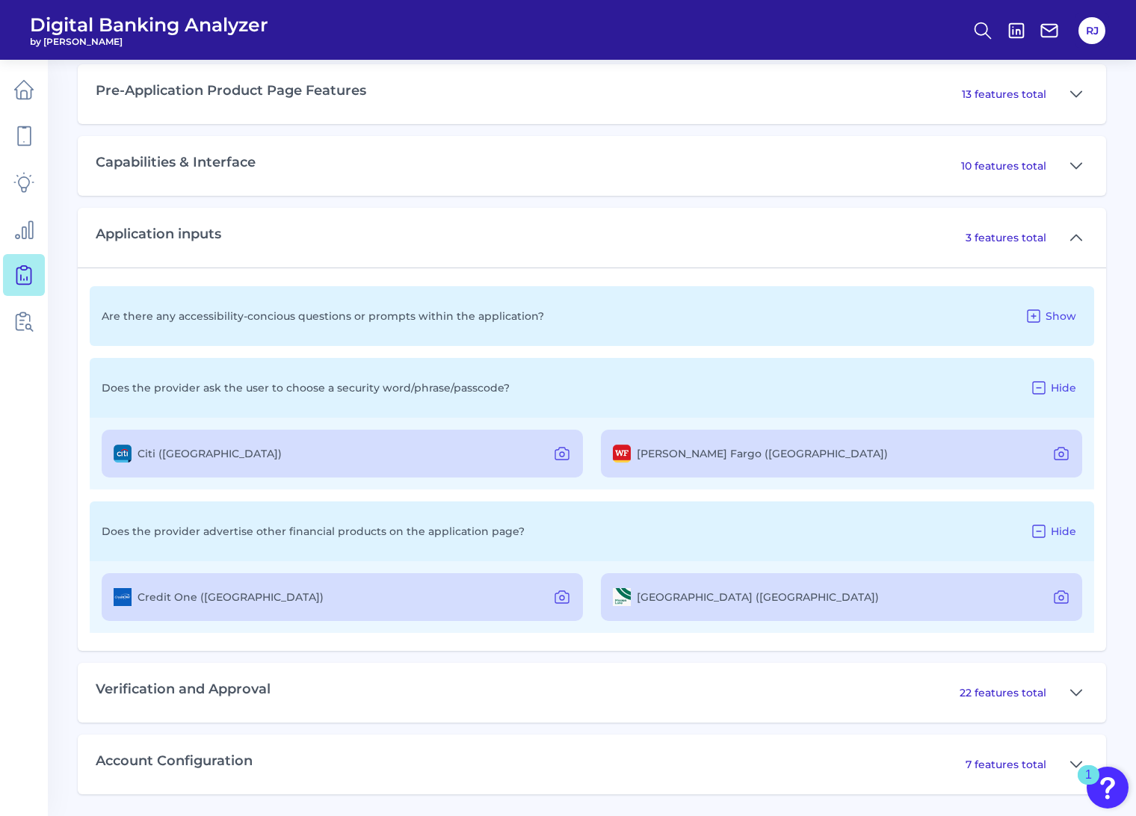
click at [504, 587] on div "Verification and Approval 22 features total" at bounding box center [592, 693] width 1028 height 60
drag, startPoint x: 962, startPoint y: 687, endPoint x: 975, endPoint y: 694, distance: 15.0
click at [821, 587] on p "22 features total" at bounding box center [1002, 692] width 87 height 13
click at [821, 587] on button at bounding box center [1076, 693] width 24 height 24
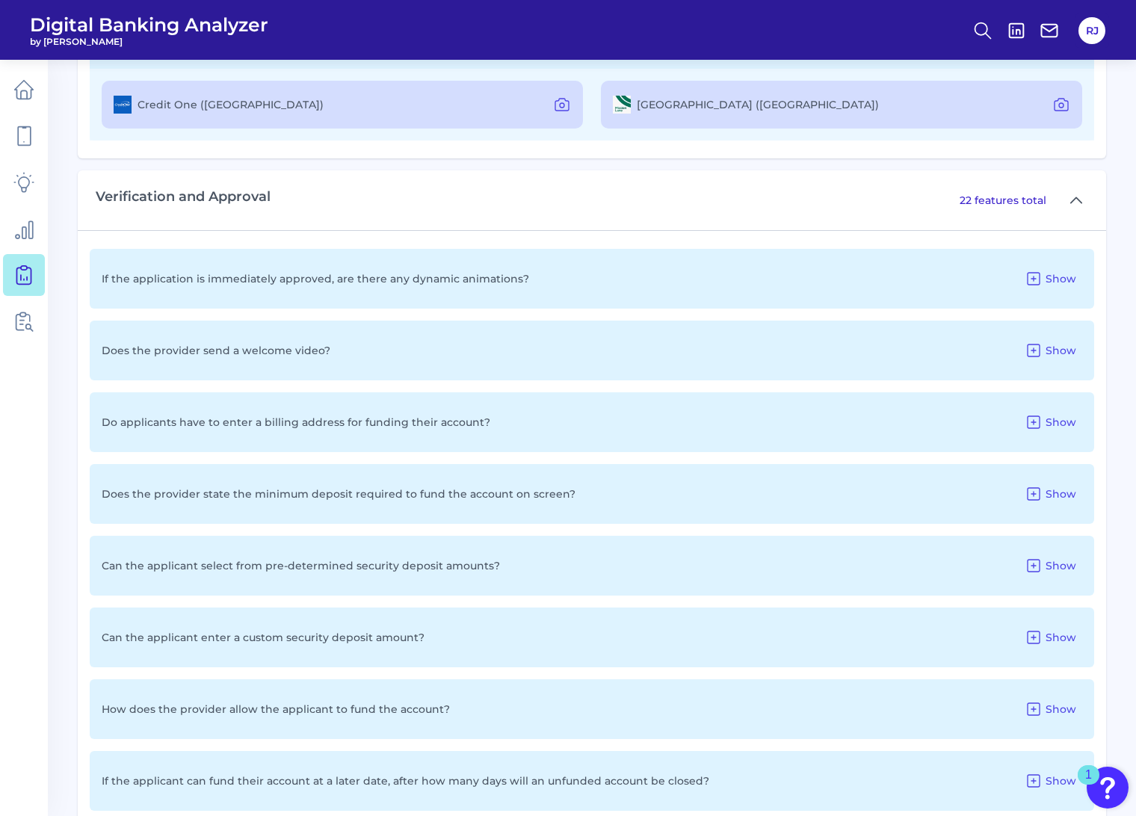
scroll to position [1393, 0]
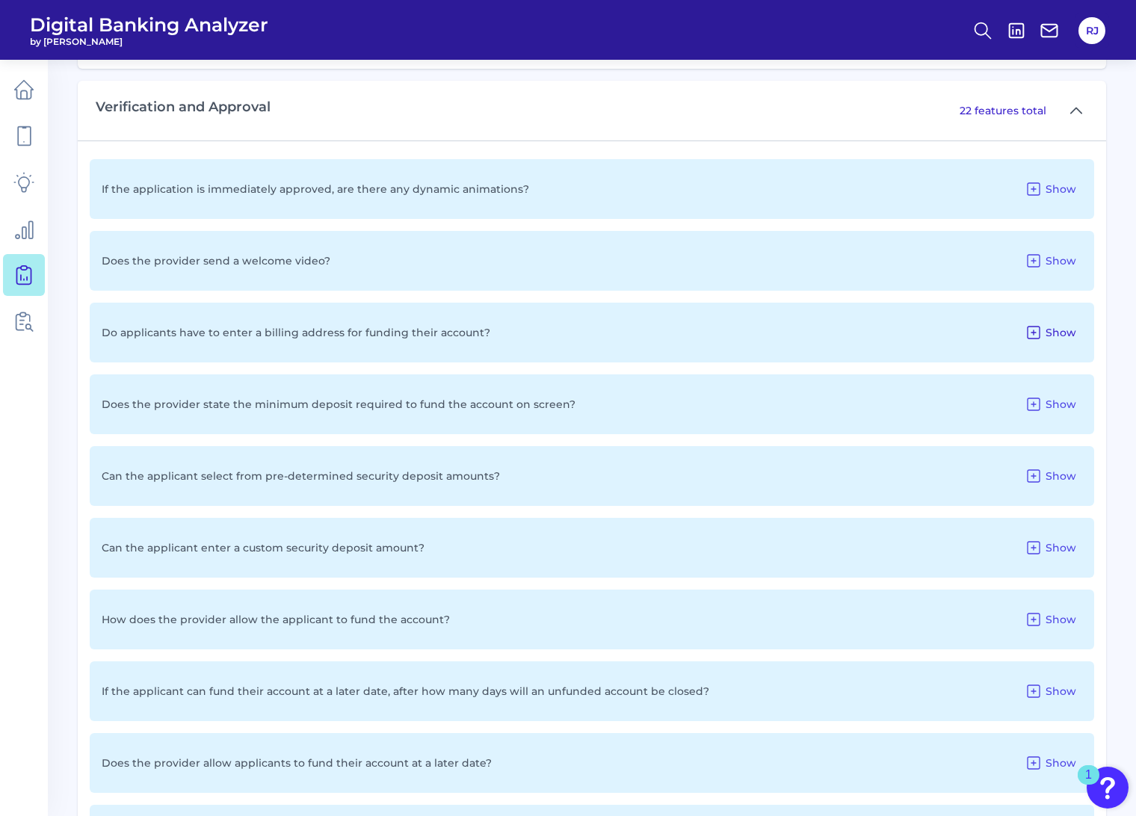
drag, startPoint x: 1021, startPoint y: 338, endPoint x: 1043, endPoint y: 324, distance: 25.9
click at [821, 324] on icon at bounding box center [1033, 333] width 18 height 18
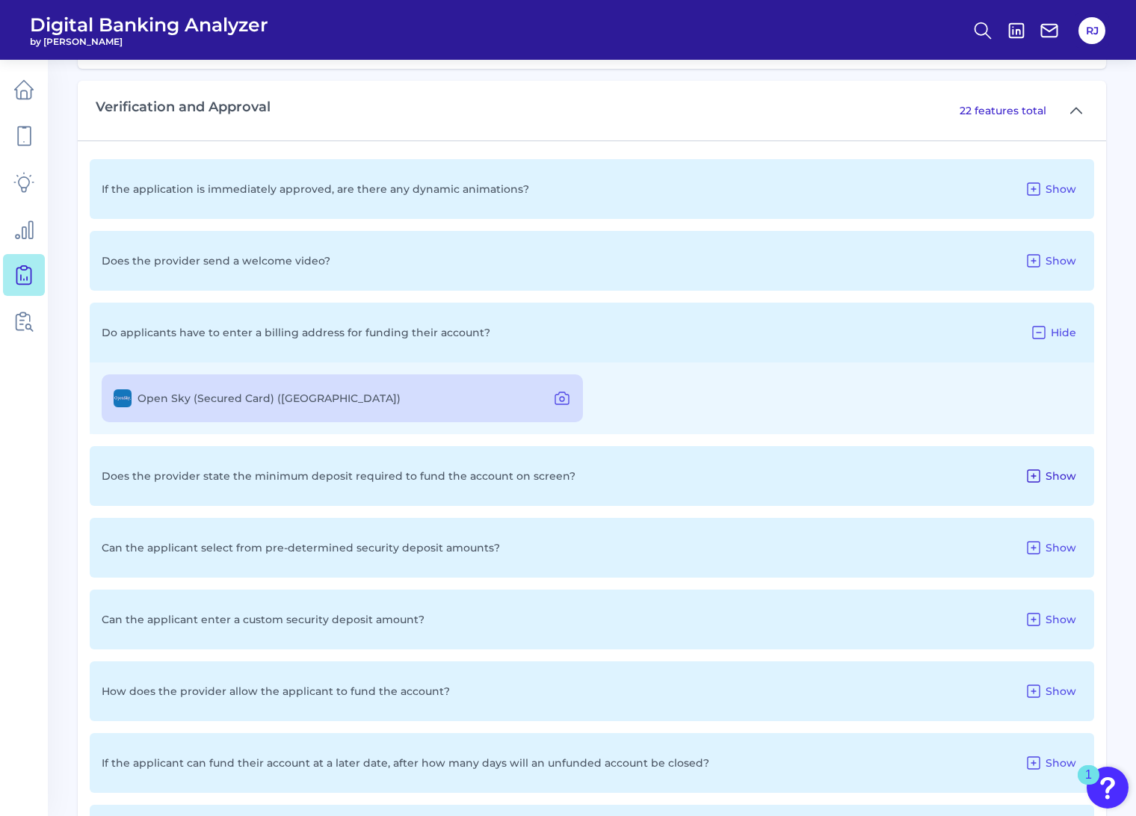
drag, startPoint x: 1048, startPoint y: 461, endPoint x: 1046, endPoint y: 486, distance: 25.4
click at [821, 487] on div "Does the provider state the minimum deposit required to fund the account on scr…" at bounding box center [592, 476] width 1004 height 60
click at [821, 477] on icon at bounding box center [1033, 476] width 18 height 18
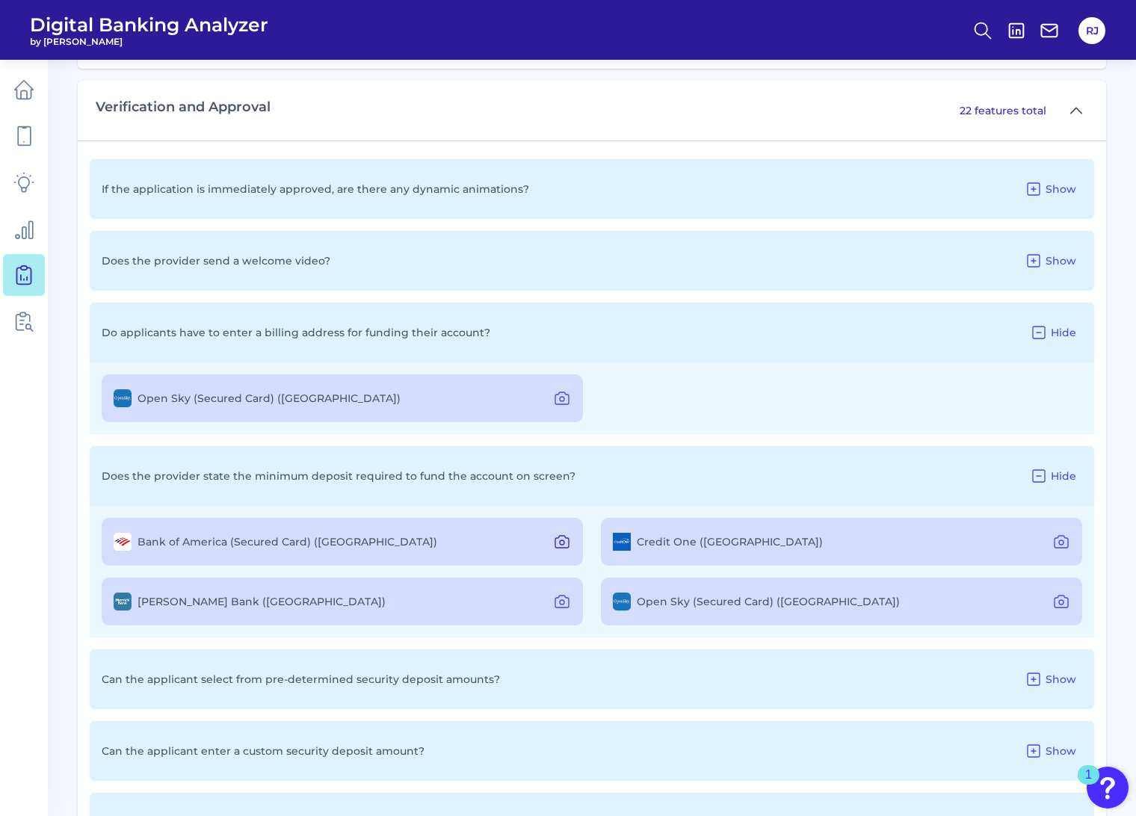
click at [555, 536] on icon at bounding box center [562, 542] width 18 height 18
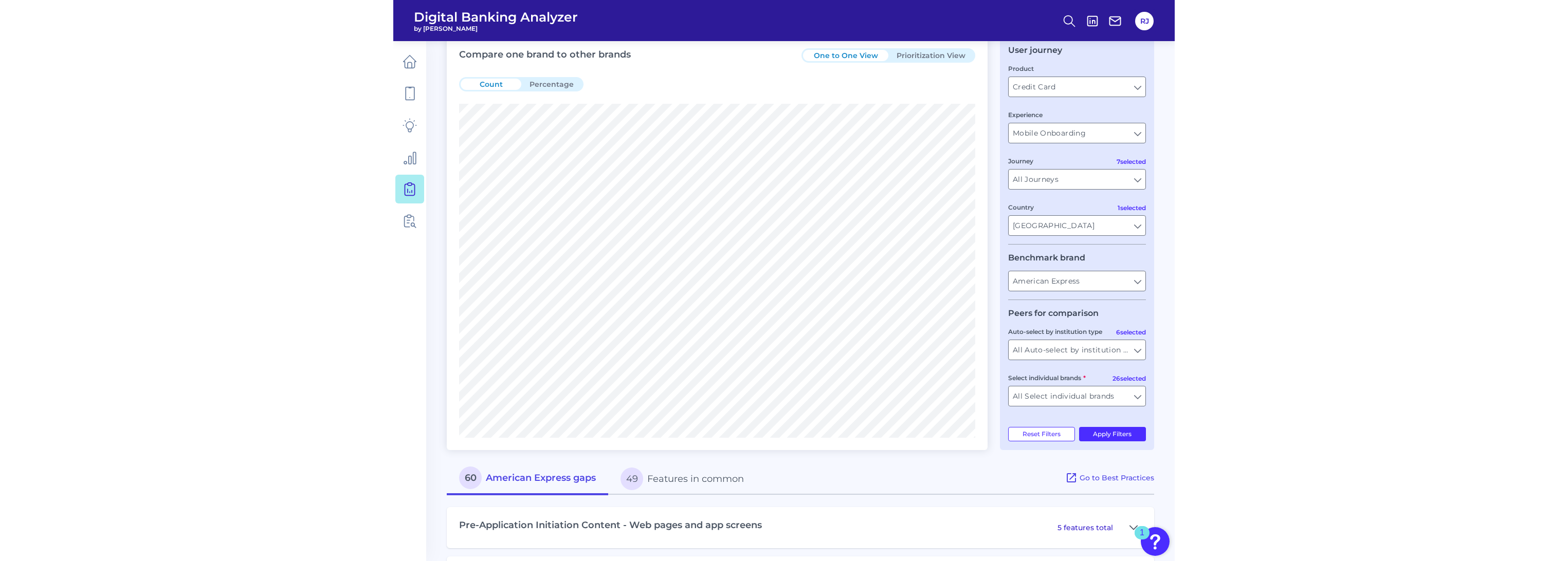
scroll to position [0, 0]
